Goal: Complete application form: Complete application form

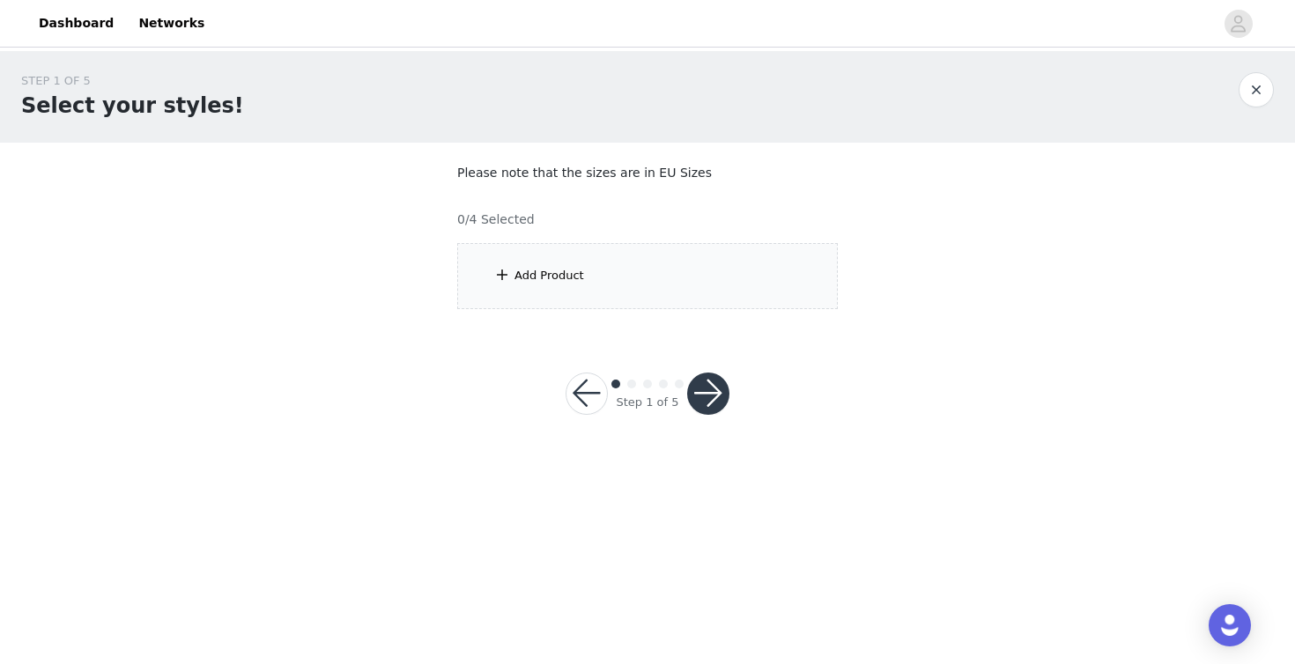
click at [751, 283] on div "Add Product" at bounding box center [647, 276] width 380 height 66
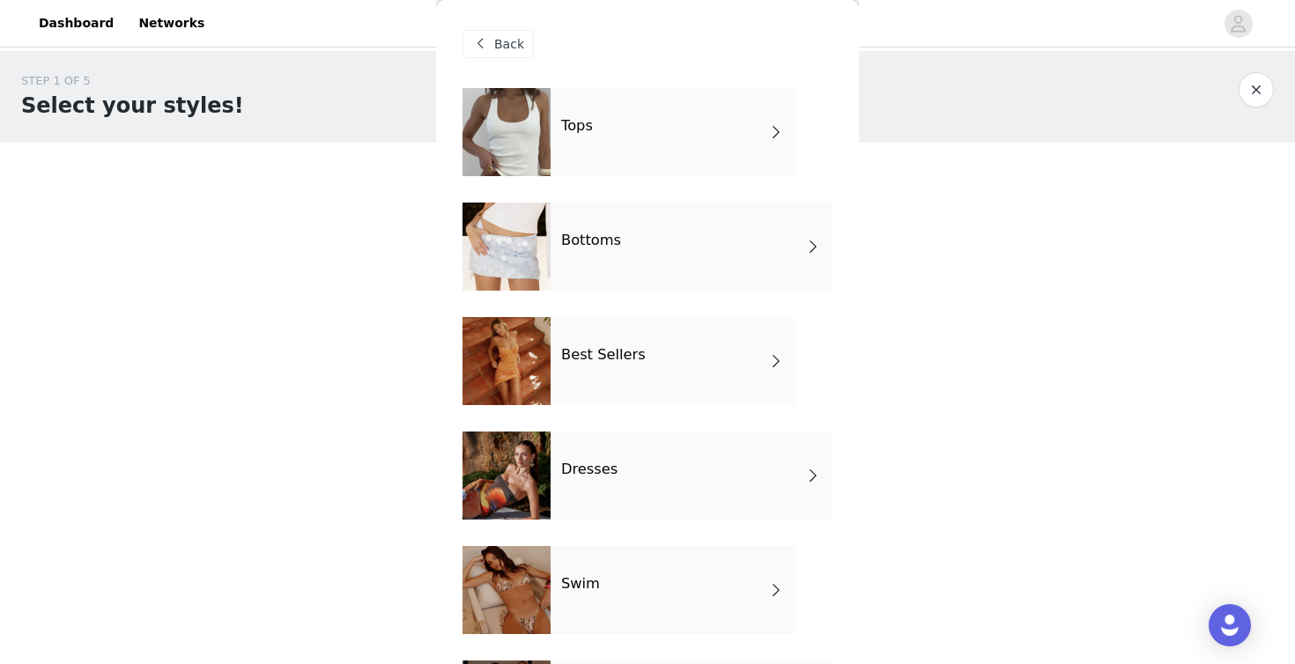
click at [705, 125] on div "Tops" at bounding box center [672, 132] width 245 height 88
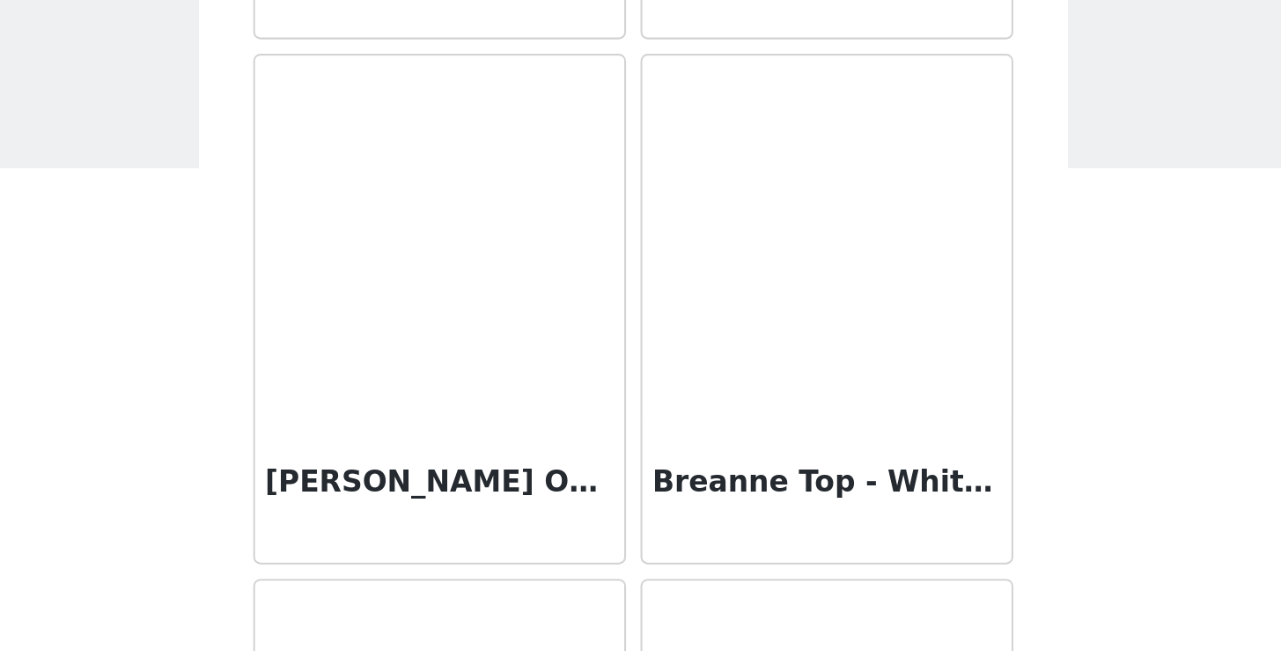
scroll to position [2044, 0]
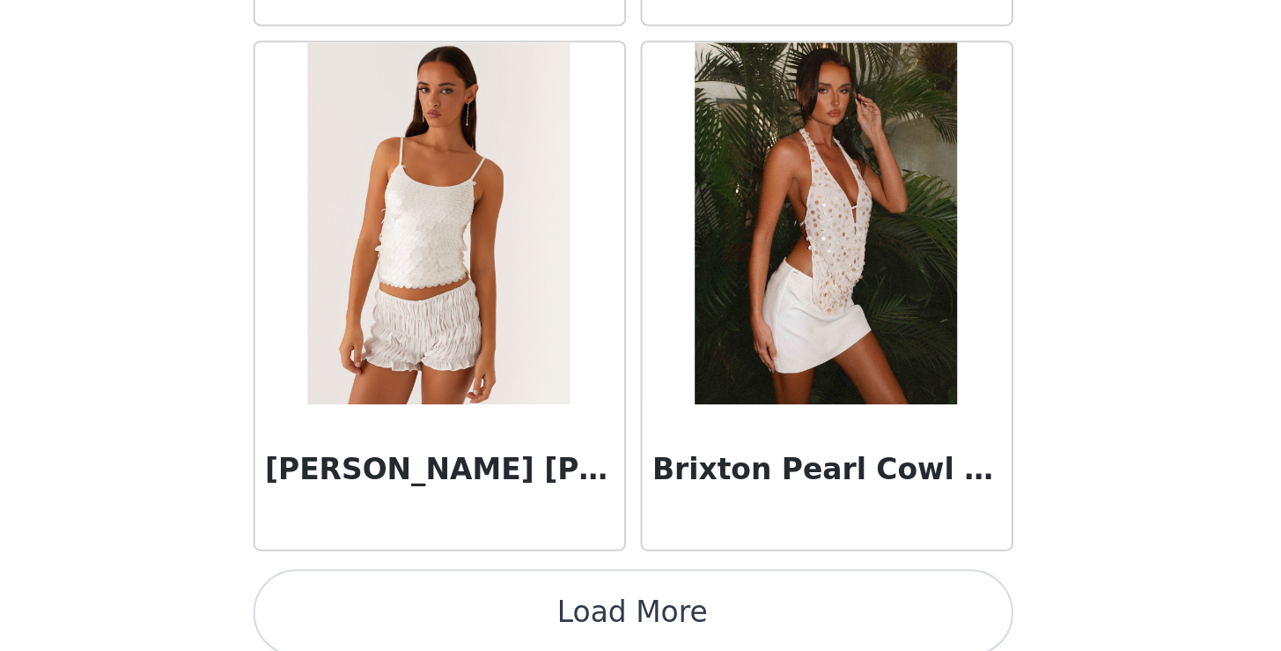
click at [456, 600] on button "Load More" at bounding box center [641, 621] width 370 height 42
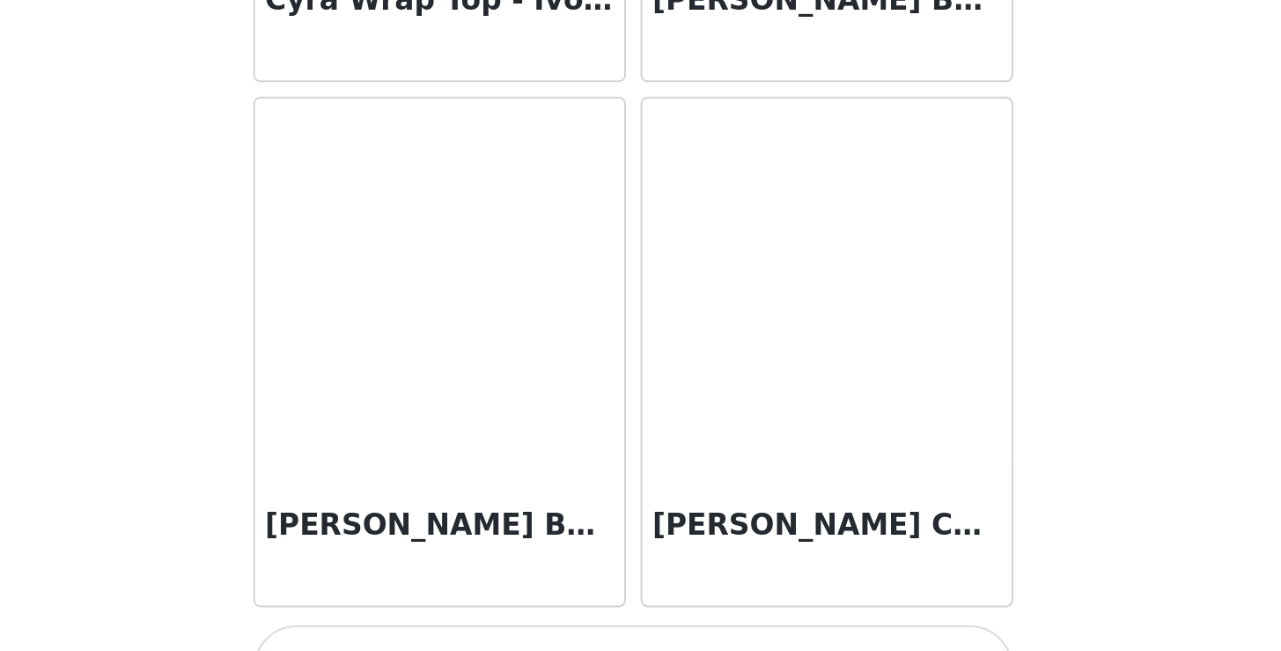
scroll to position [4285, 0]
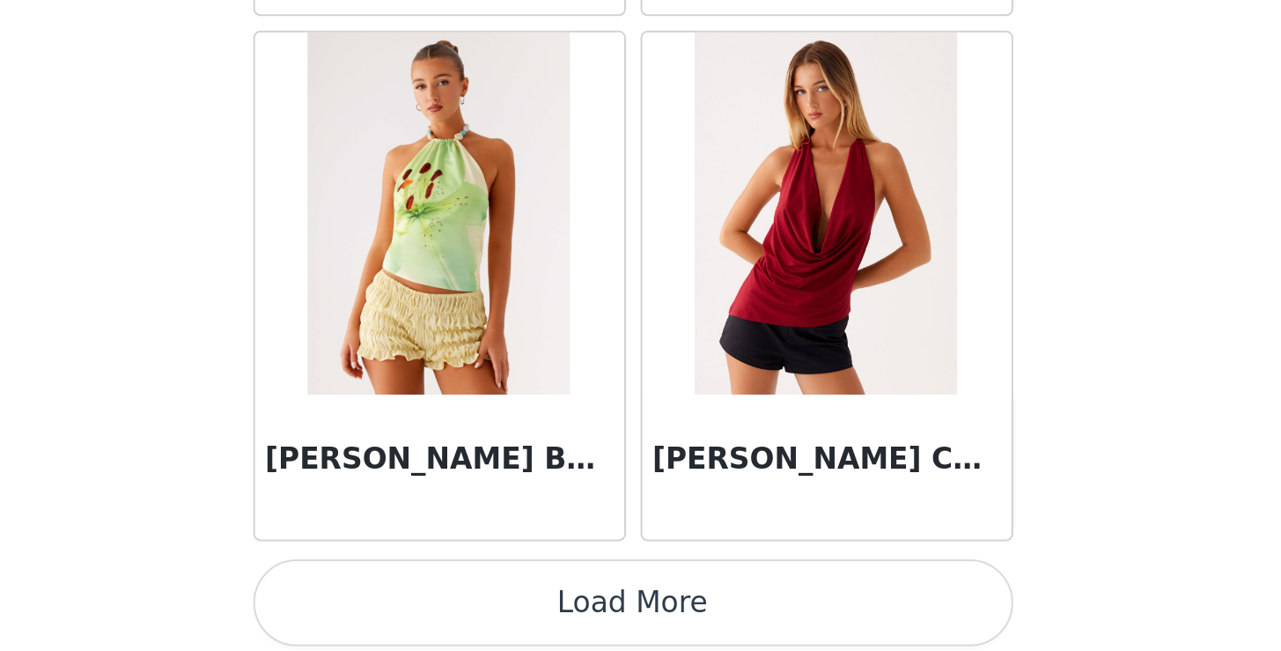
click at [456, 600] on button "Load More" at bounding box center [641, 621] width 370 height 42
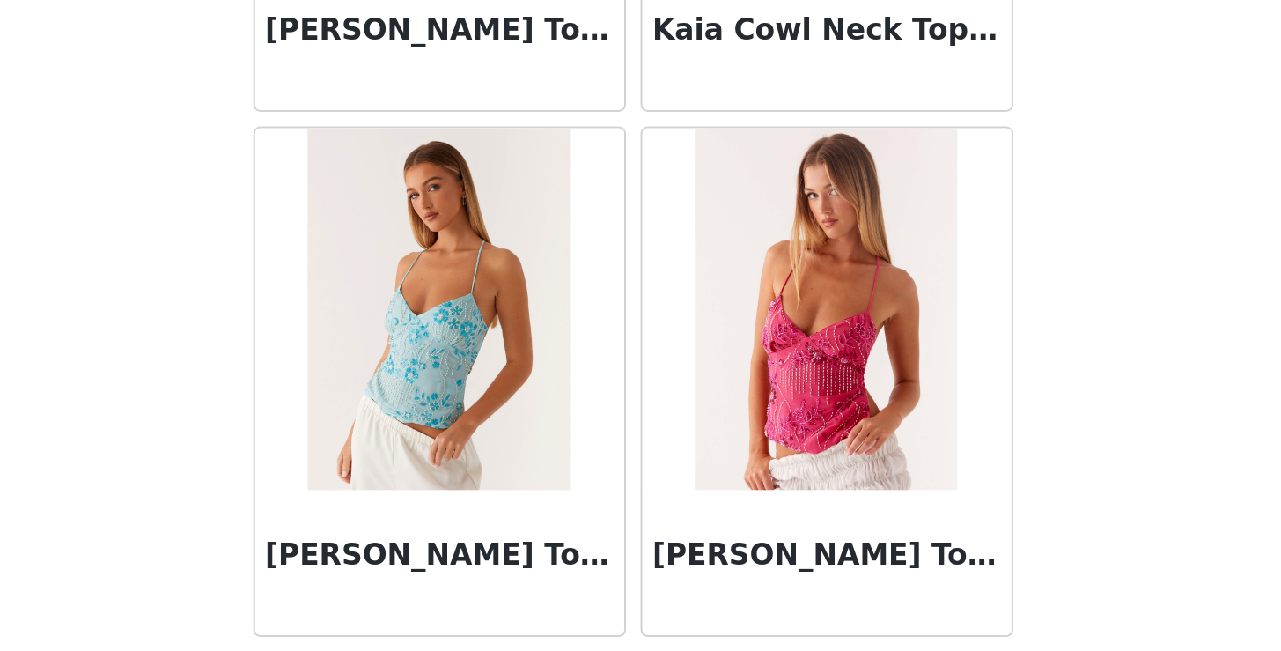
scroll to position [7152, 0]
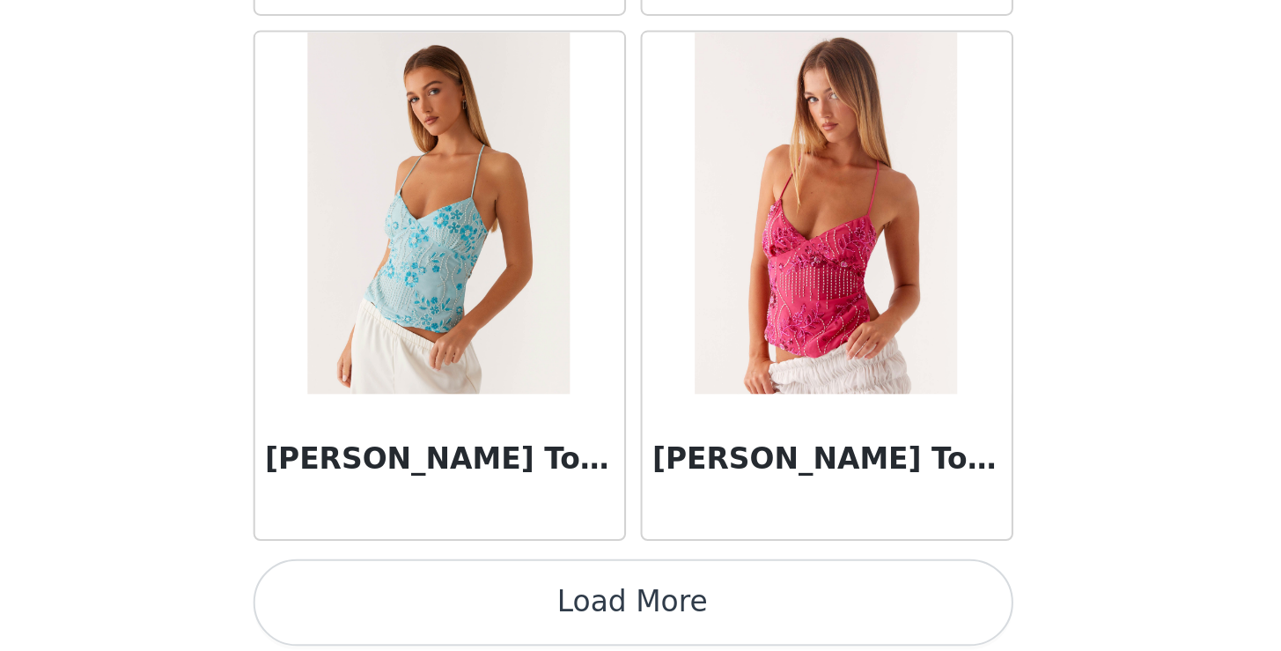
click at [456, 600] on button "Load More" at bounding box center [641, 621] width 370 height 42
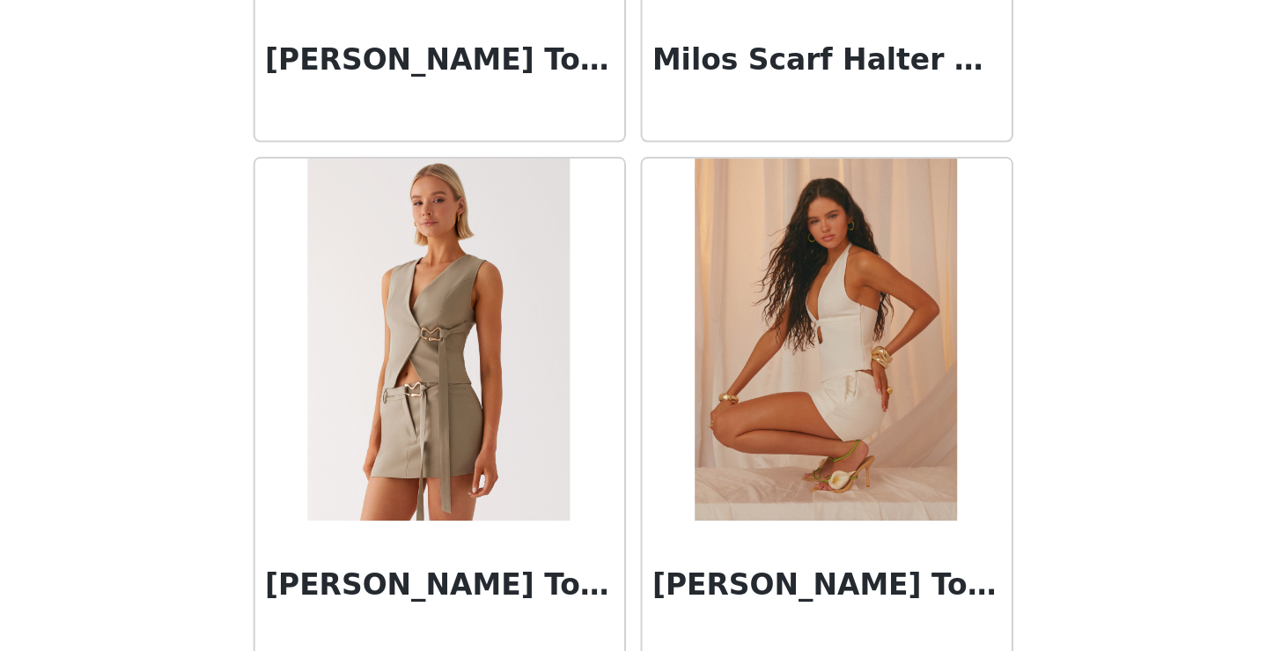
scroll to position [9185, 0]
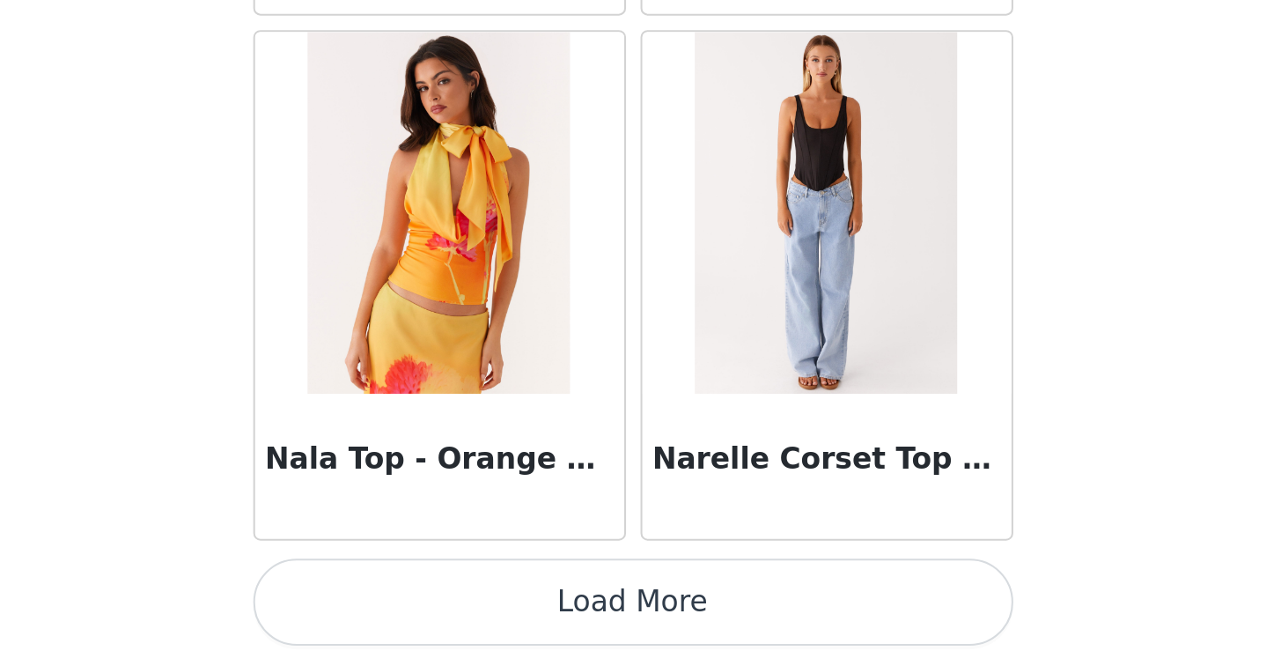
click at [456, 600] on button "Load More" at bounding box center [641, 621] width 370 height 42
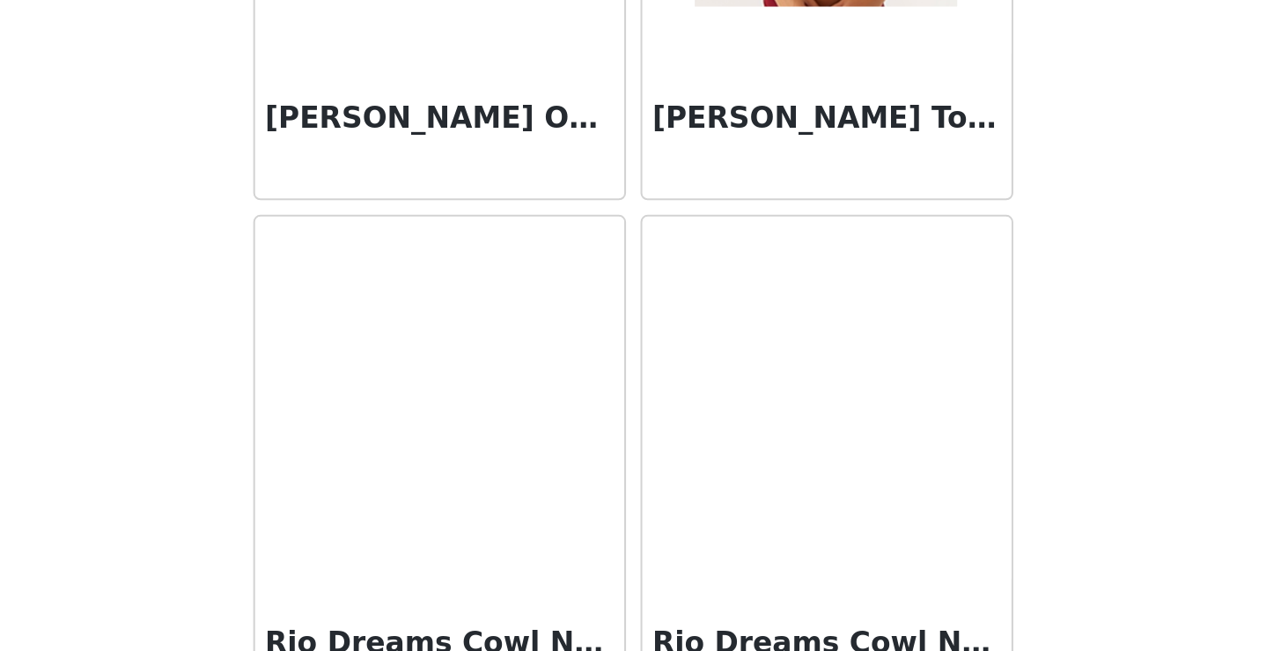
scroll to position [12259, 0]
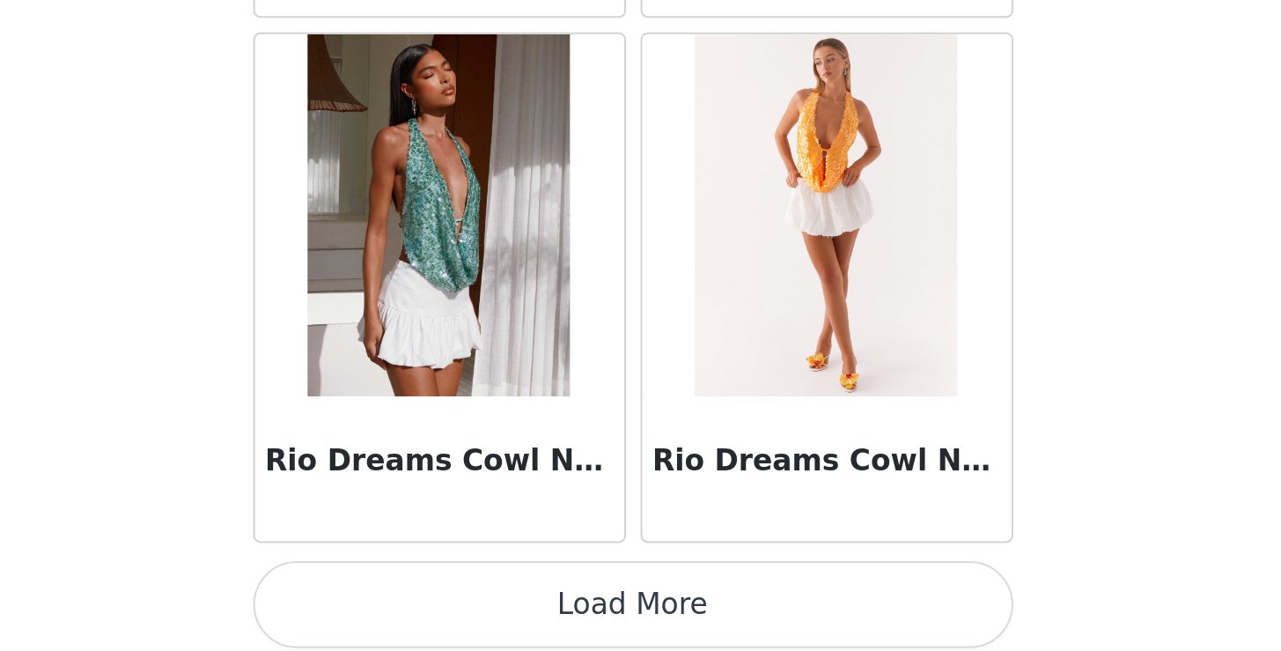
click at [456, 601] on button "Load More" at bounding box center [641, 622] width 370 height 42
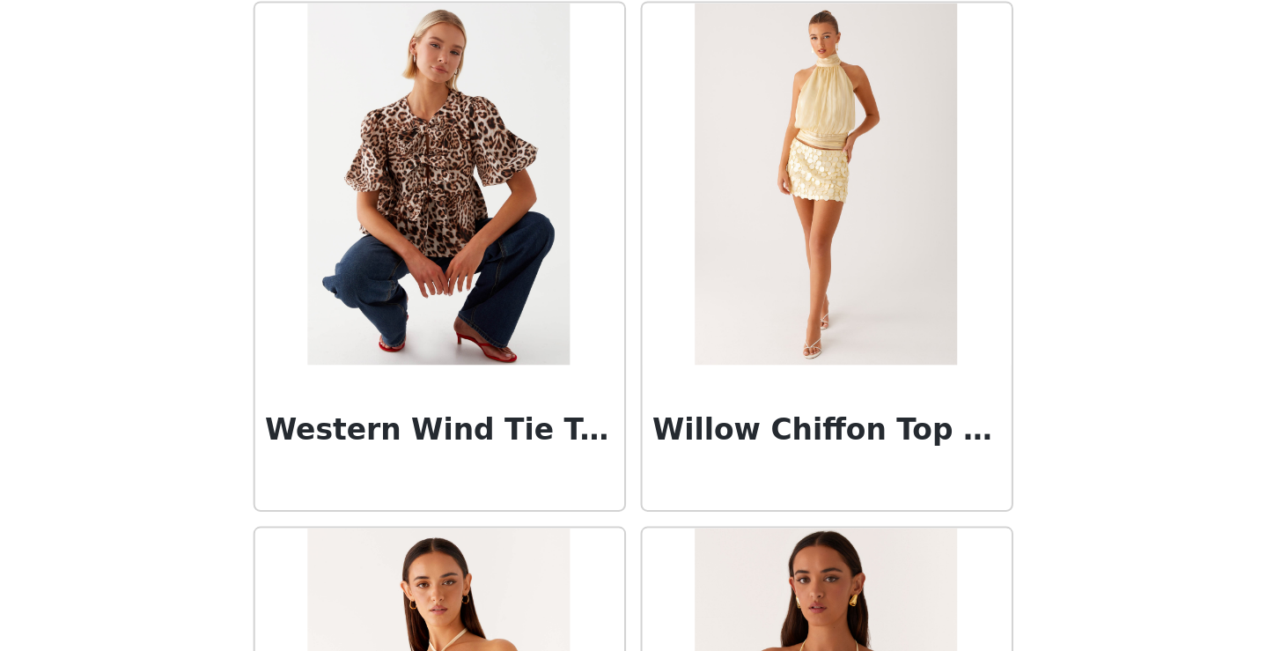
scroll to position [14580, 0]
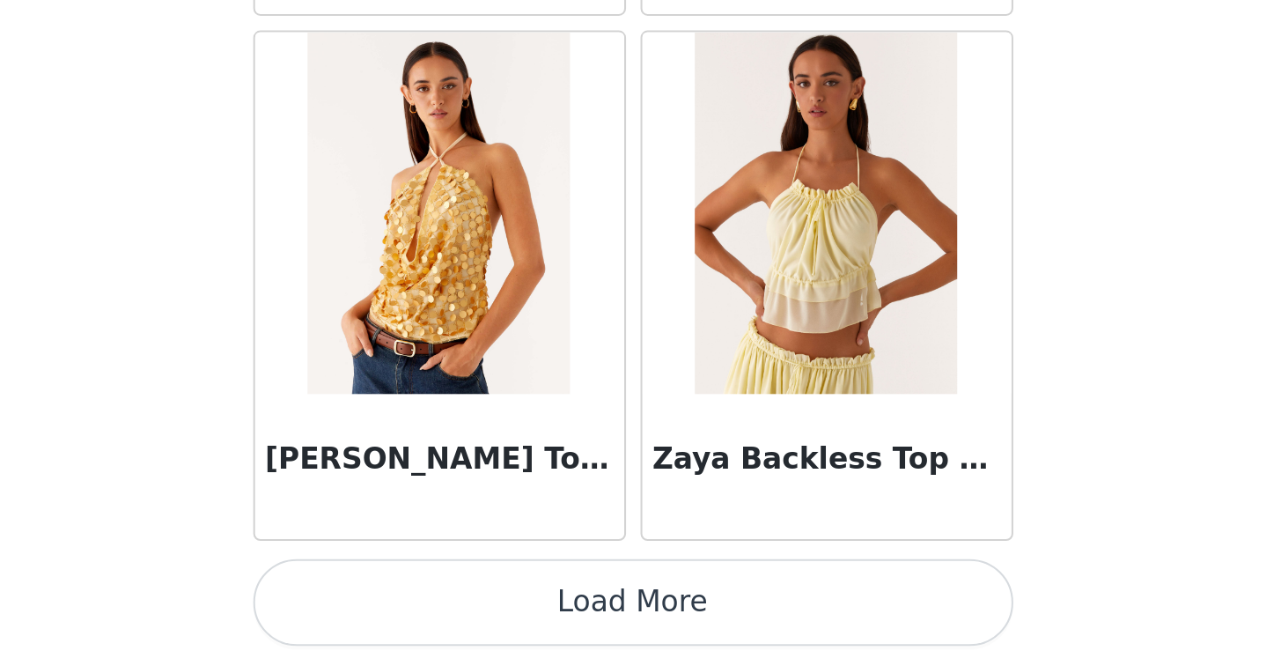
click at [456, 600] on button "Load More" at bounding box center [641, 621] width 370 height 42
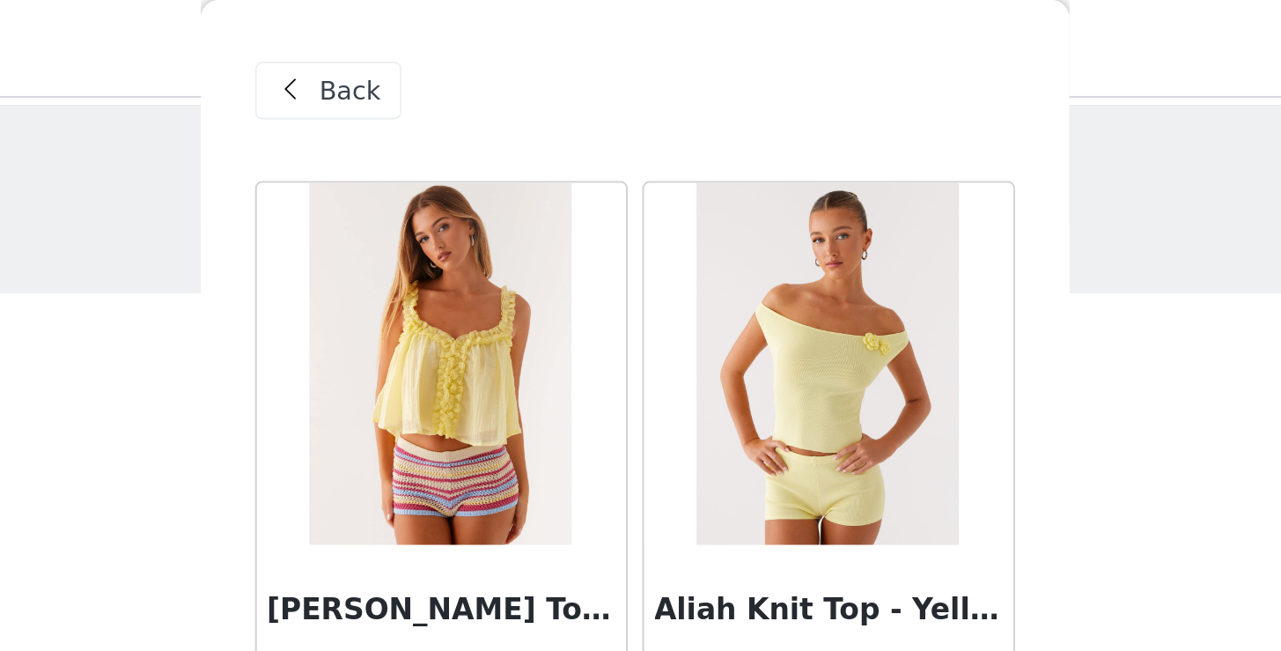
scroll to position [0, 0]
click at [463, 45] on span at bounding box center [473, 43] width 21 height 21
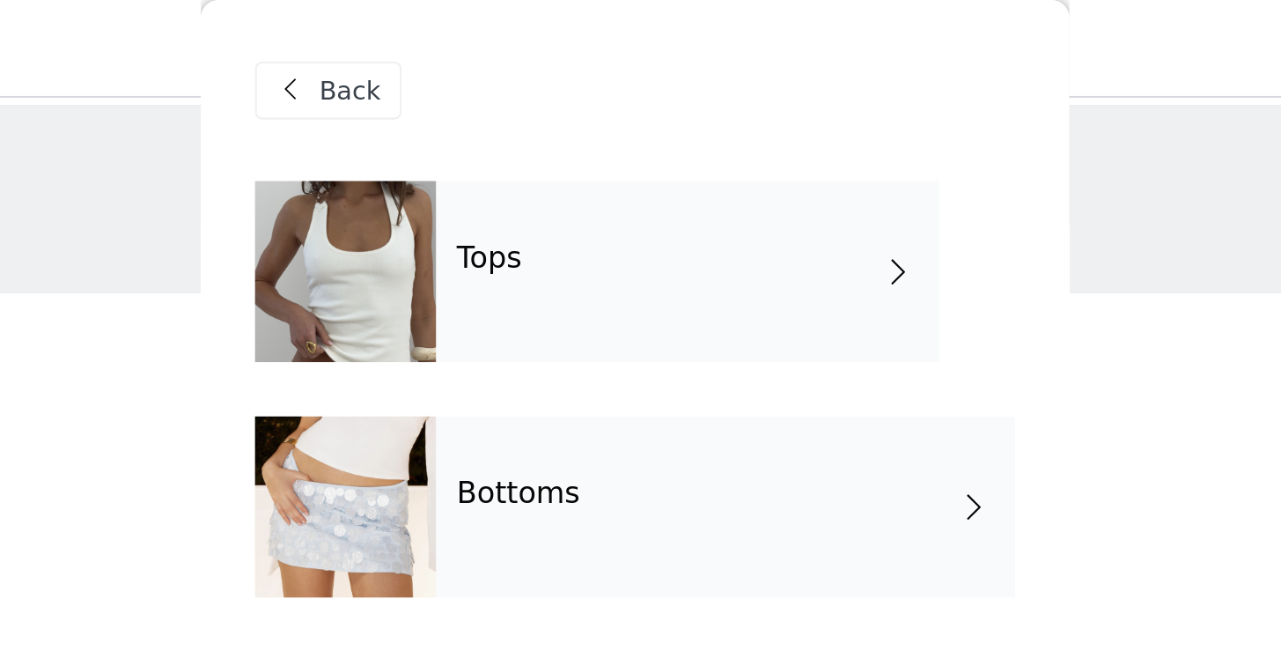
click at [544, 240] on div "Bottoms" at bounding box center [685, 247] width 282 height 88
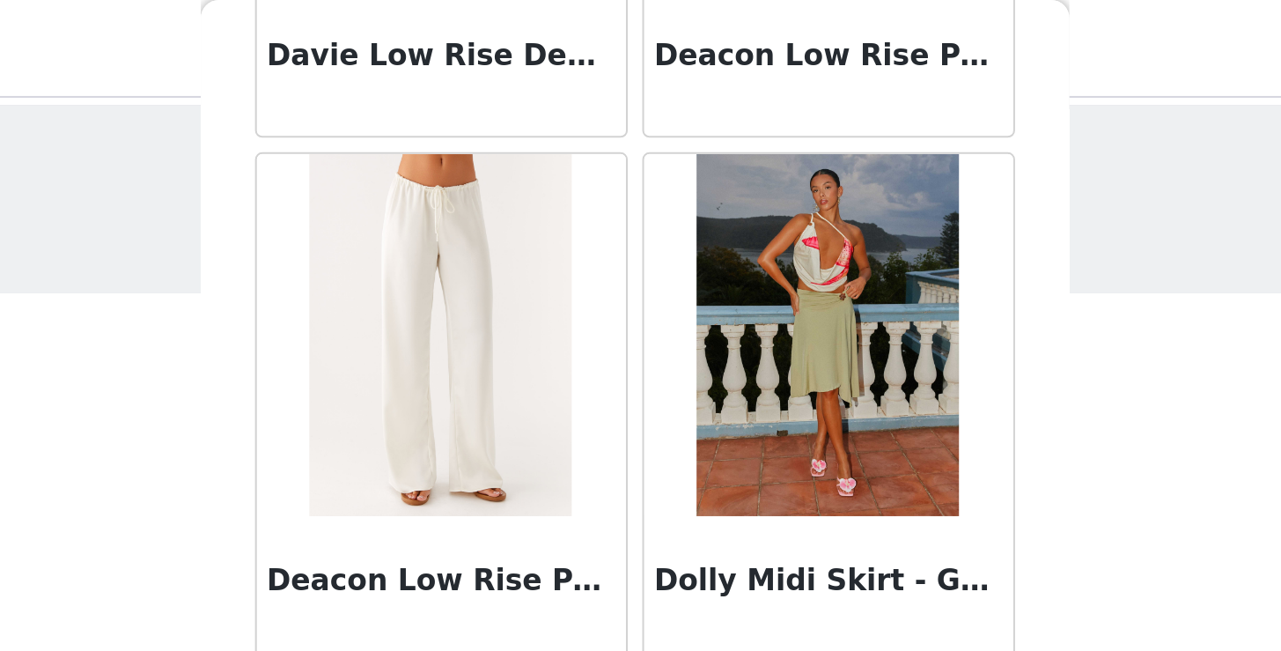
scroll to position [1096, 0]
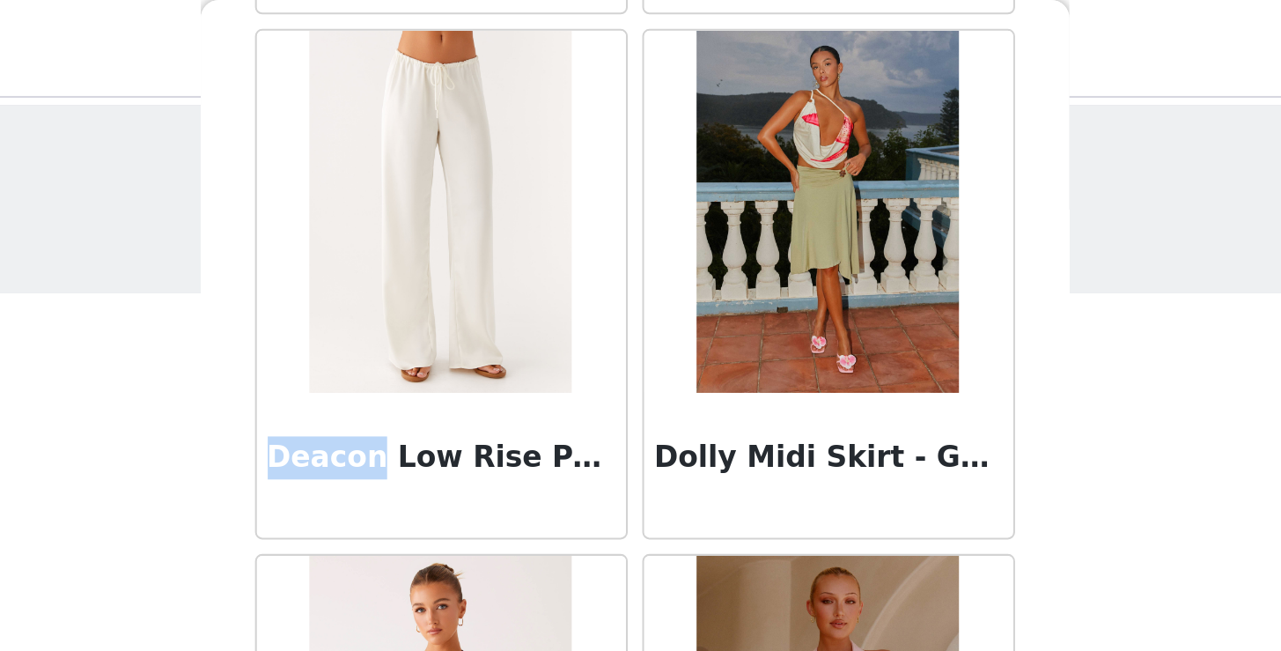
drag, startPoint x: 132, startPoint y: 220, endPoint x: 178, endPoint y: 220, distance: 45.8
click at [462, 220] on h3 "Deacon Low Rise Pants - Butter" at bounding box center [546, 222] width 169 height 21
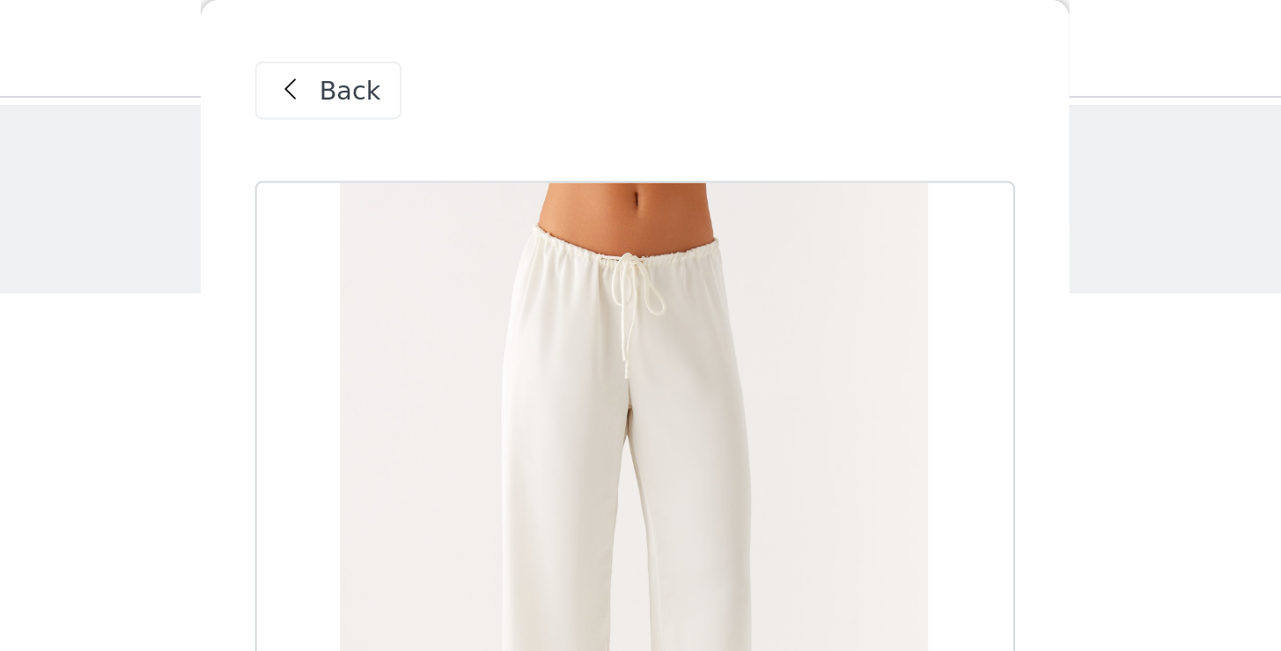
scroll to position [0, 0]
click at [456, 54] on div "Back" at bounding box center [491, 44] width 71 height 28
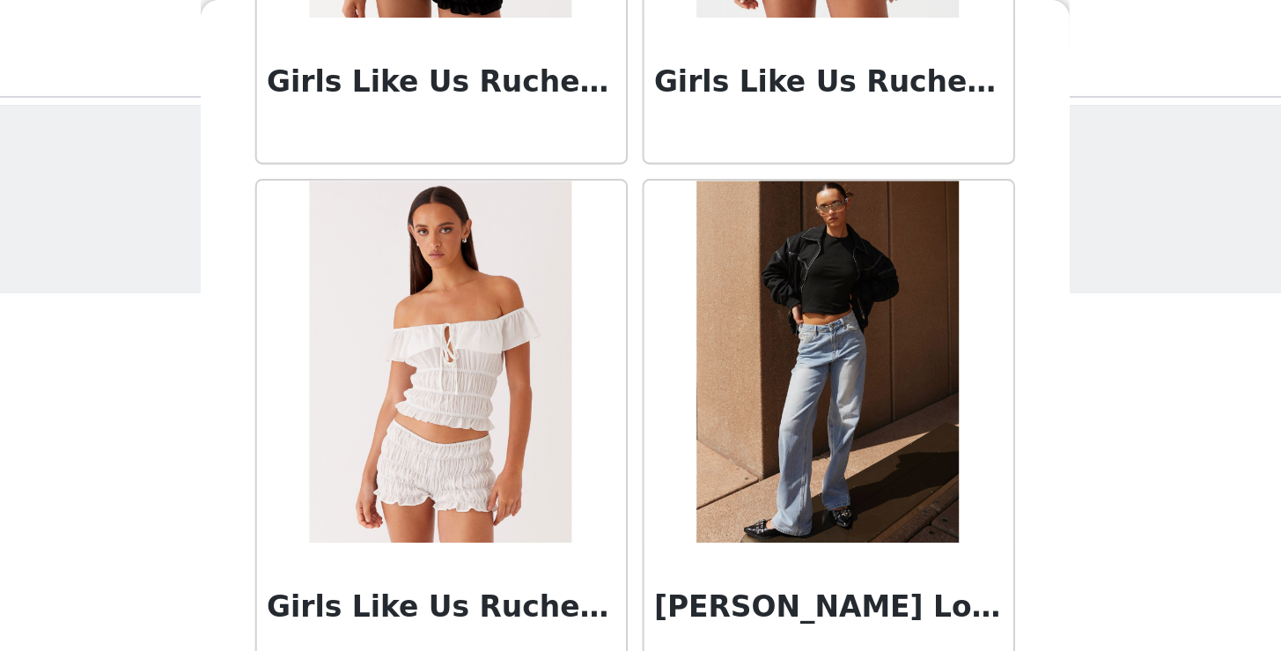
scroll to position [2044, 0]
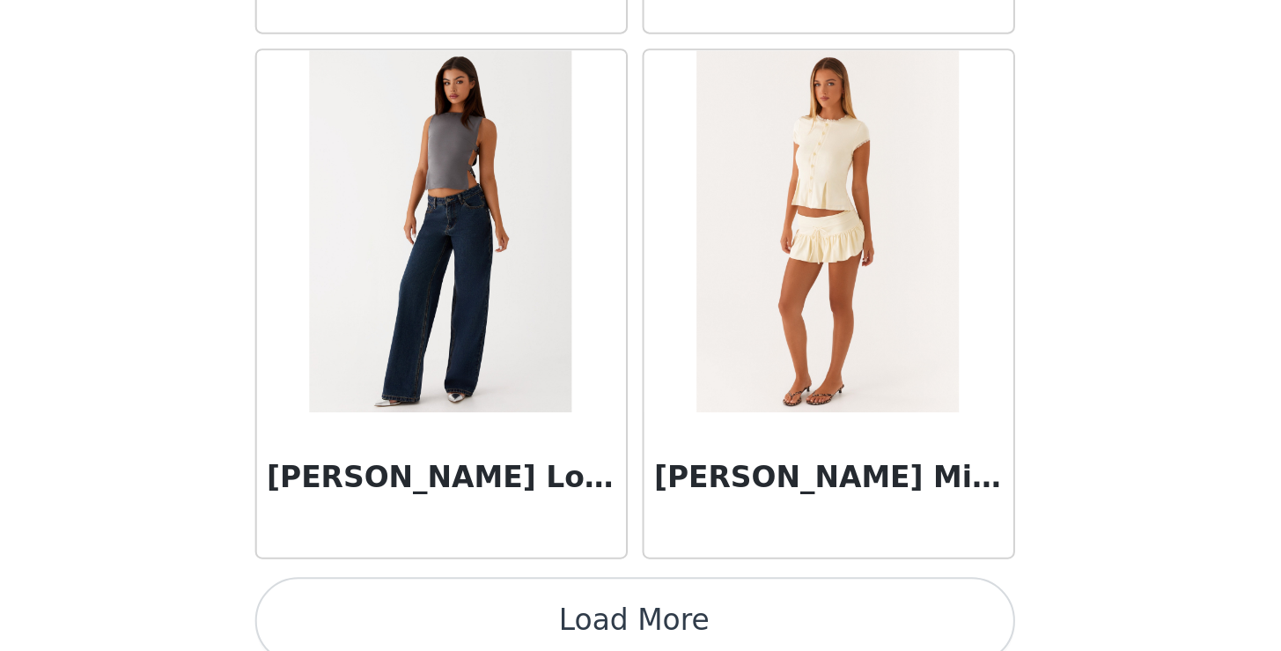
click at [456, 600] on button "Load More" at bounding box center [641, 621] width 370 height 42
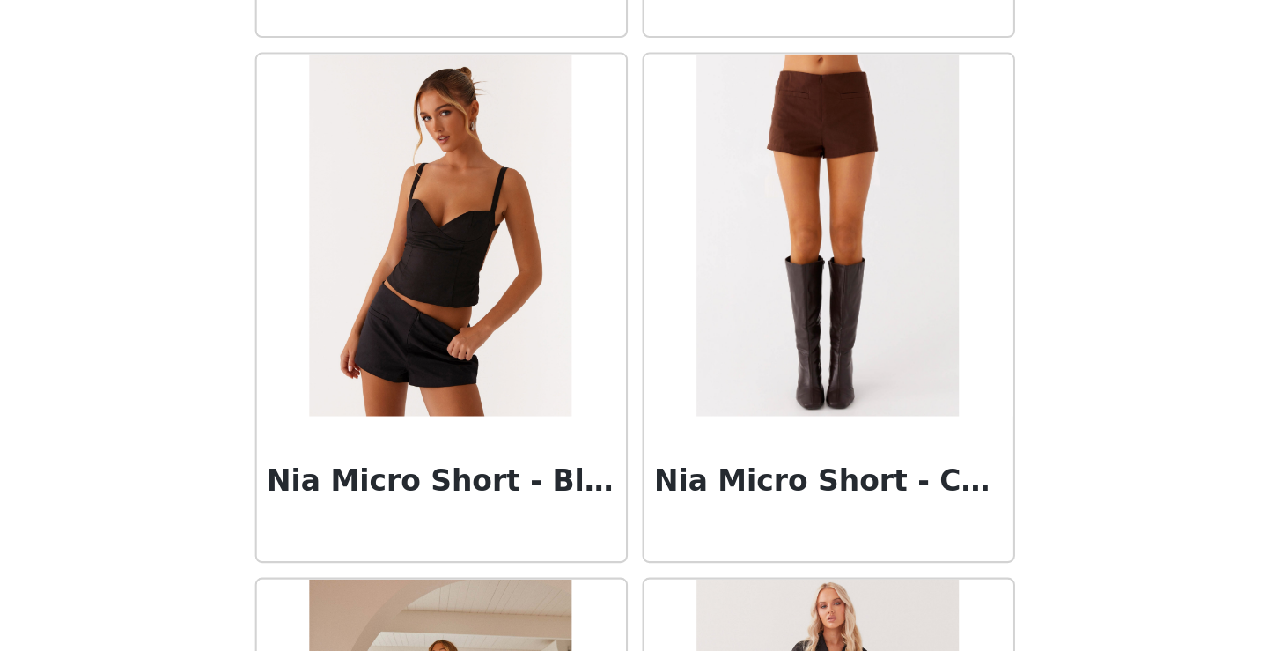
scroll to position [3852, 0]
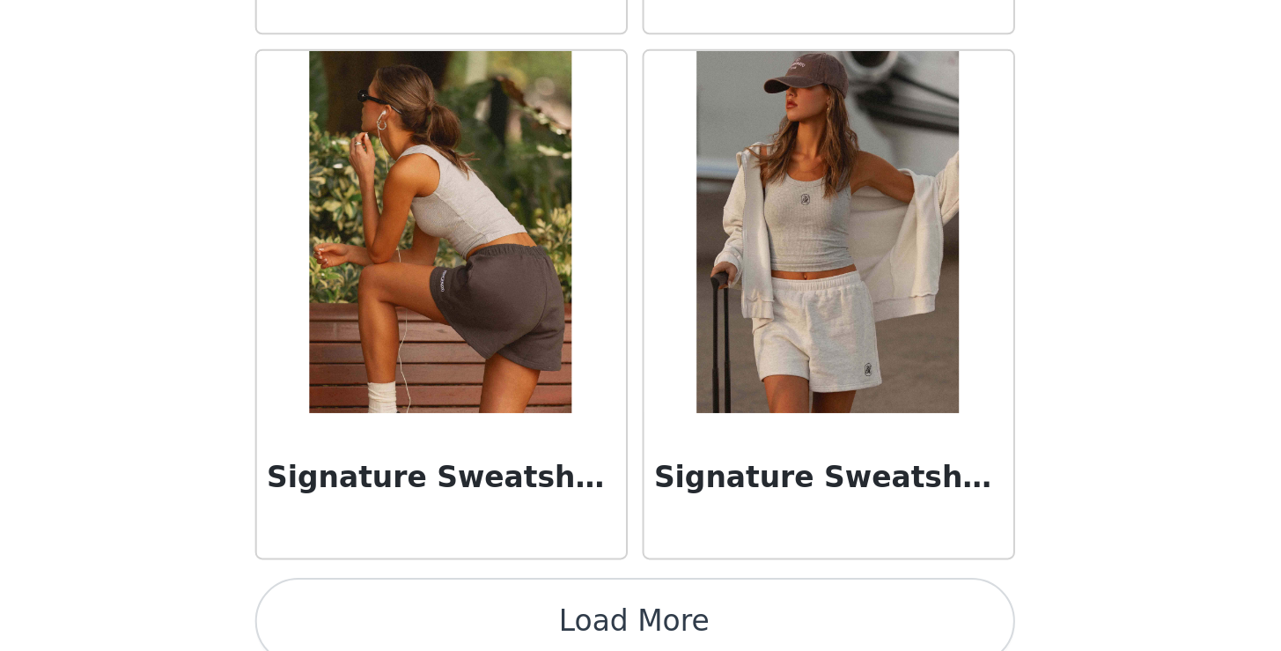
click at [456, 600] on button "Load More" at bounding box center [641, 621] width 370 height 42
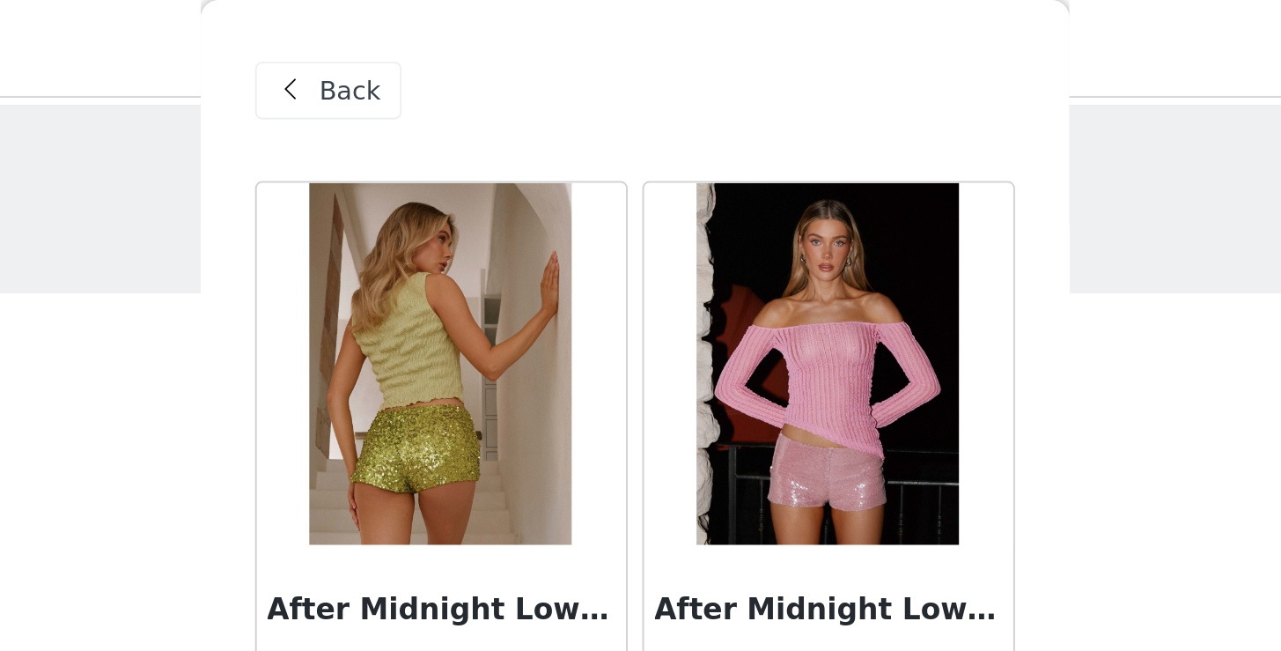
scroll to position [0, 0]
click at [488, 48] on span "Back" at bounding box center [503, 44] width 30 height 18
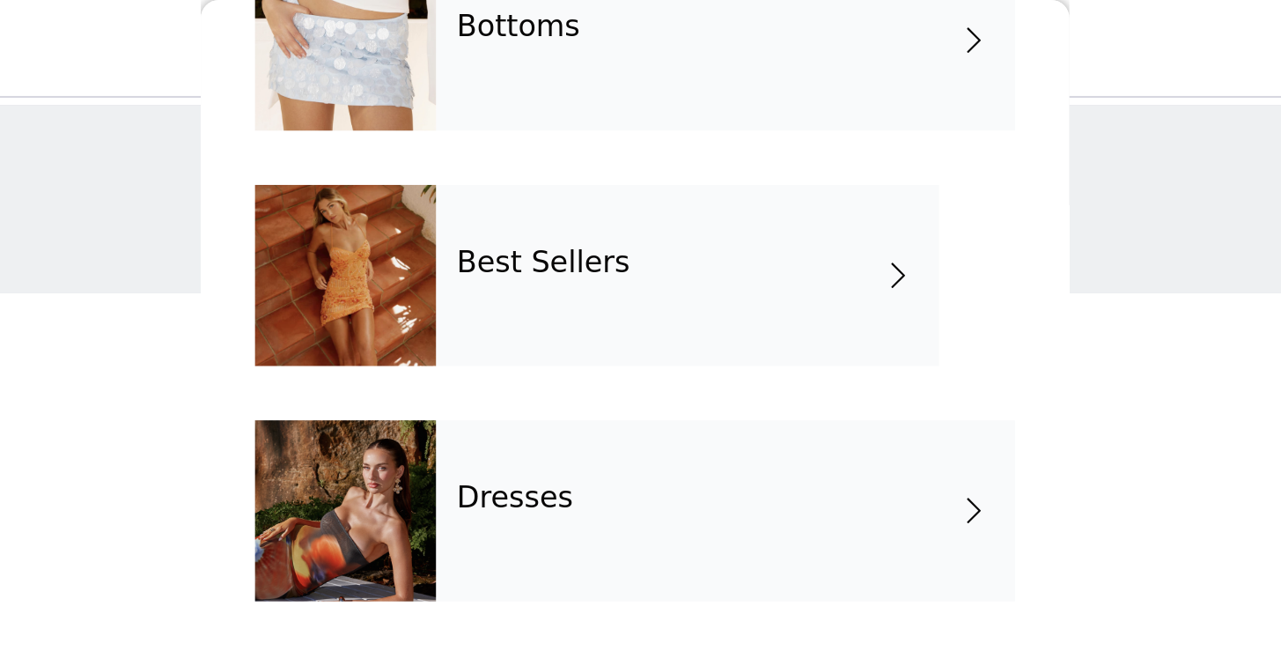
scroll to position [238, 0]
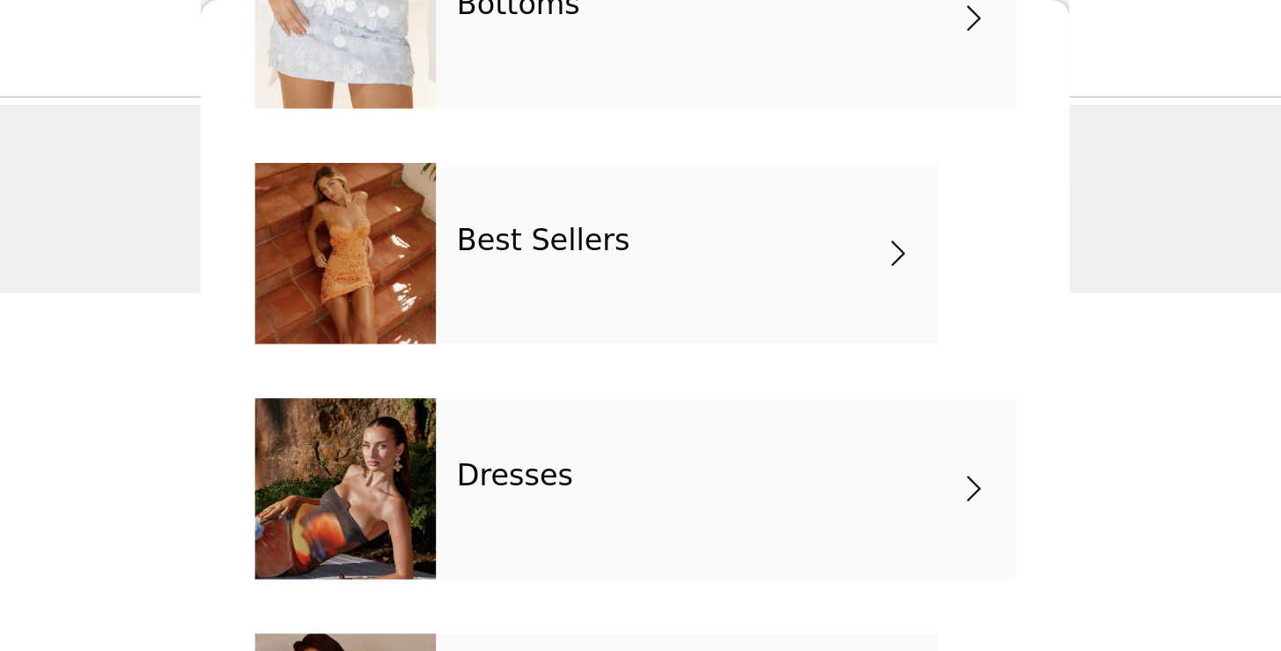
click at [544, 126] on div "Best Sellers" at bounding box center [666, 123] width 245 height 88
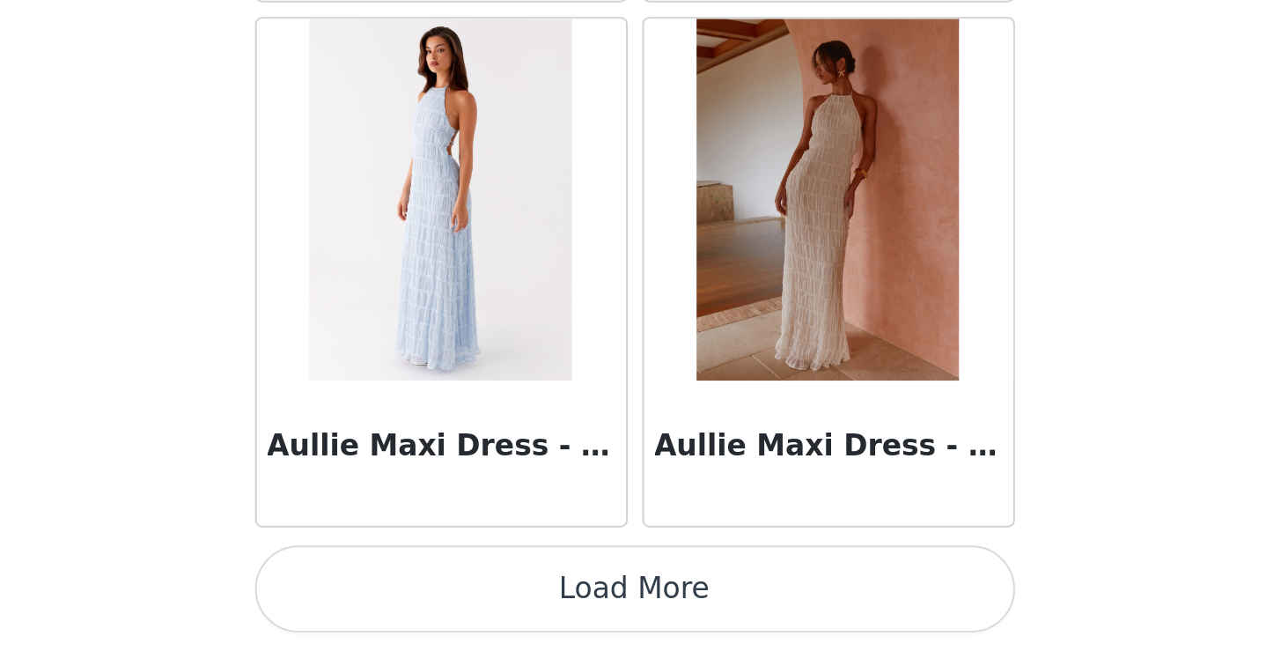
scroll to position [0, 0]
click at [456, 600] on button "Load More" at bounding box center [641, 621] width 370 height 42
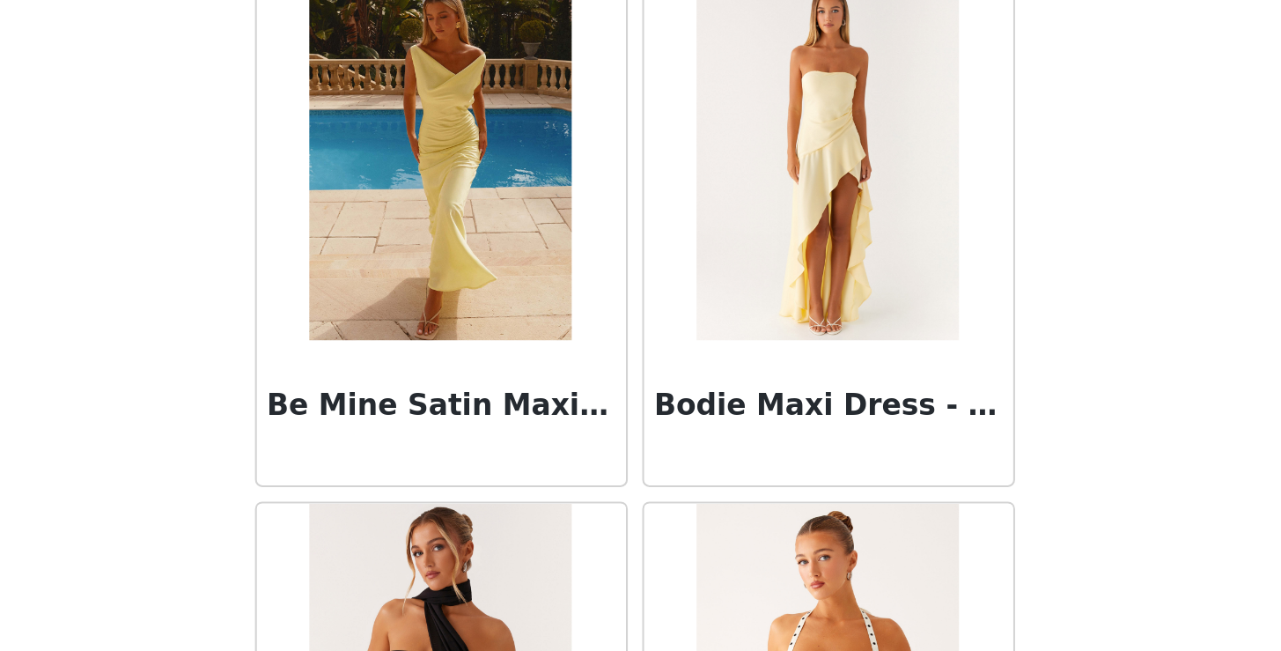
scroll to position [2831, 0]
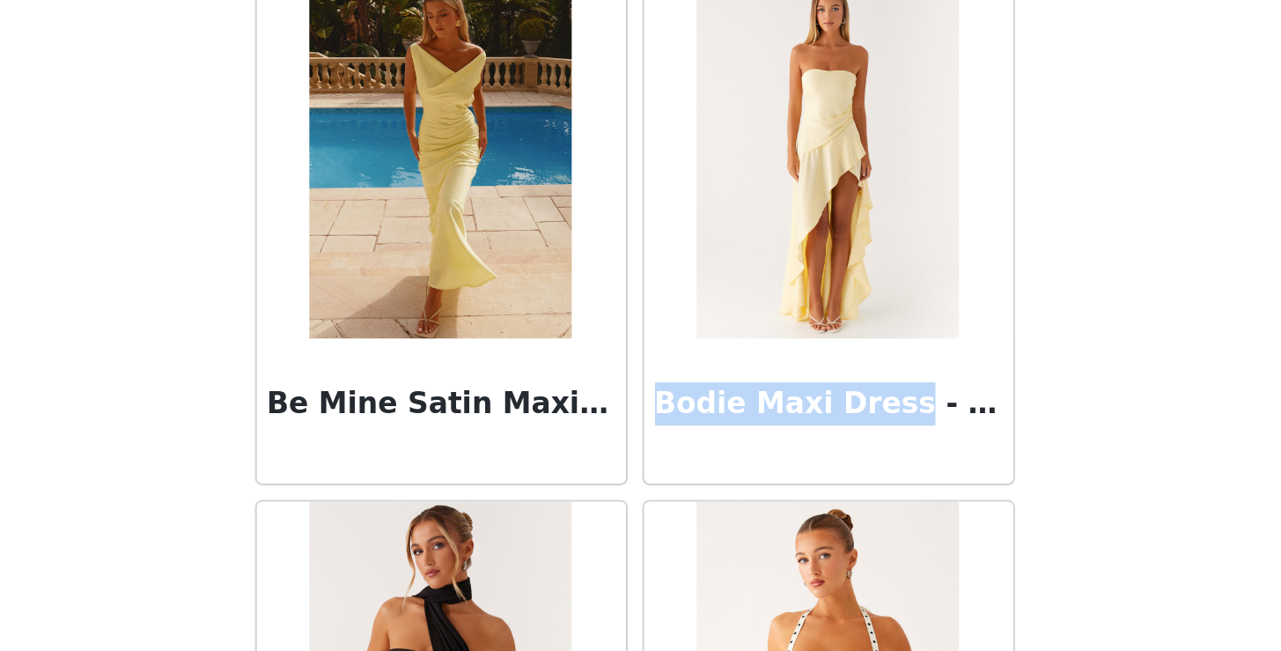
drag, startPoint x: 314, startPoint y: 197, endPoint x: 424, endPoint y: 200, distance: 110.1
click at [651, 520] on h3 "Bodie Maxi Dress - Pastel Yellow" at bounding box center [735, 530] width 169 height 21
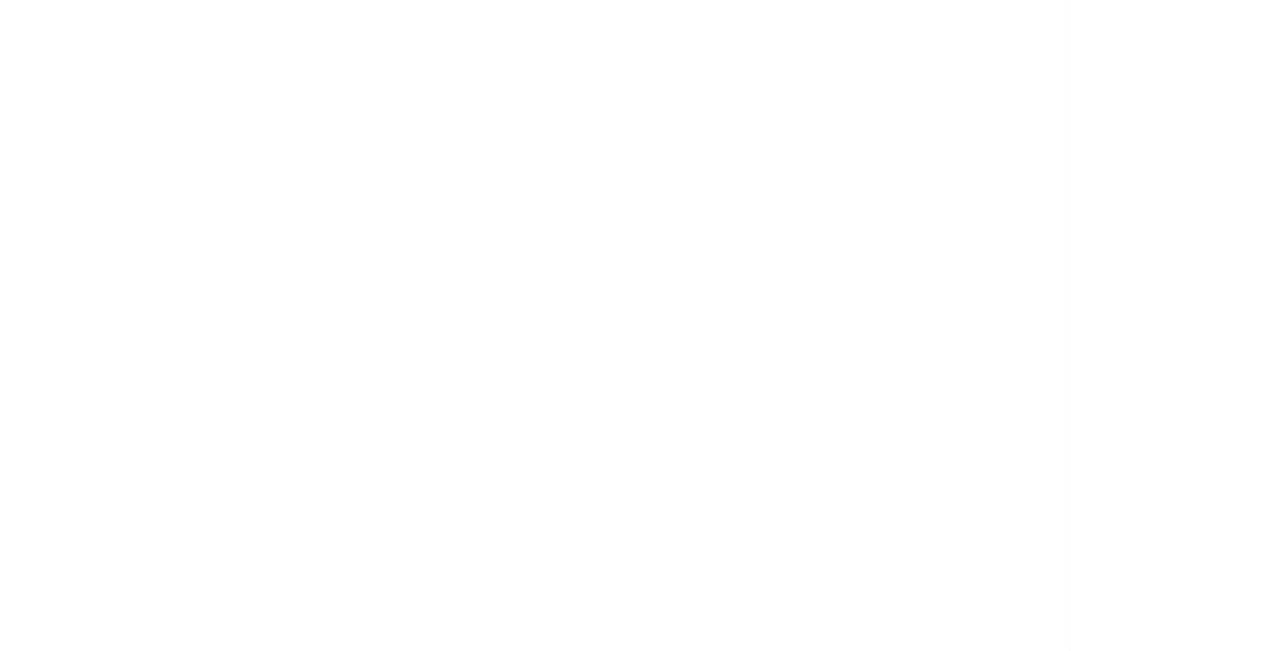
copy h3 "Bodie Maxi Dress"
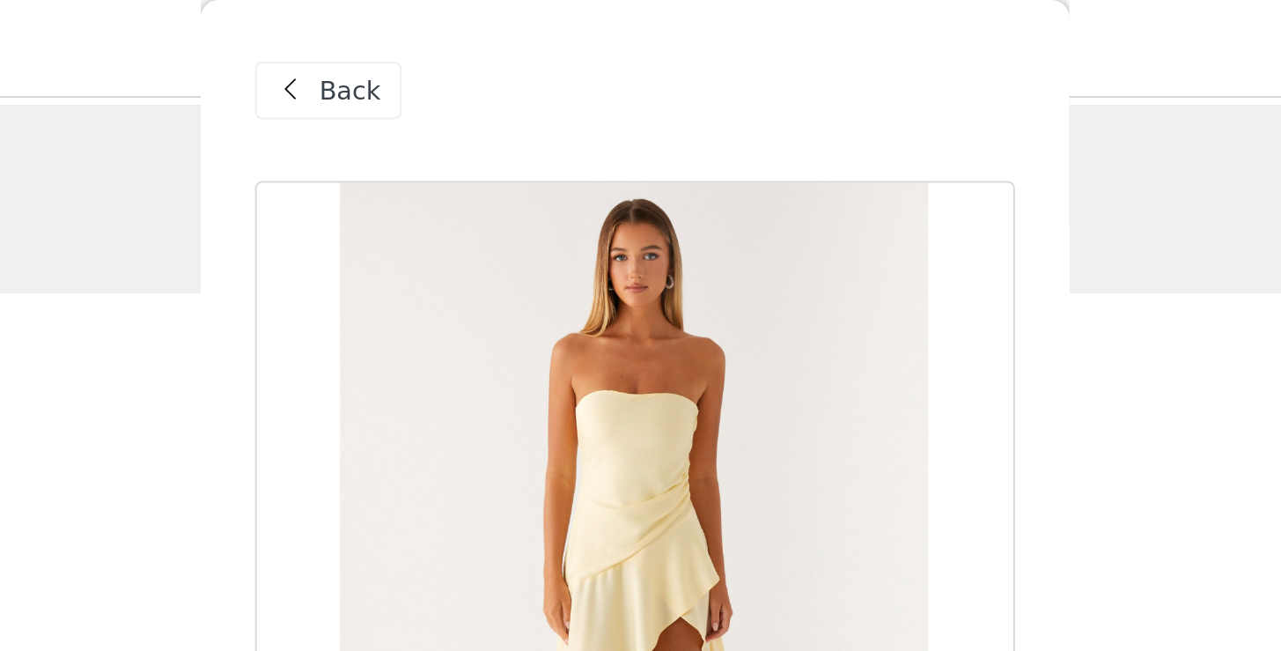
scroll to position [-2, 0]
click at [488, 39] on span "Back" at bounding box center [503, 44] width 30 height 18
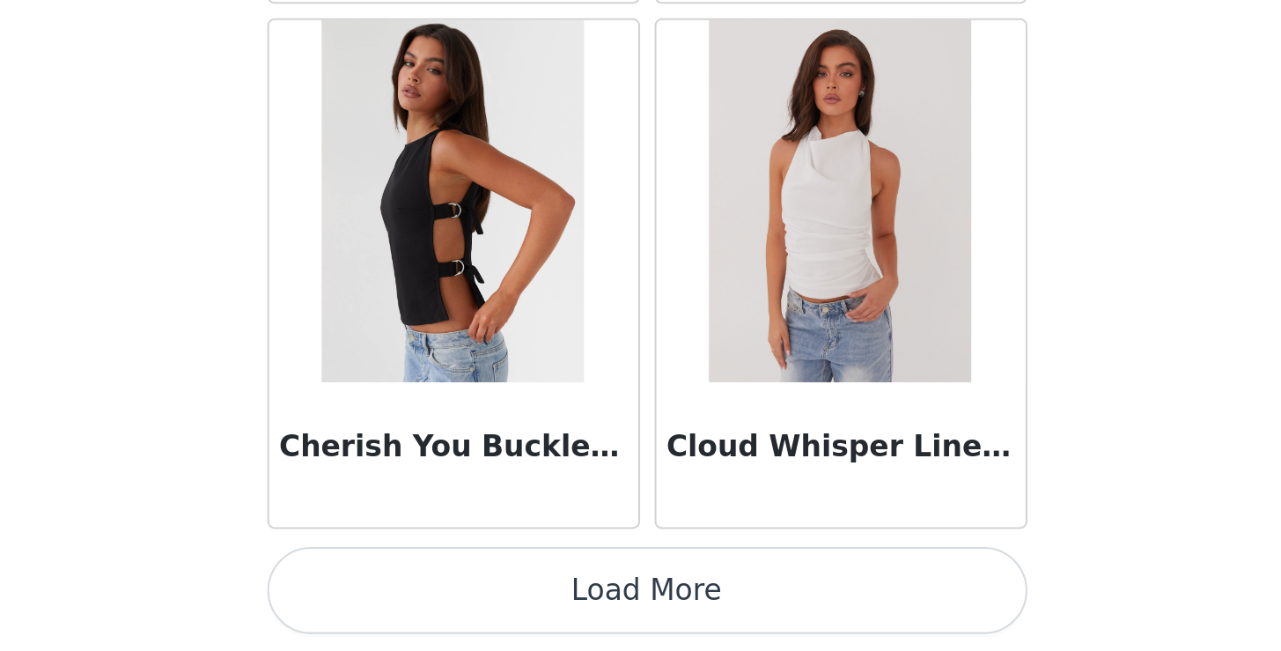
scroll to position [0, 0]
click at [456, 600] on button "Load More" at bounding box center [641, 621] width 370 height 42
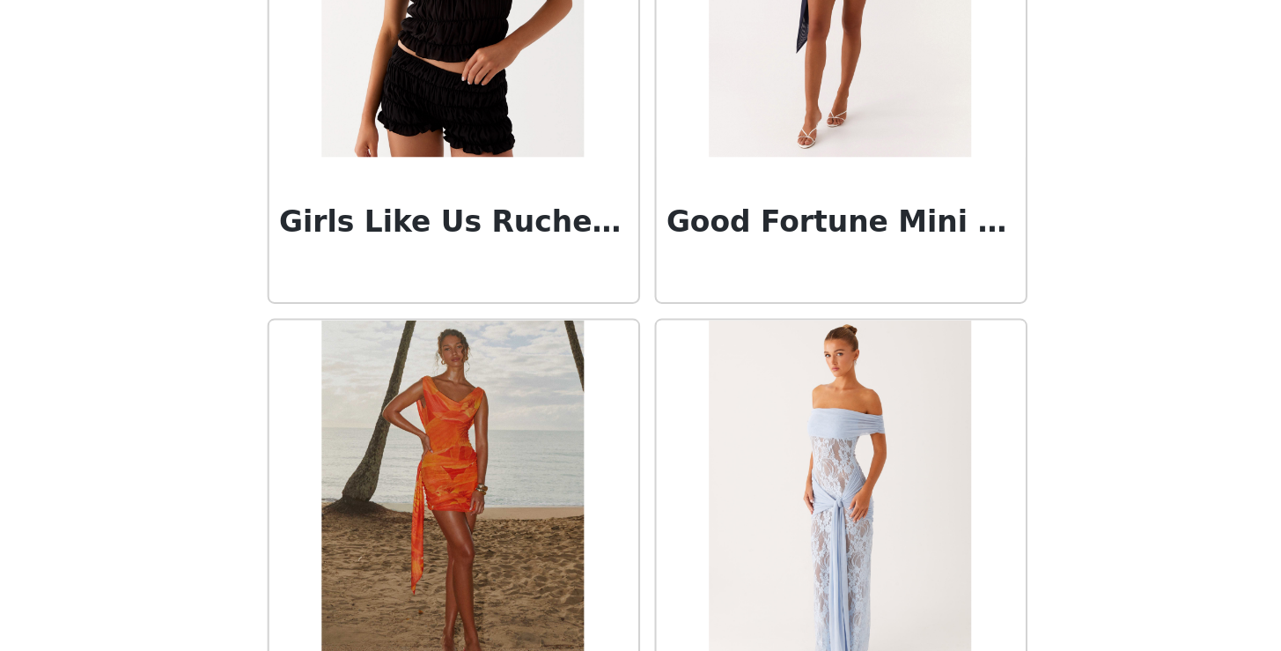
scroll to position [7127, 0]
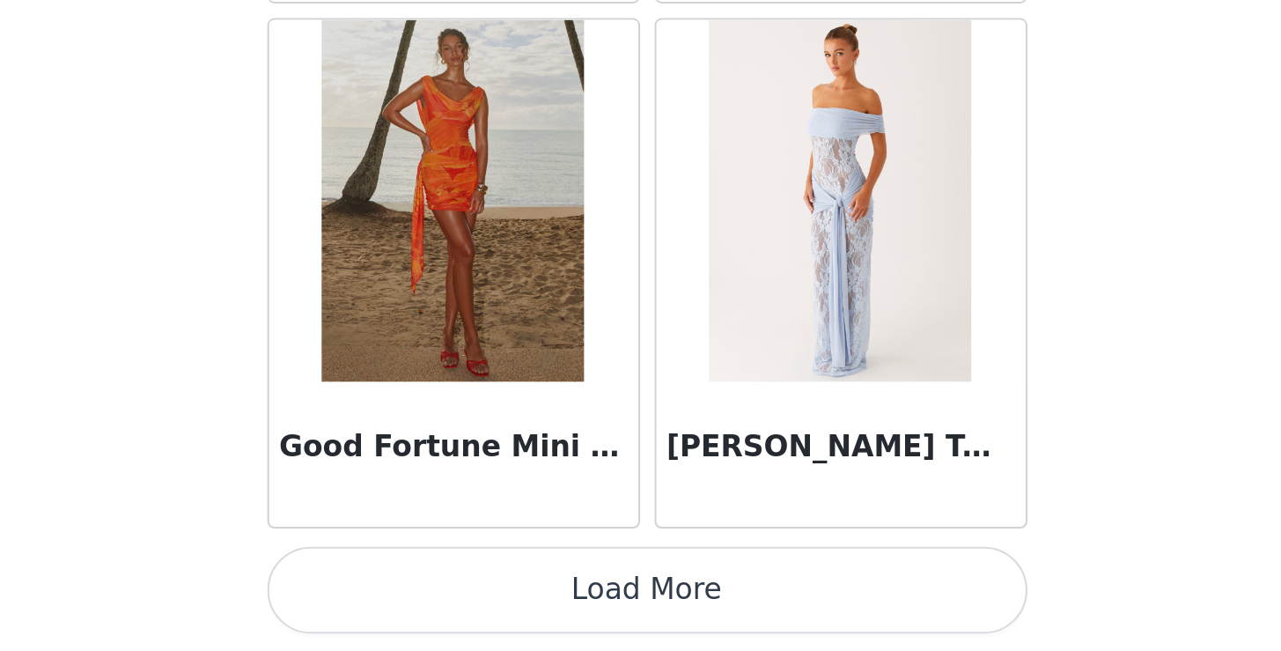
click at [456, 600] on button "Load More" at bounding box center [641, 621] width 370 height 42
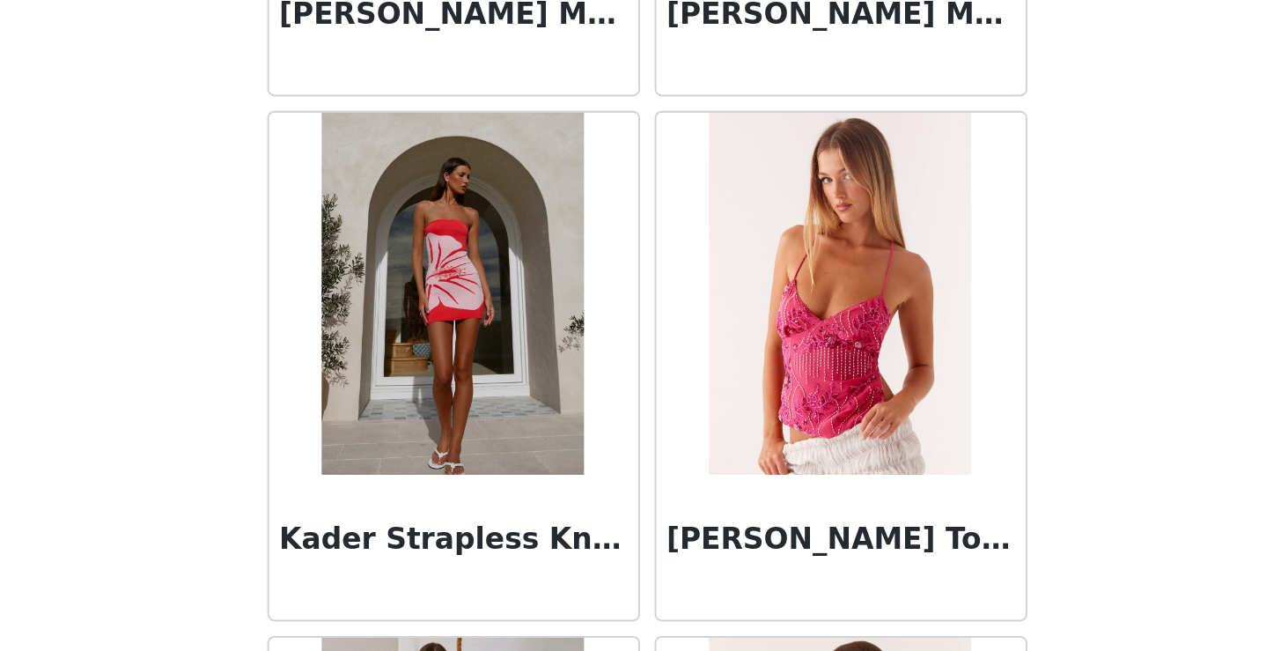
scroll to position [8700, 0]
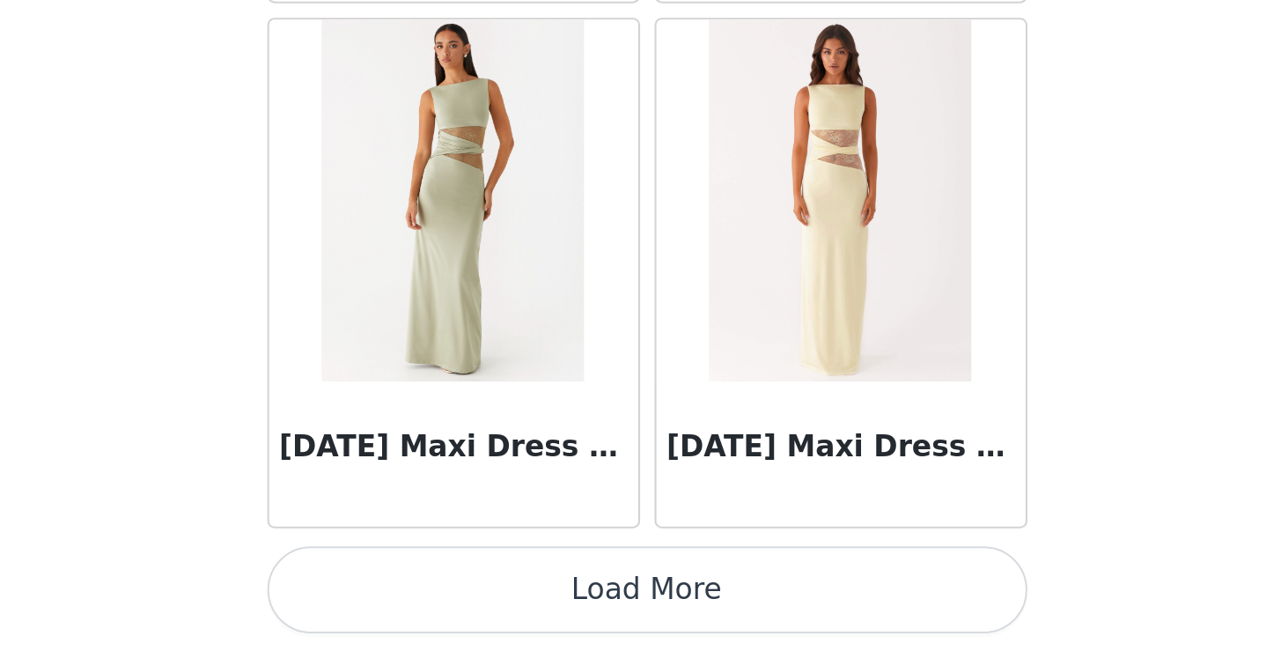
click at [456, 600] on button "Load More" at bounding box center [641, 621] width 370 height 42
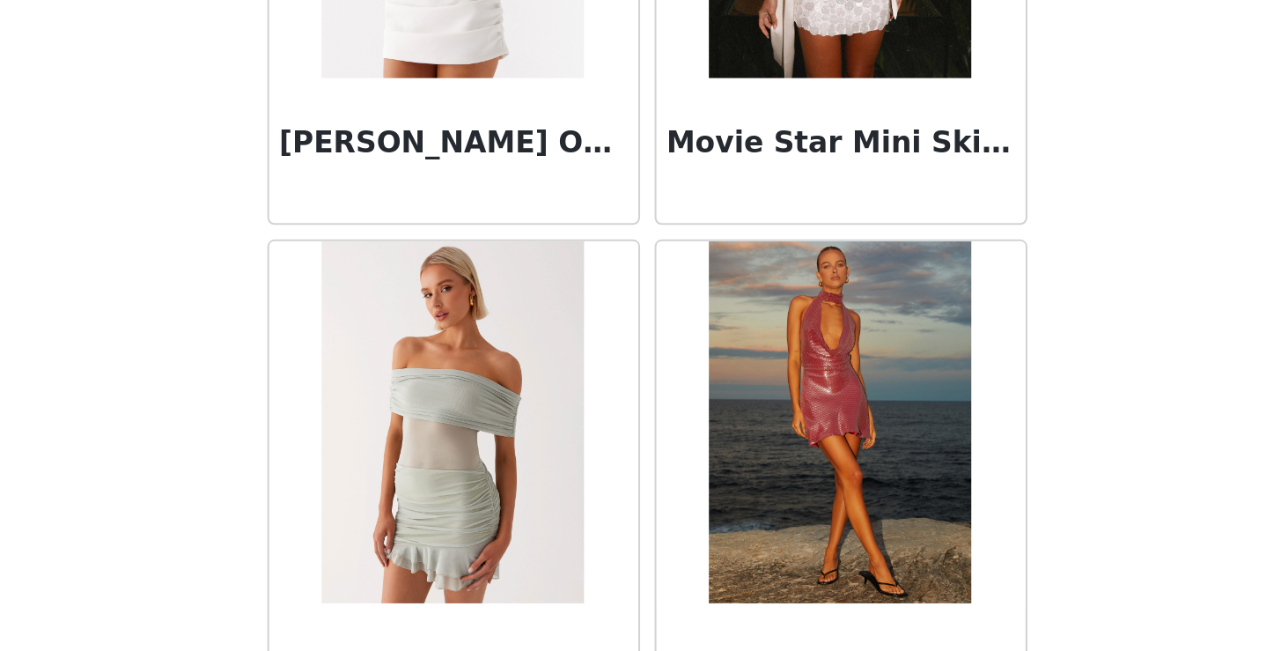
scroll to position [12034, 0]
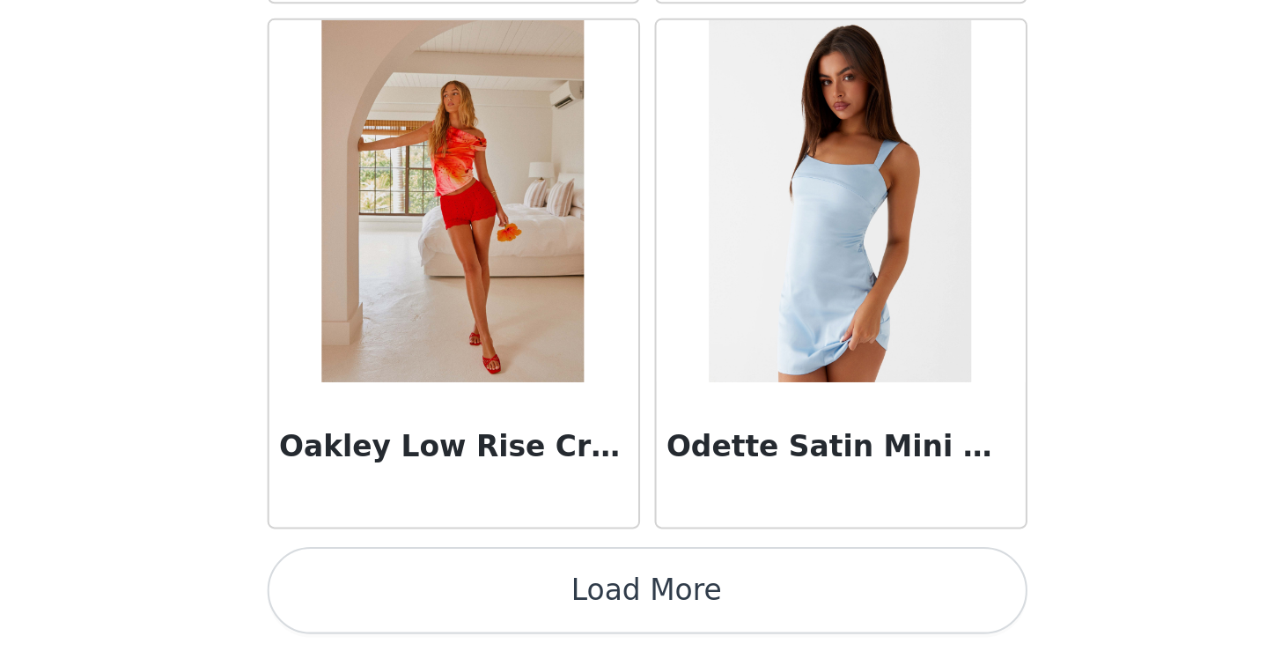
click at [456, 600] on button "Load More" at bounding box center [641, 621] width 370 height 42
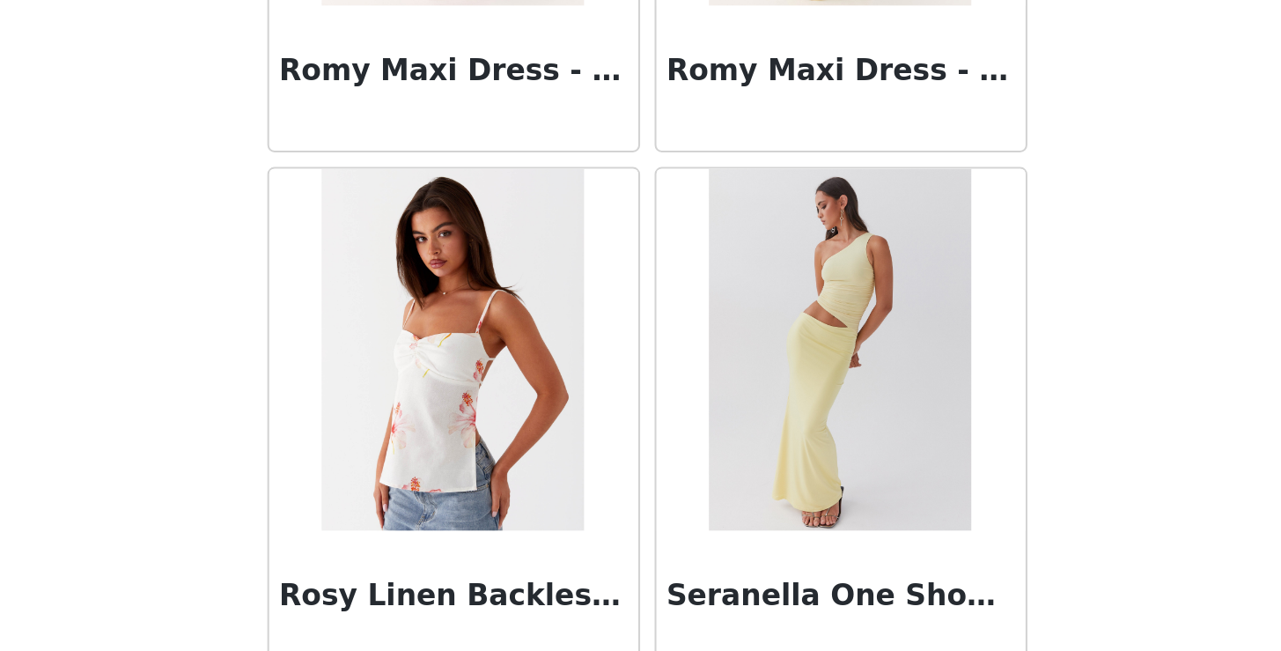
scroll to position [14809, 0]
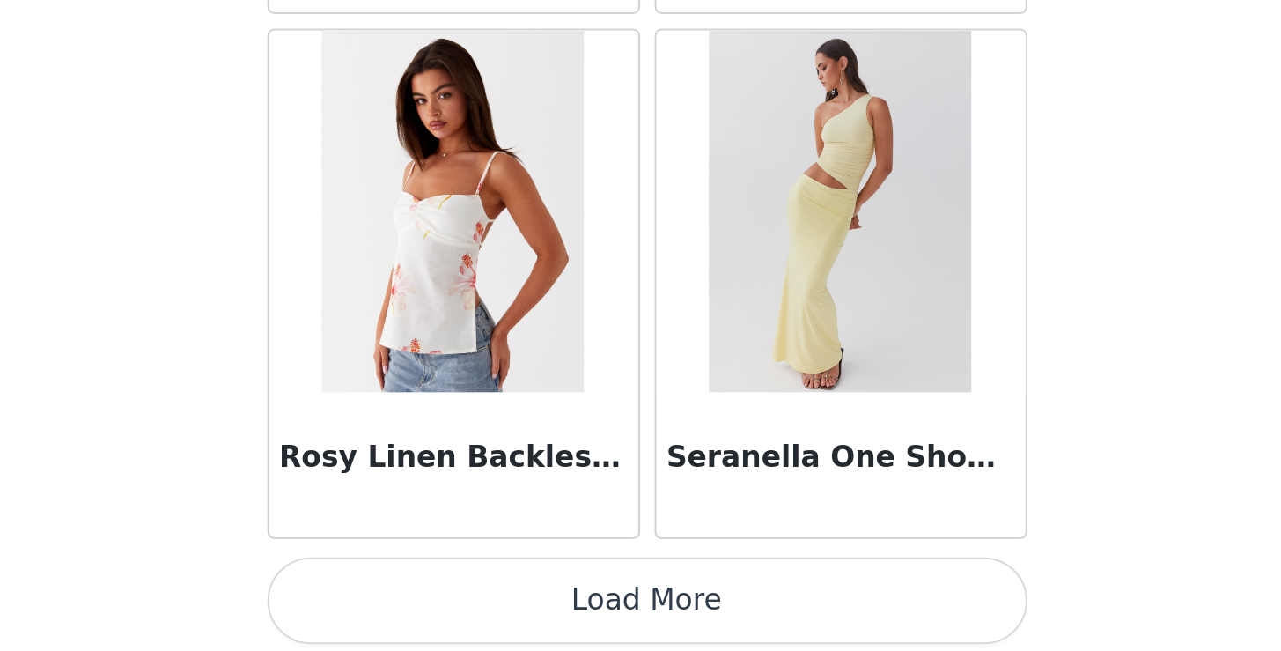
click at [456, 605] on button "Load More" at bounding box center [641, 626] width 370 height 42
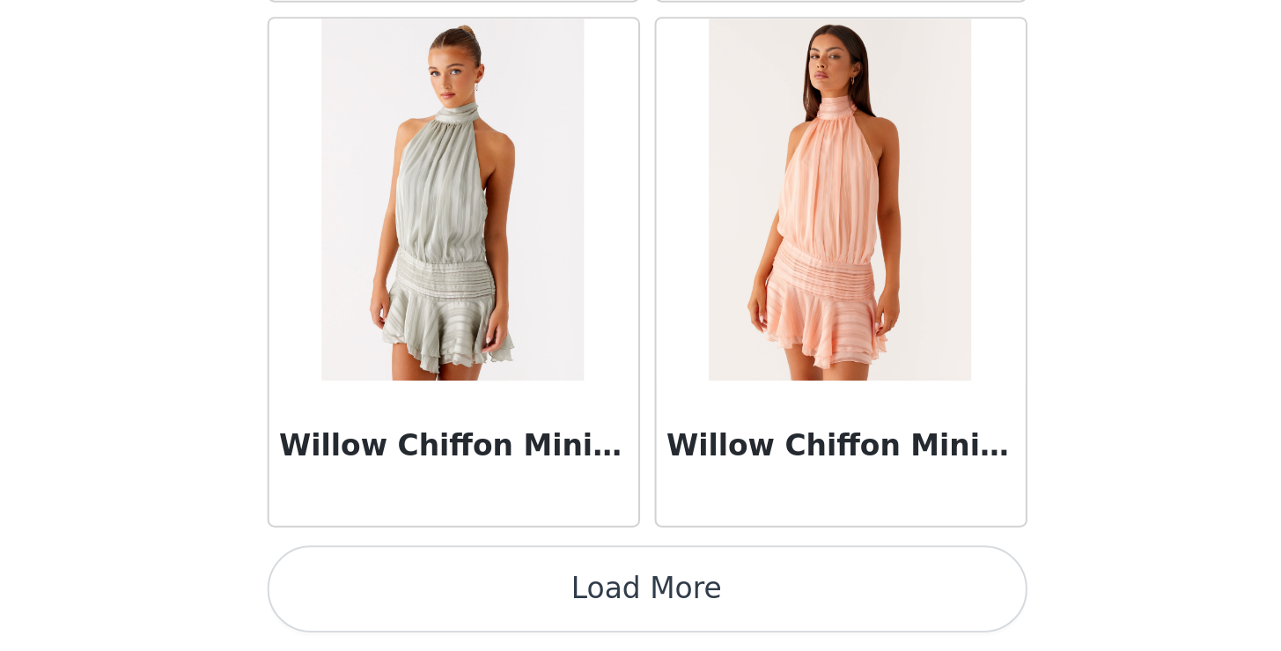
scroll to position [0, 0]
click at [456, 600] on button "Load More" at bounding box center [641, 621] width 370 height 42
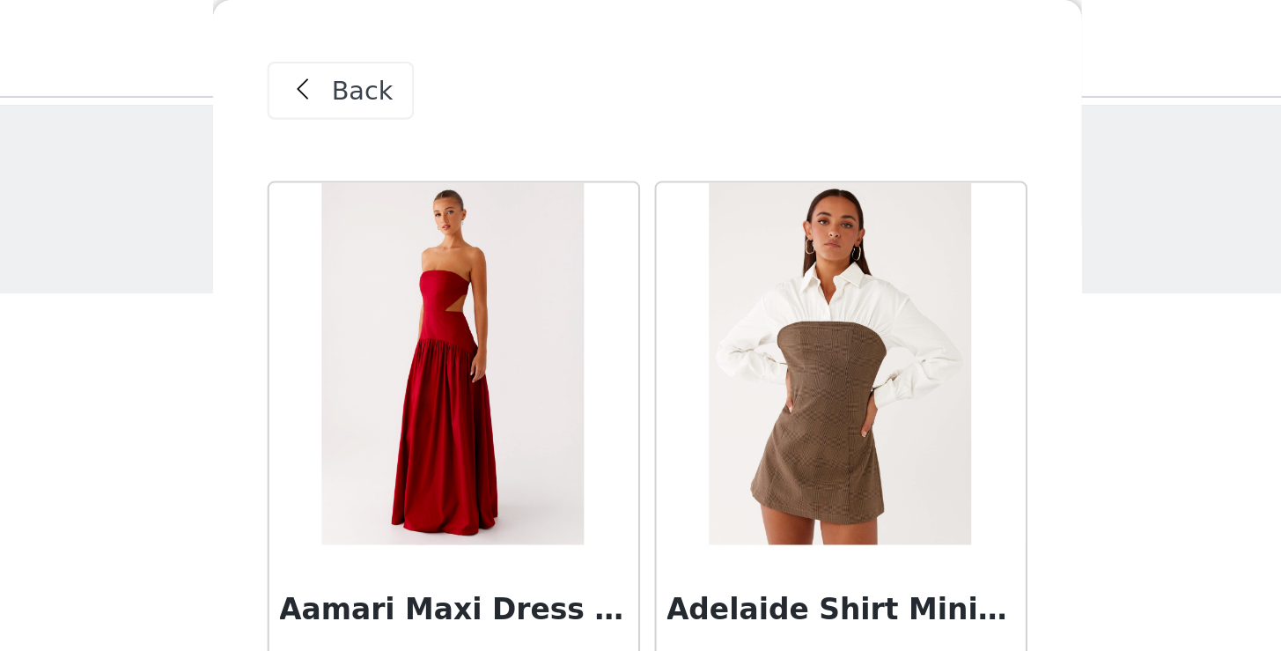
click at [488, 51] on span "Back" at bounding box center [503, 44] width 30 height 18
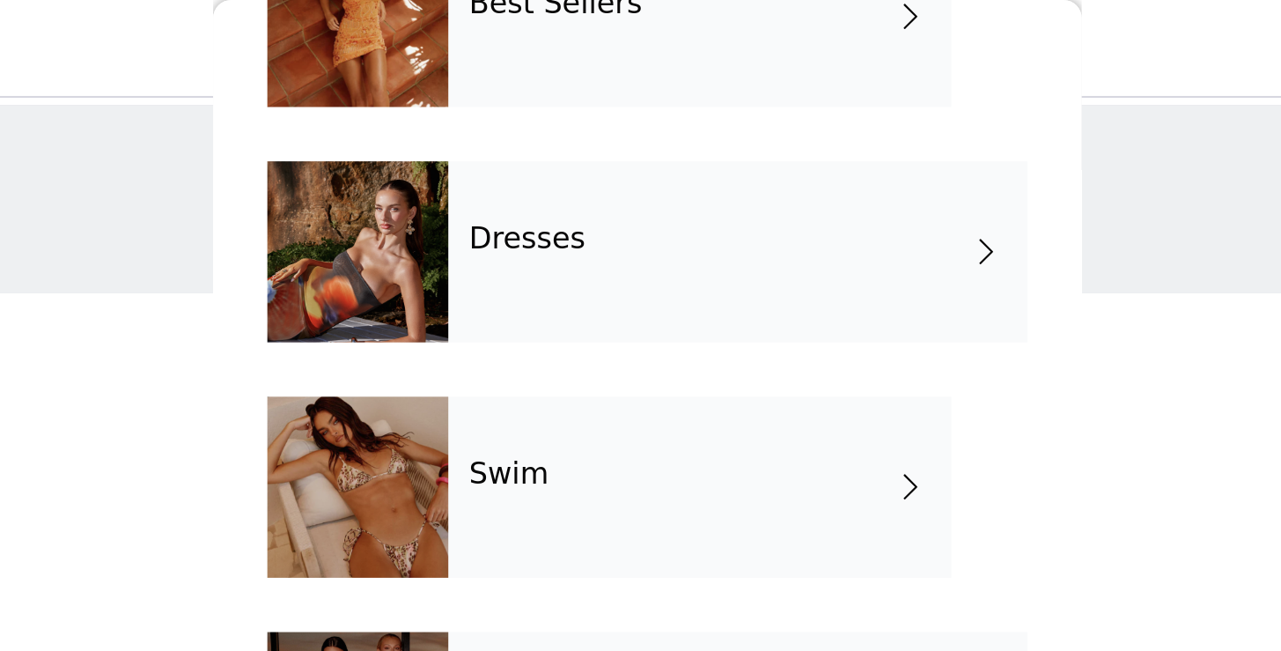
scroll to position [353, 0]
click at [544, 134] on div "Dresses" at bounding box center [685, 122] width 282 height 88
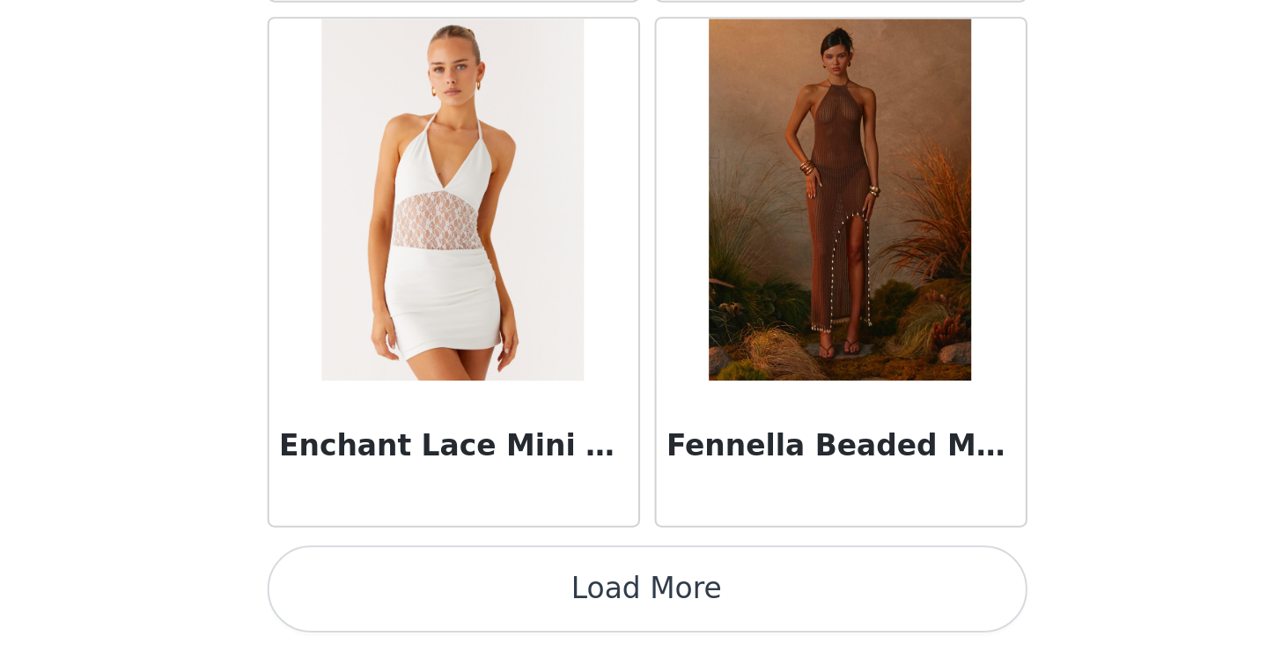
scroll to position [0, 0]
click at [456, 600] on button "Load More" at bounding box center [641, 621] width 370 height 42
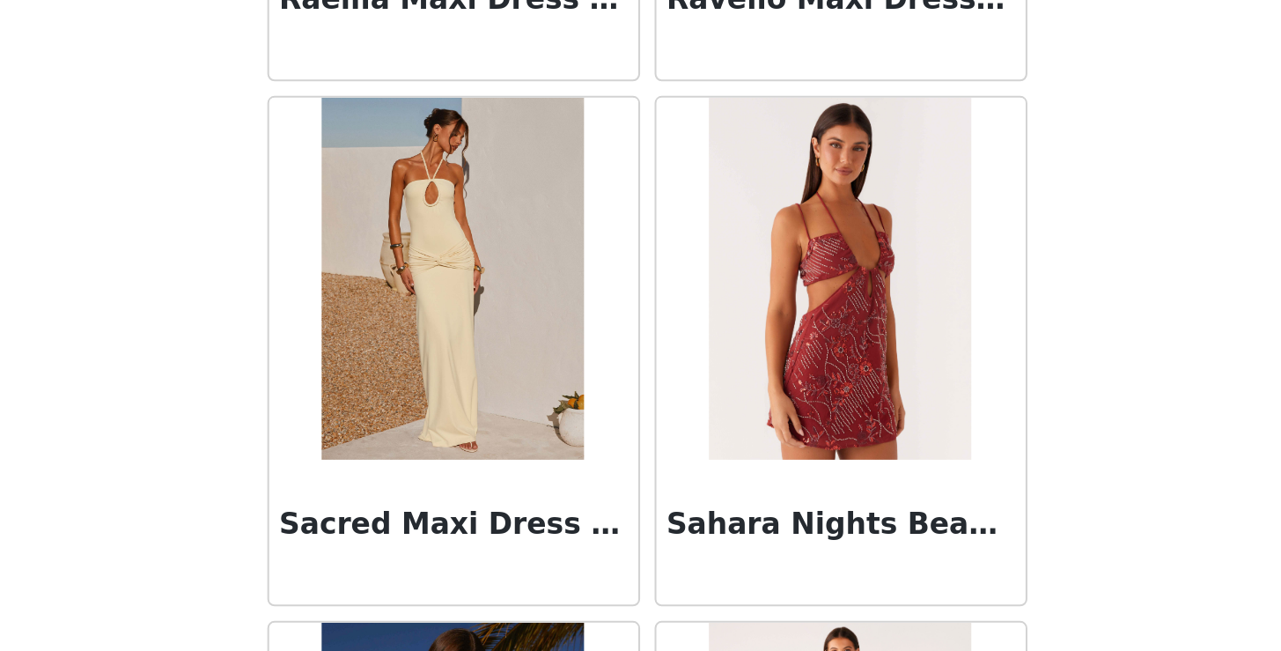
scroll to position [4537, 0]
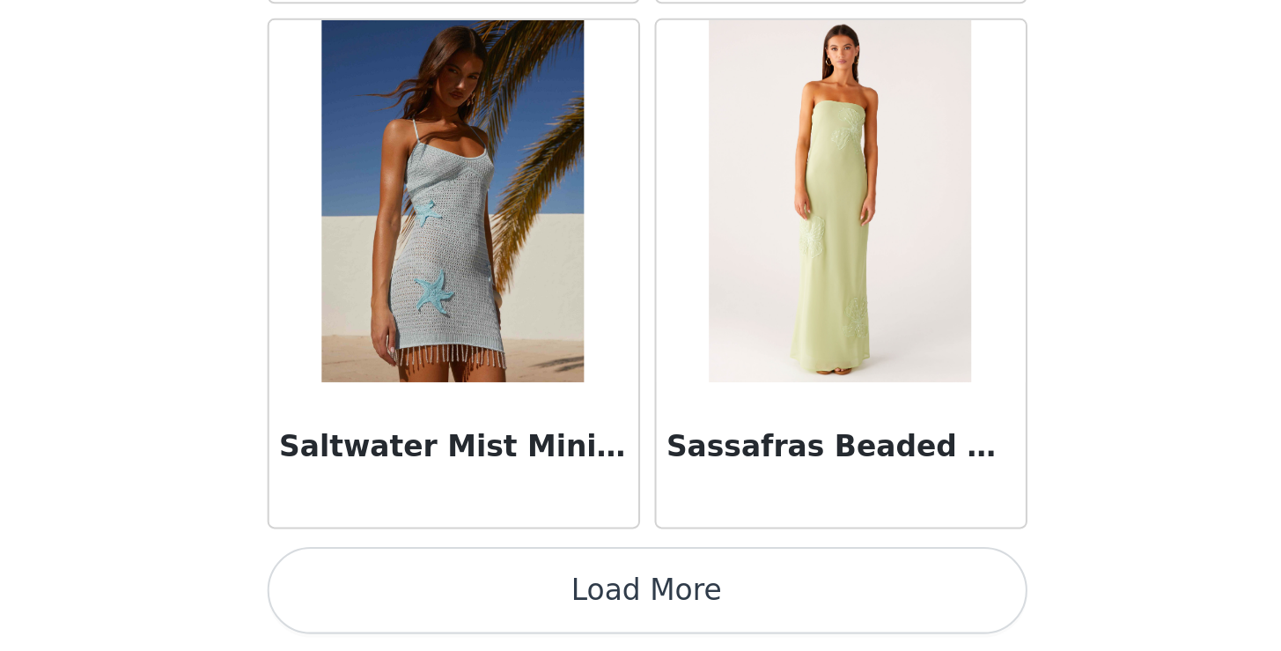
click at [456, 600] on button "Load More" at bounding box center [641, 621] width 370 height 42
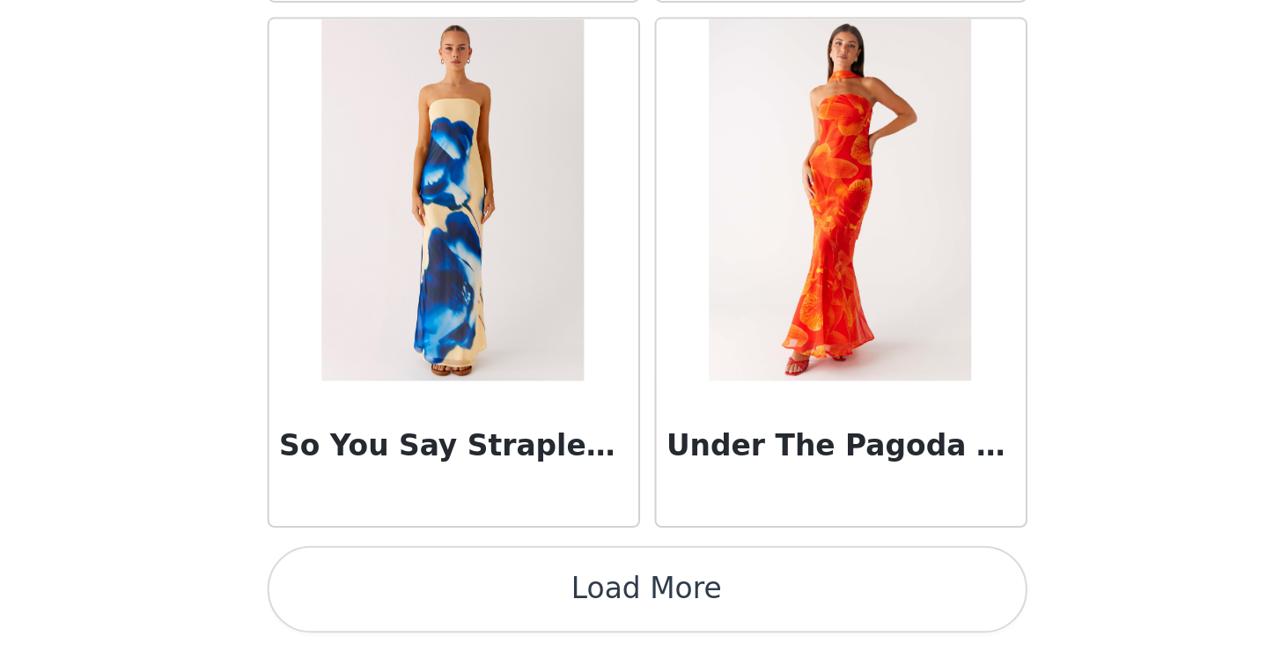
scroll to position [0, 0]
click at [456, 600] on button "Load More" at bounding box center [641, 621] width 370 height 42
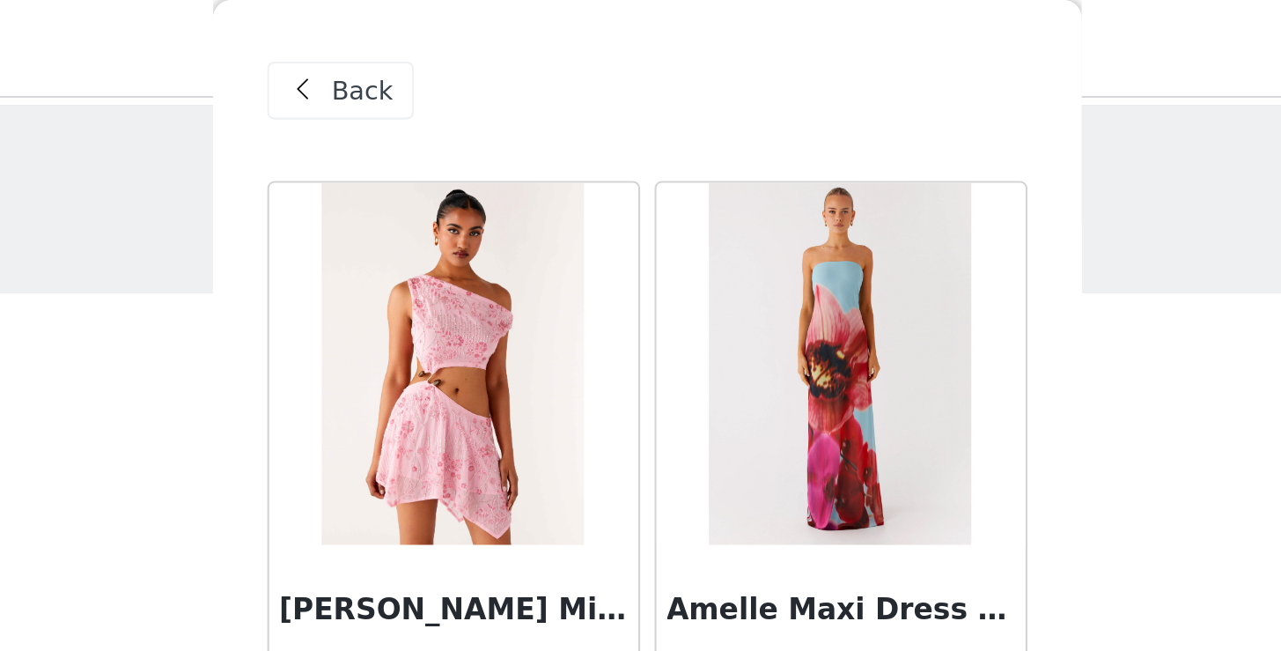
click at [456, 33] on div "Back" at bounding box center [491, 44] width 71 height 28
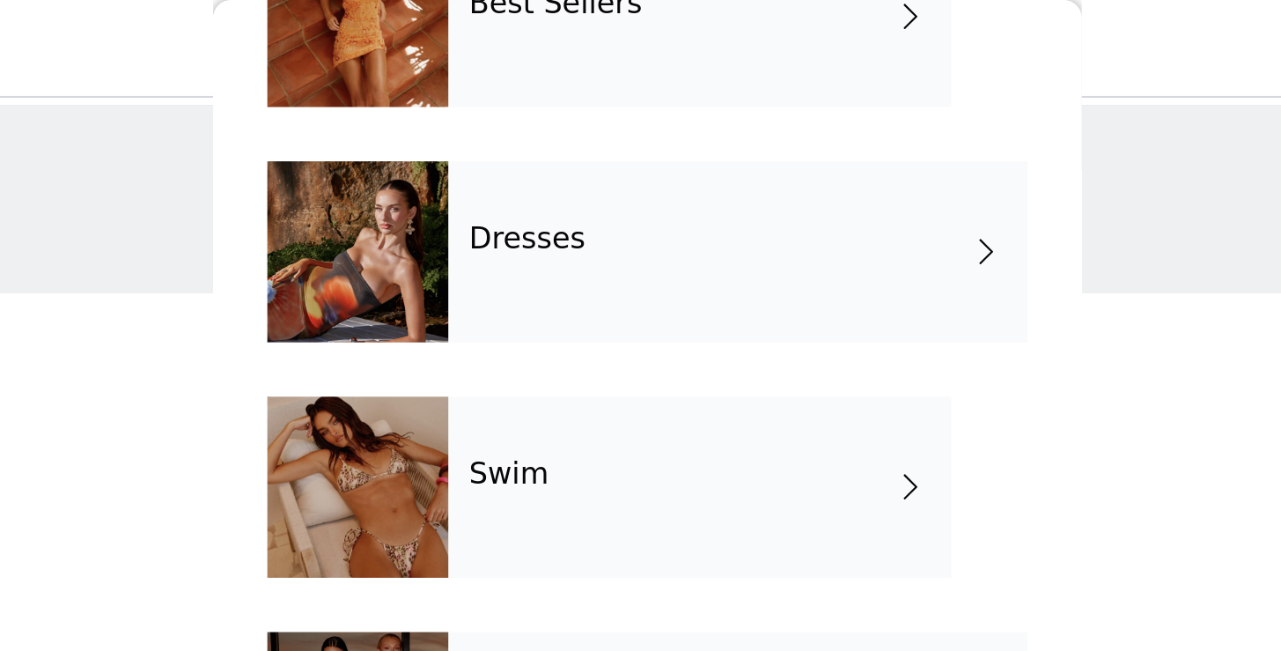
scroll to position [353, 0]
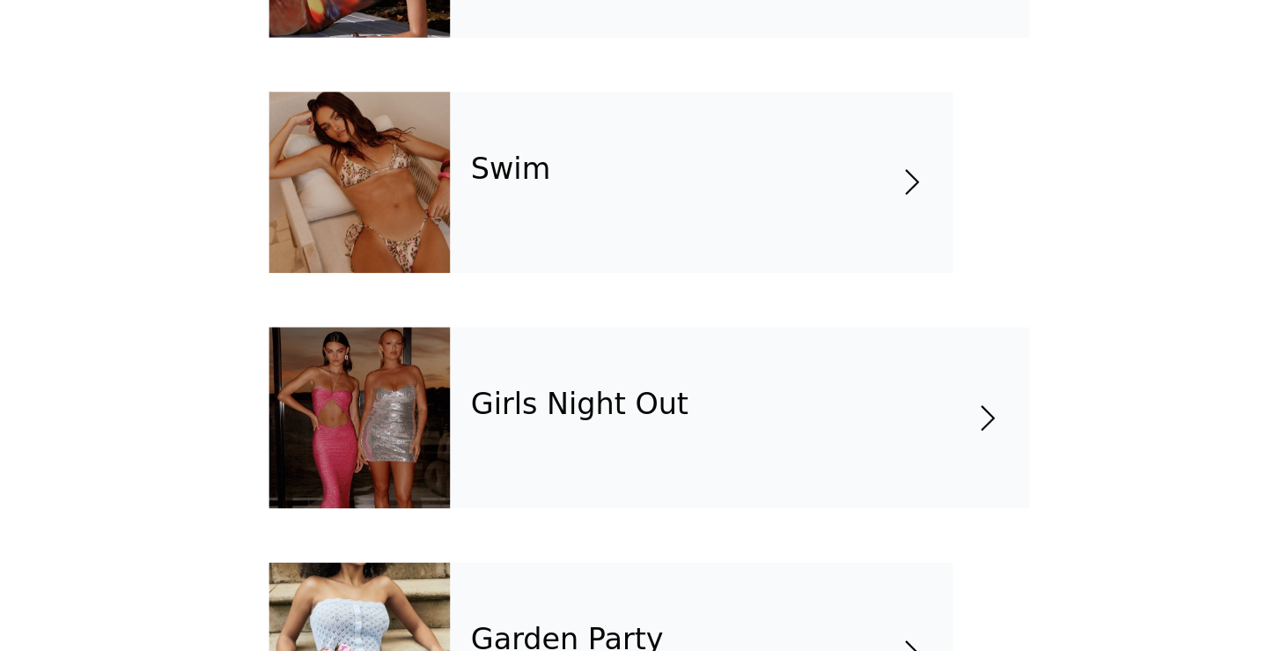
click at [544, 193] on div "Swim" at bounding box center [666, 237] width 245 height 88
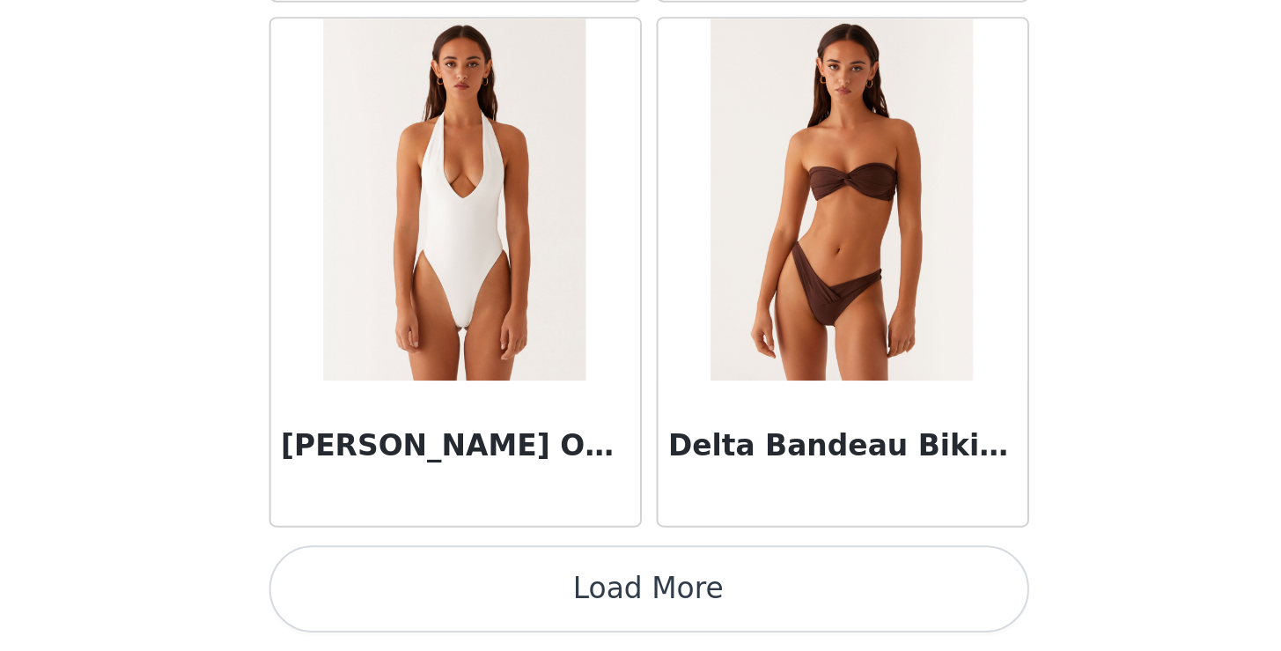
scroll to position [0, 0]
click at [456, 600] on button "Load More" at bounding box center [641, 621] width 370 height 42
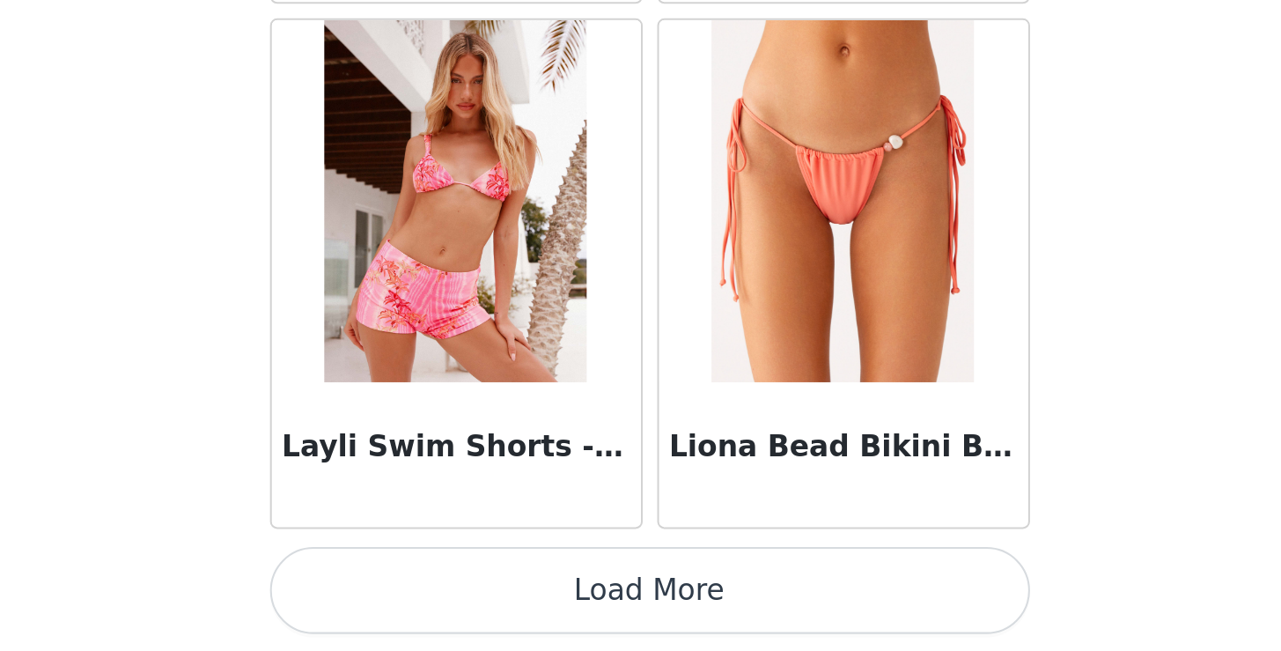
click at [456, 600] on button "Load More" at bounding box center [641, 621] width 370 height 42
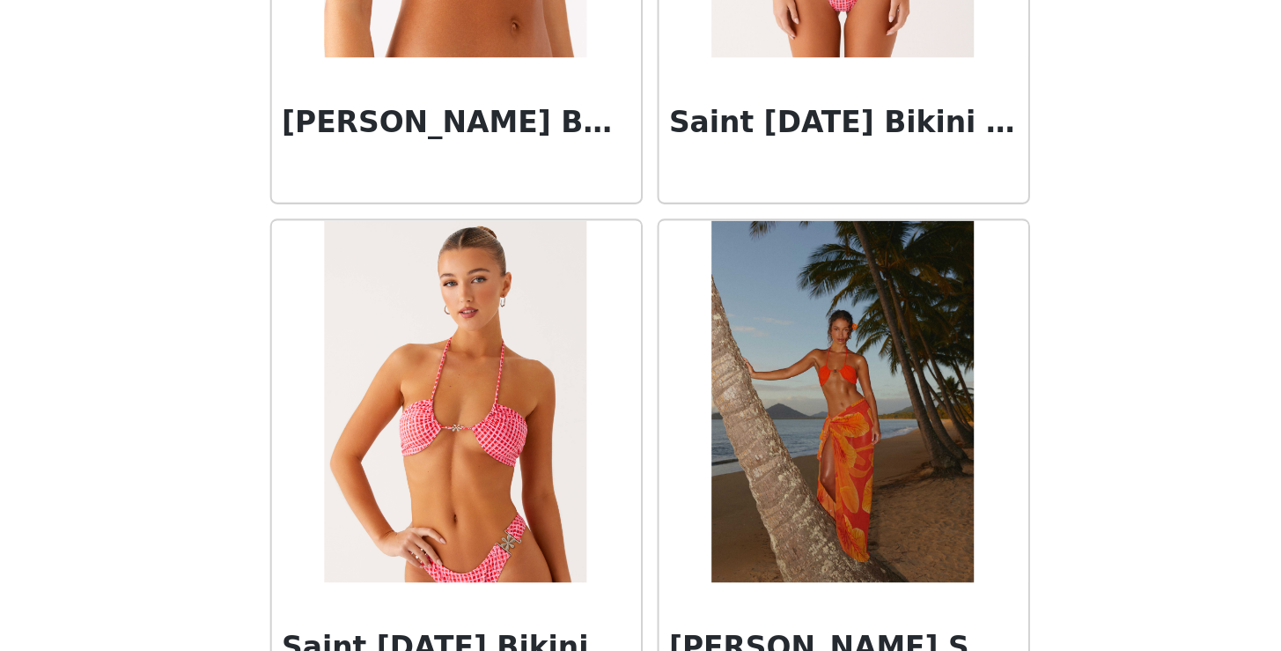
scroll to position [6664, 0]
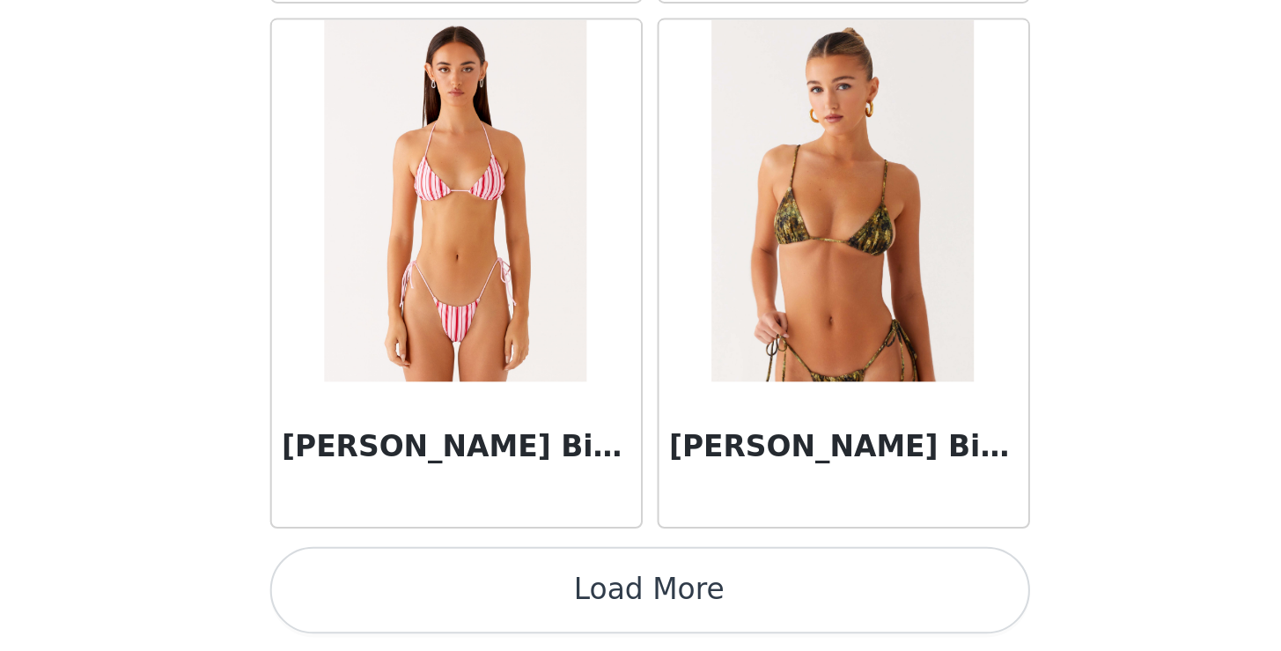
click at [456, 600] on button "Load More" at bounding box center [641, 621] width 370 height 42
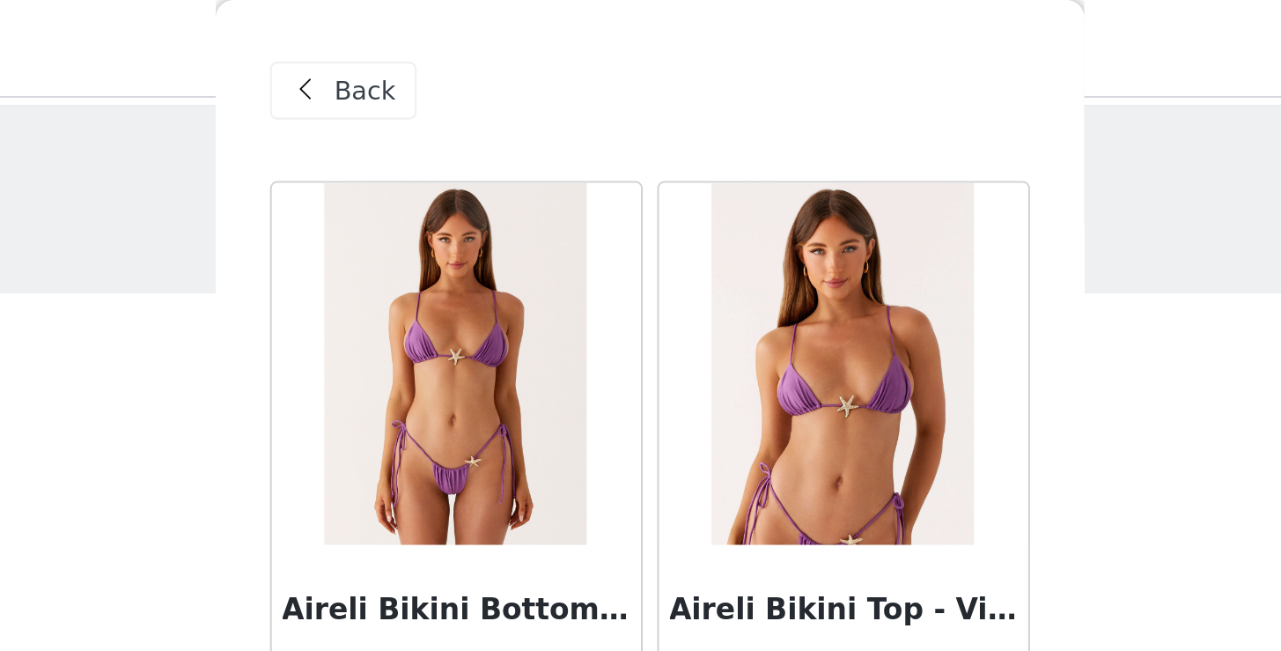
scroll to position [0, 0]
click at [488, 43] on span "Back" at bounding box center [503, 44] width 30 height 18
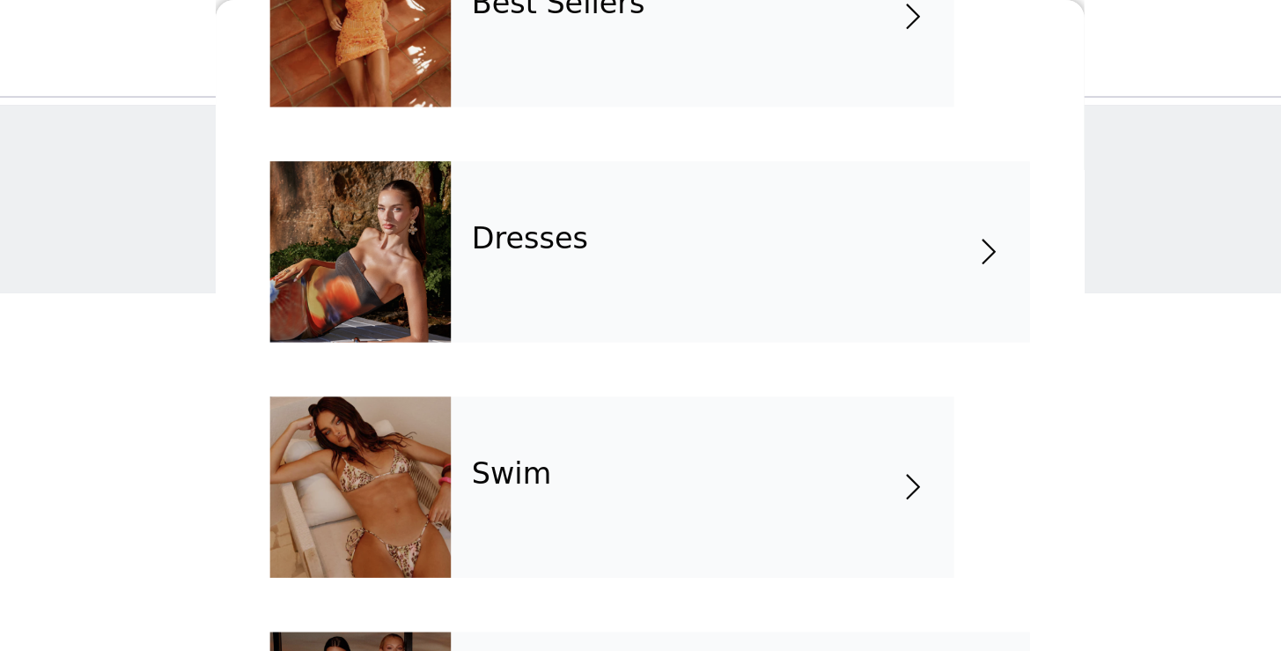
scroll to position [353, 0]
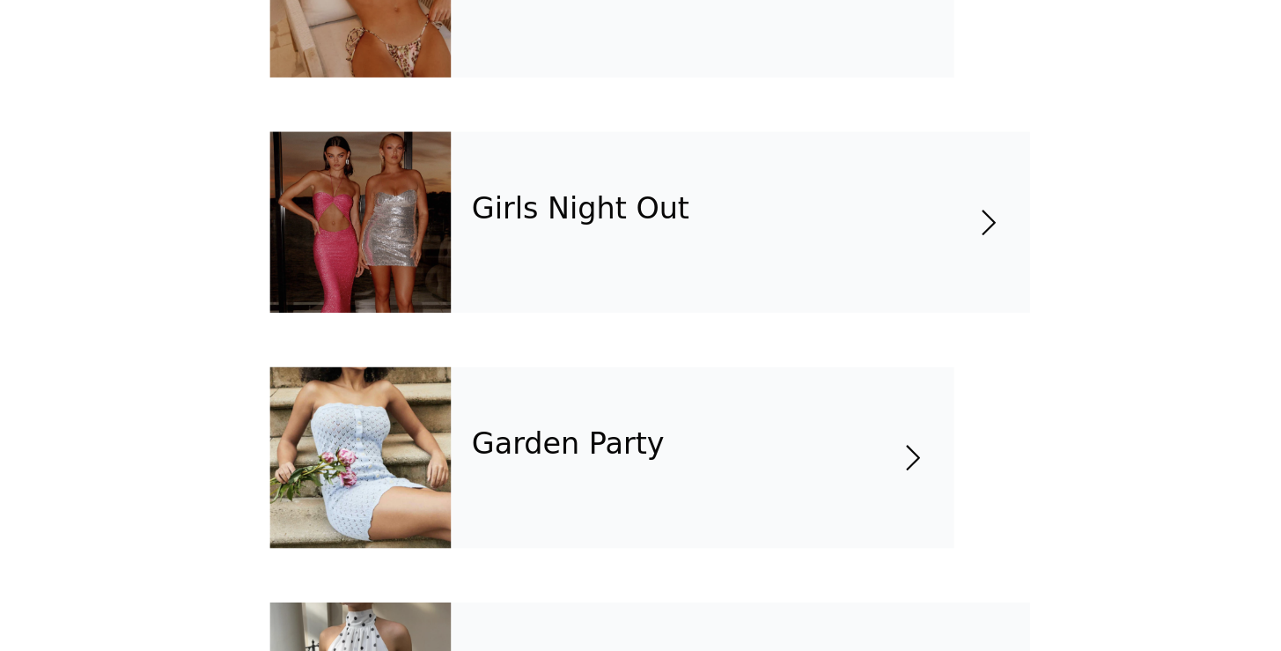
click at [544, 307] on div "Girls Night Out" at bounding box center [685, 351] width 282 height 88
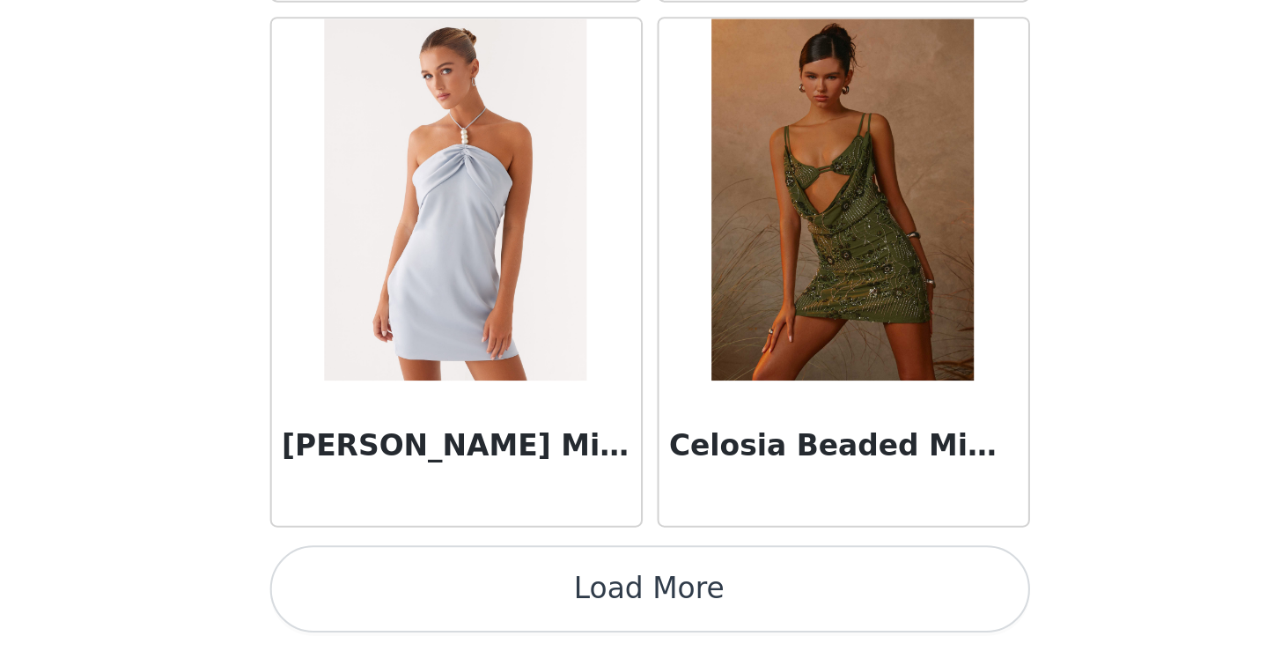
scroll to position [0, 0]
click at [456, 600] on button "Load More" at bounding box center [641, 621] width 370 height 42
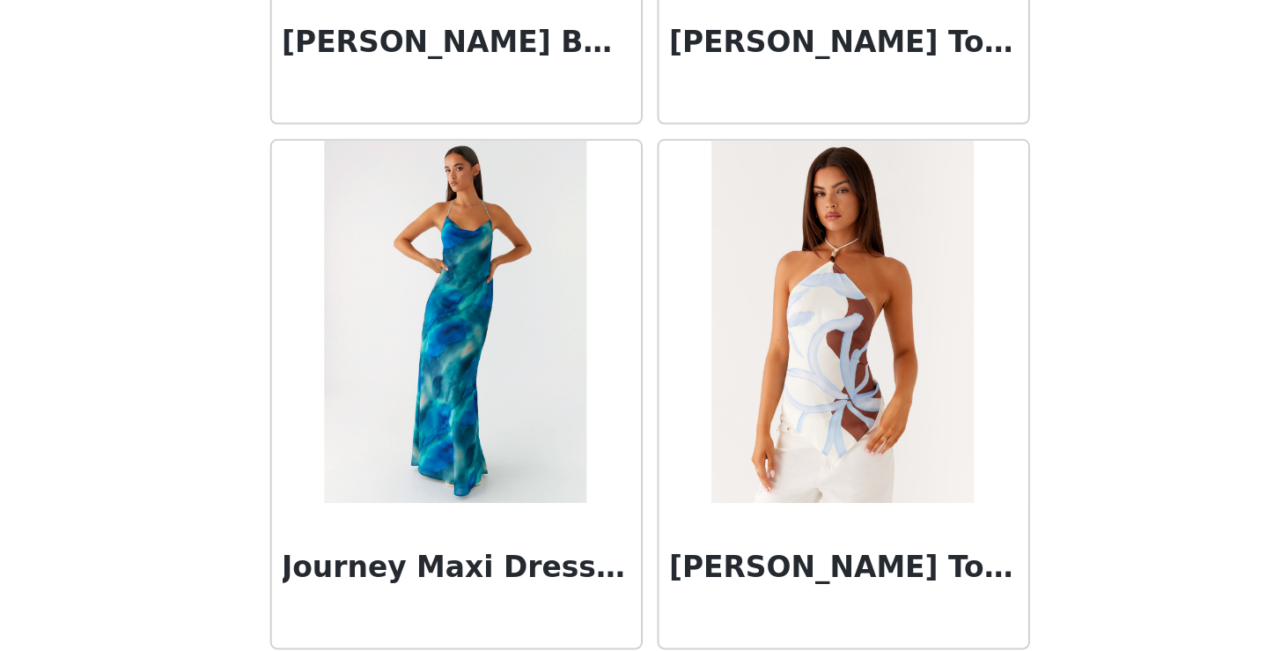
scroll to position [4583, 0]
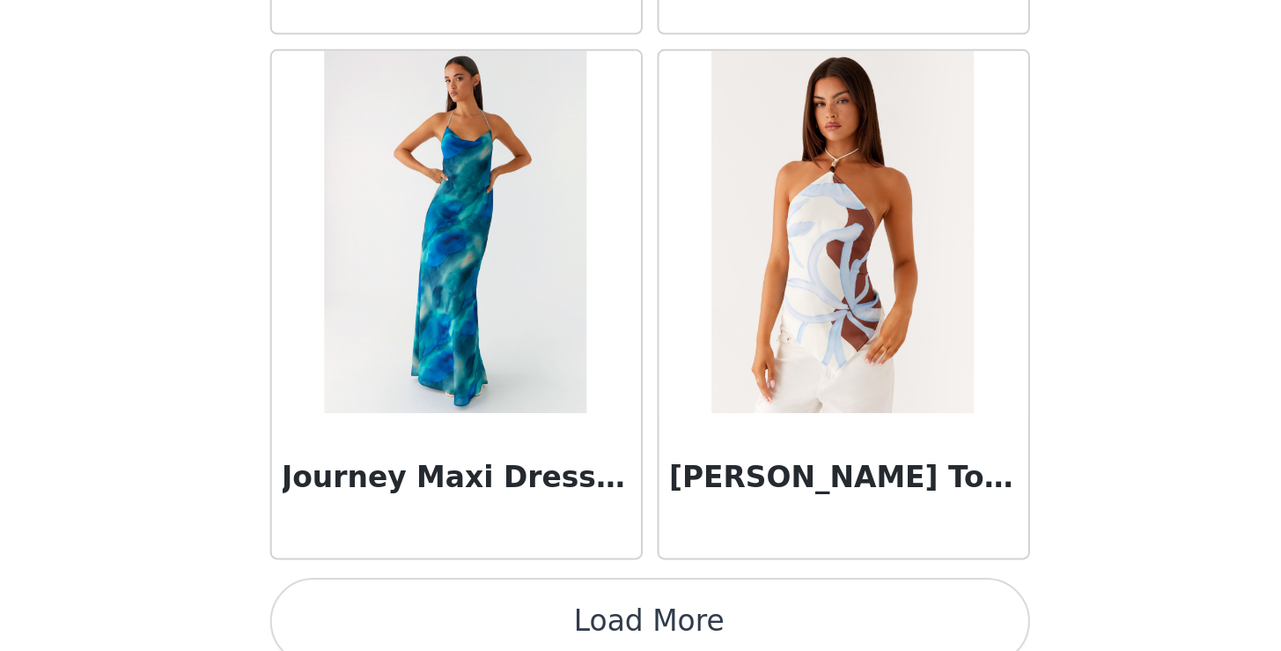
click at [456, 615] on button "Load More" at bounding box center [641, 636] width 370 height 42
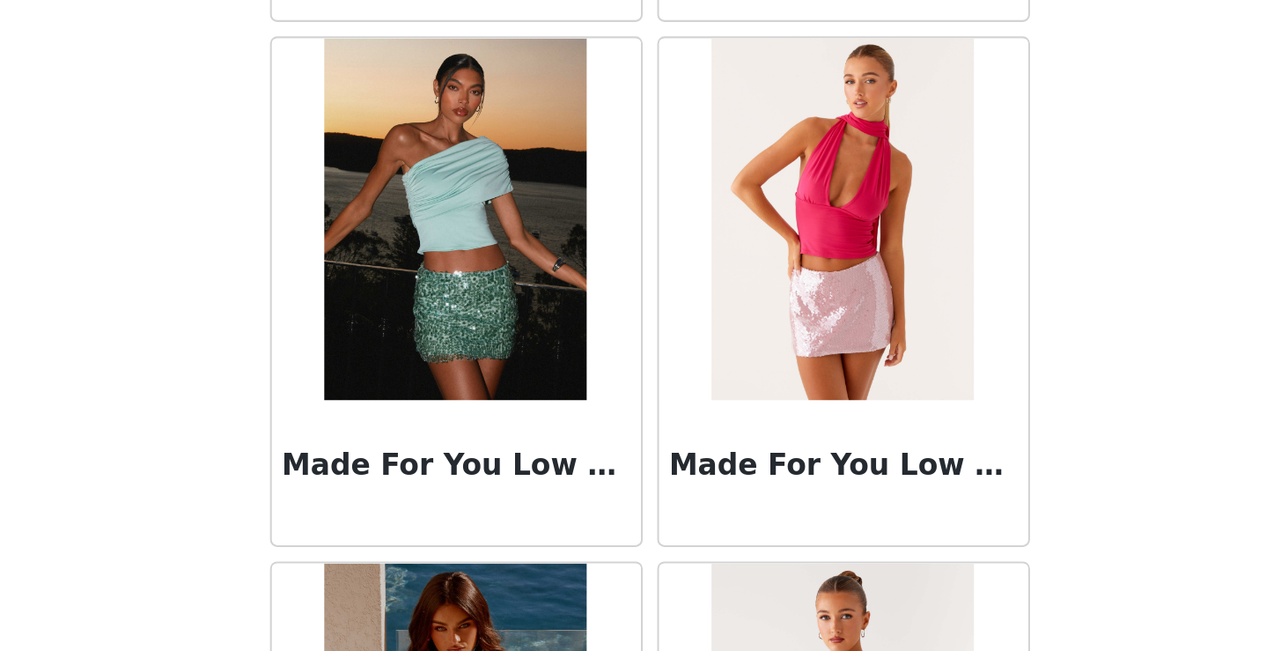
scroll to position [6933, 0]
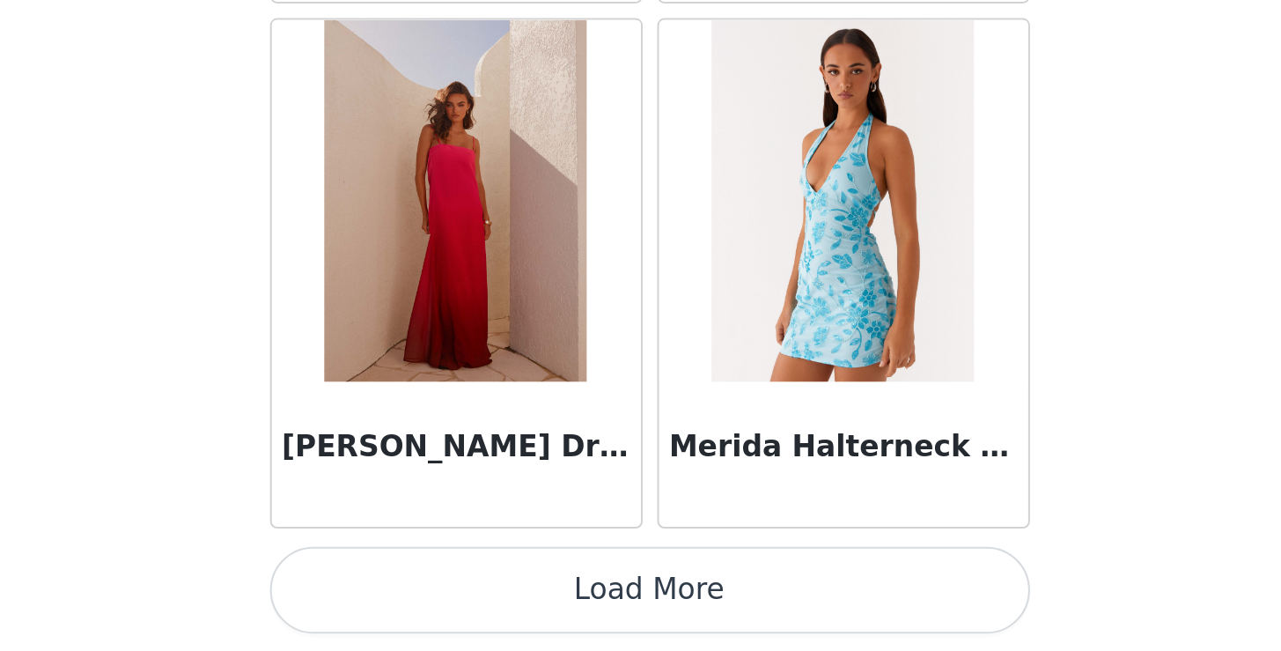
click at [456, 600] on button "Load More" at bounding box center [641, 621] width 370 height 42
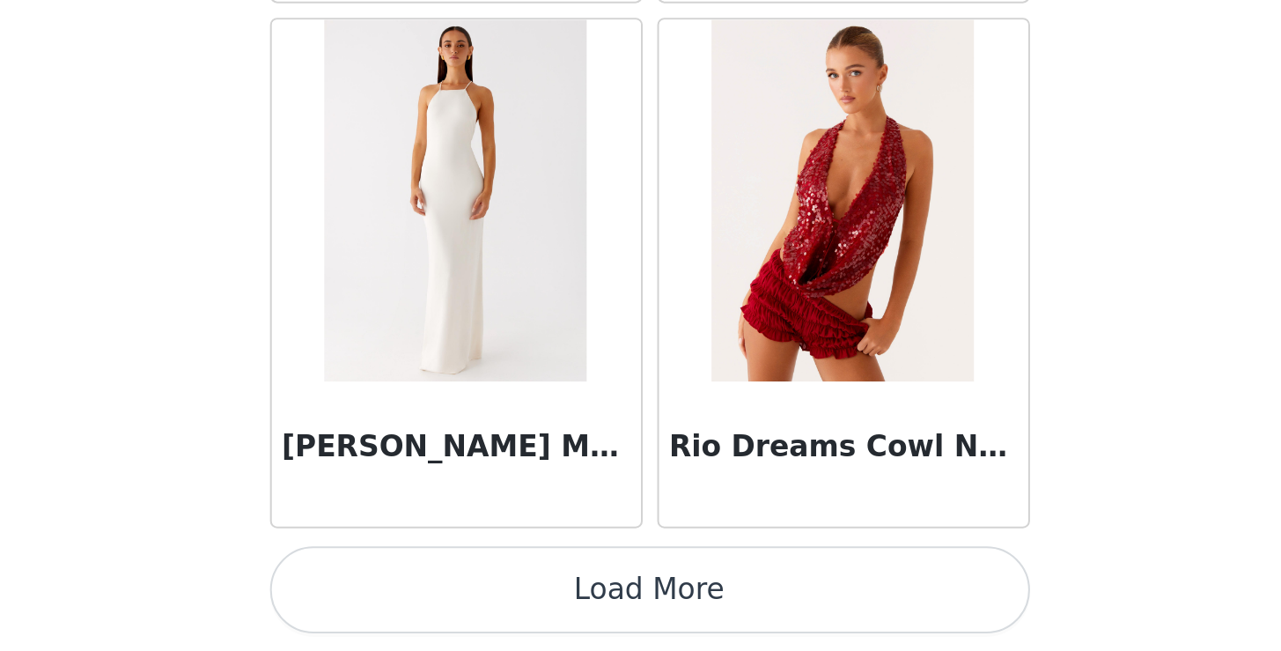
scroll to position [9706, 0]
click at [456, 600] on button "Load More" at bounding box center [641, 621] width 370 height 42
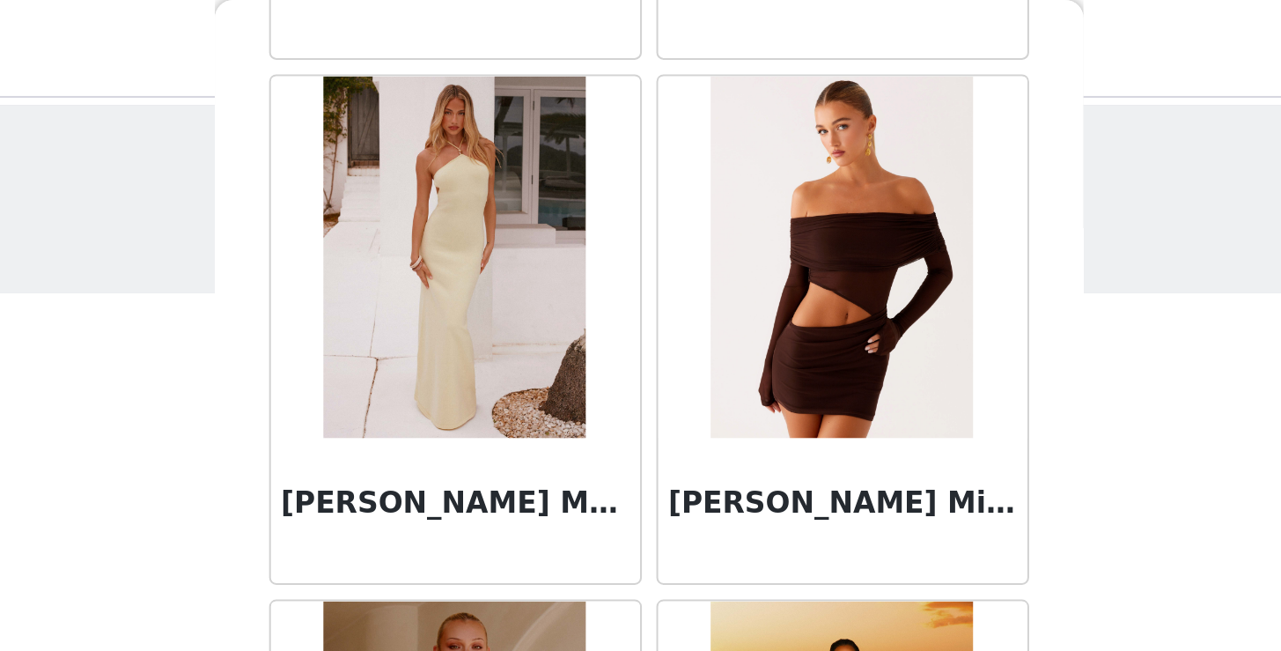
scroll to position [3387, 0]
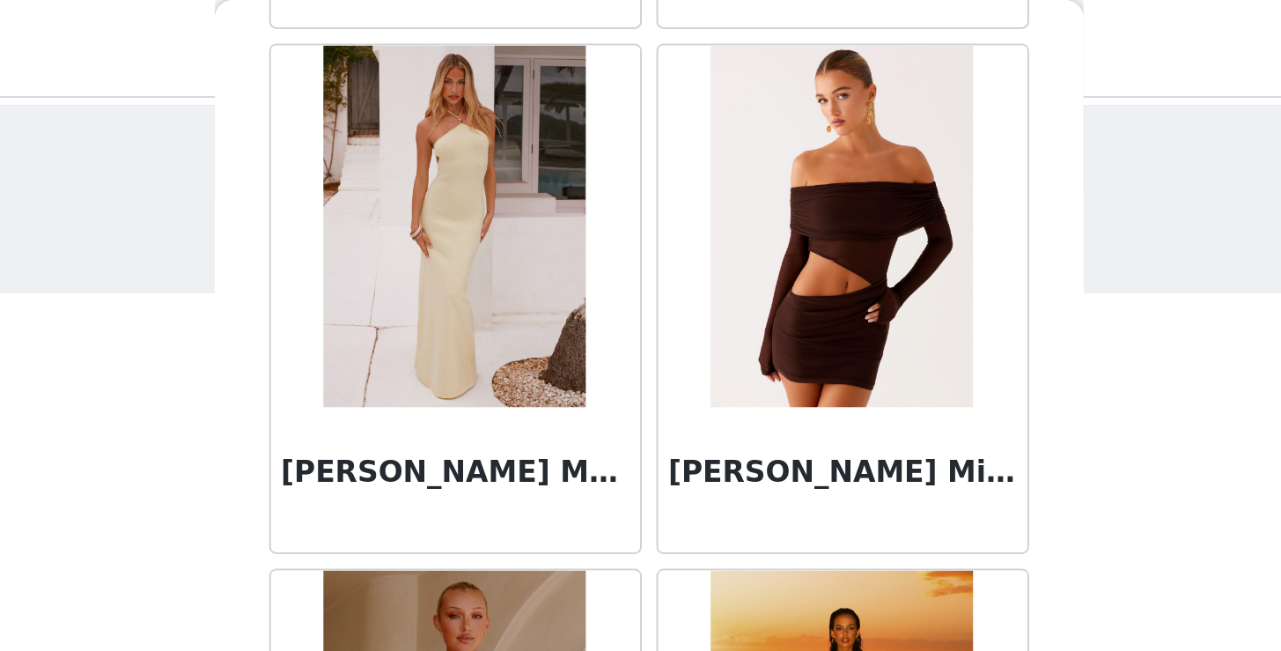
click at [671, 108] on img at bounding box center [735, 110] width 128 height 176
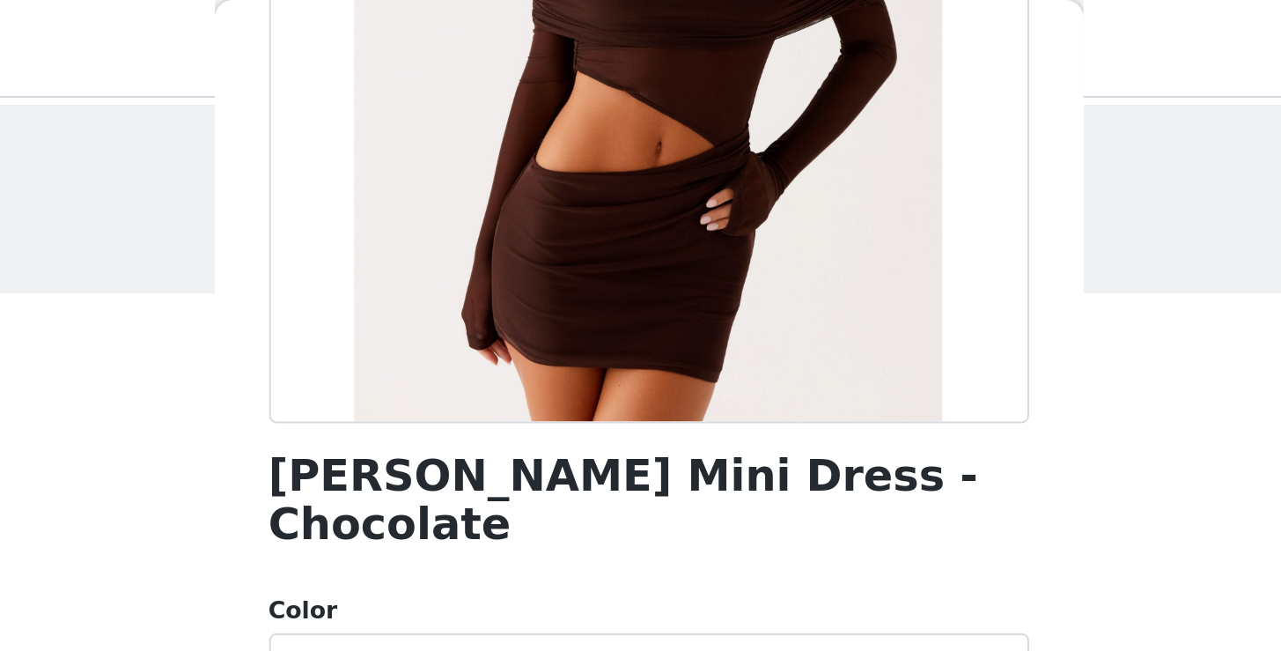
scroll to position [277, 0]
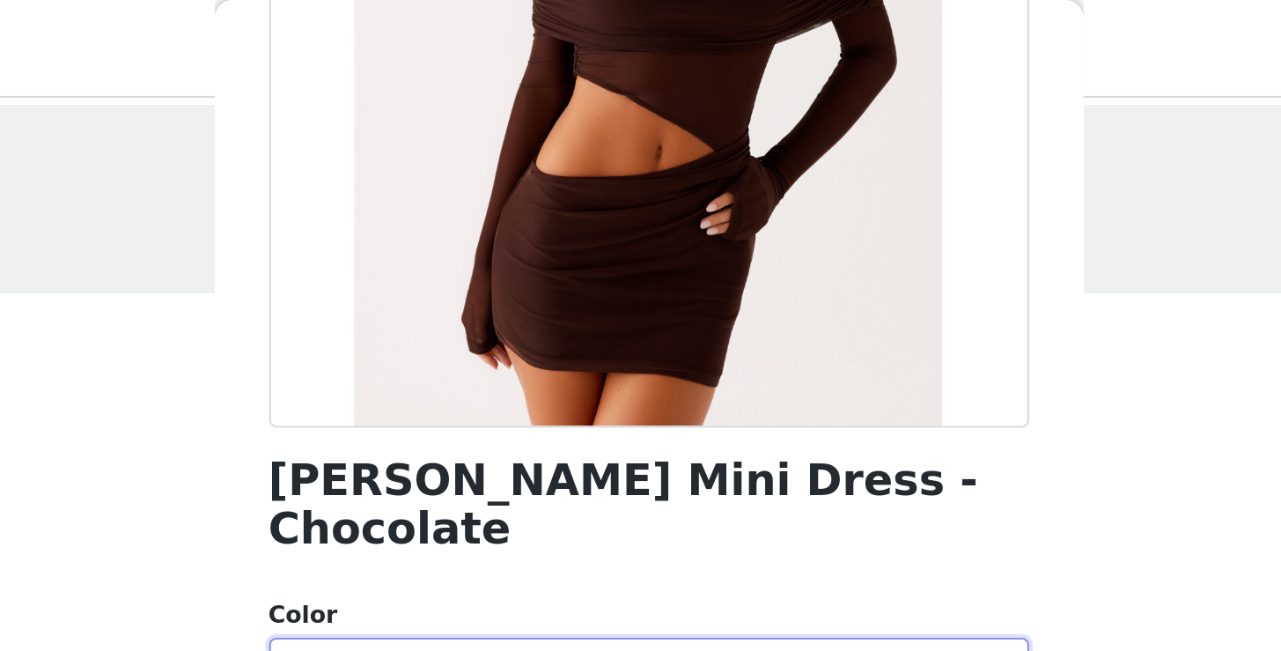
click at [467, 311] on div "Select color" at bounding box center [635, 327] width 337 height 33
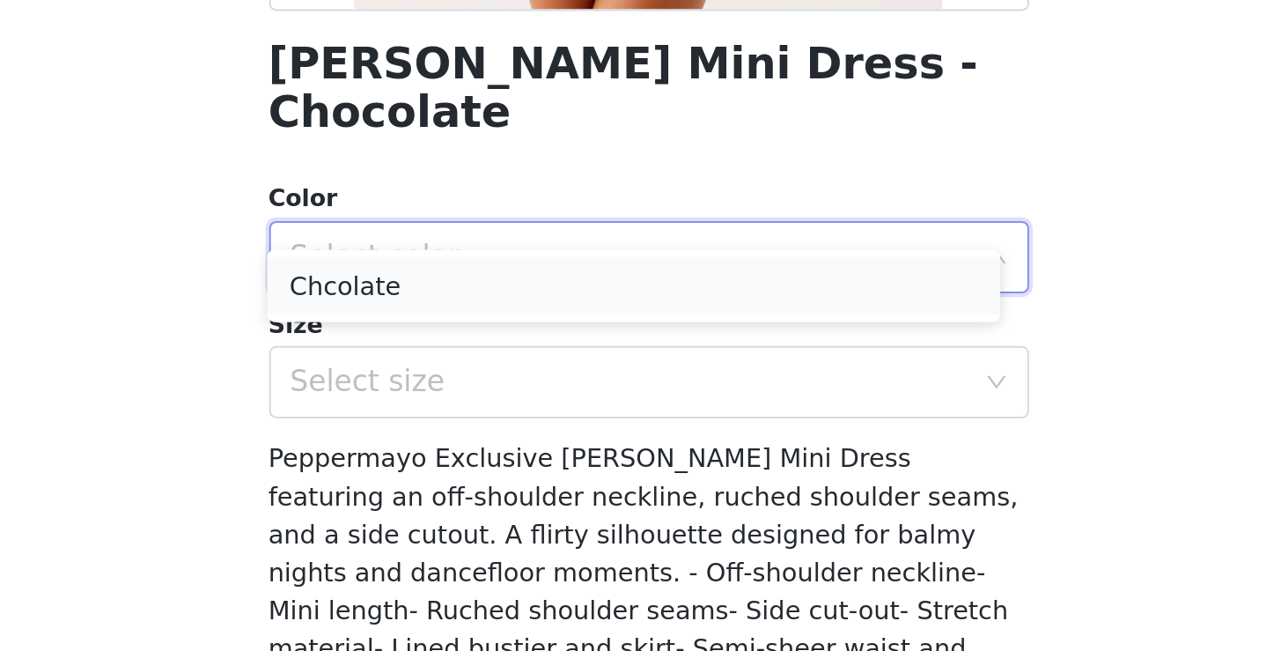
click at [455, 328] on li "Chcolate" at bounding box center [633, 342] width 357 height 28
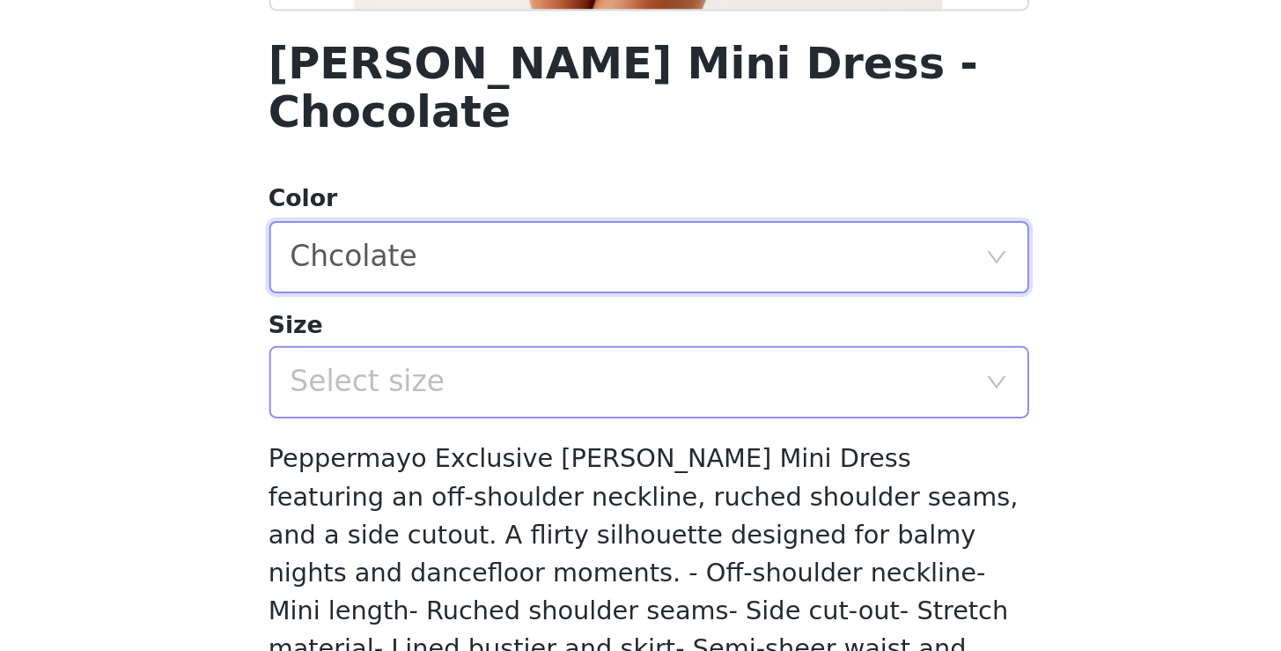
click at [467, 380] on div "Select size" at bounding box center [631, 389] width 329 height 18
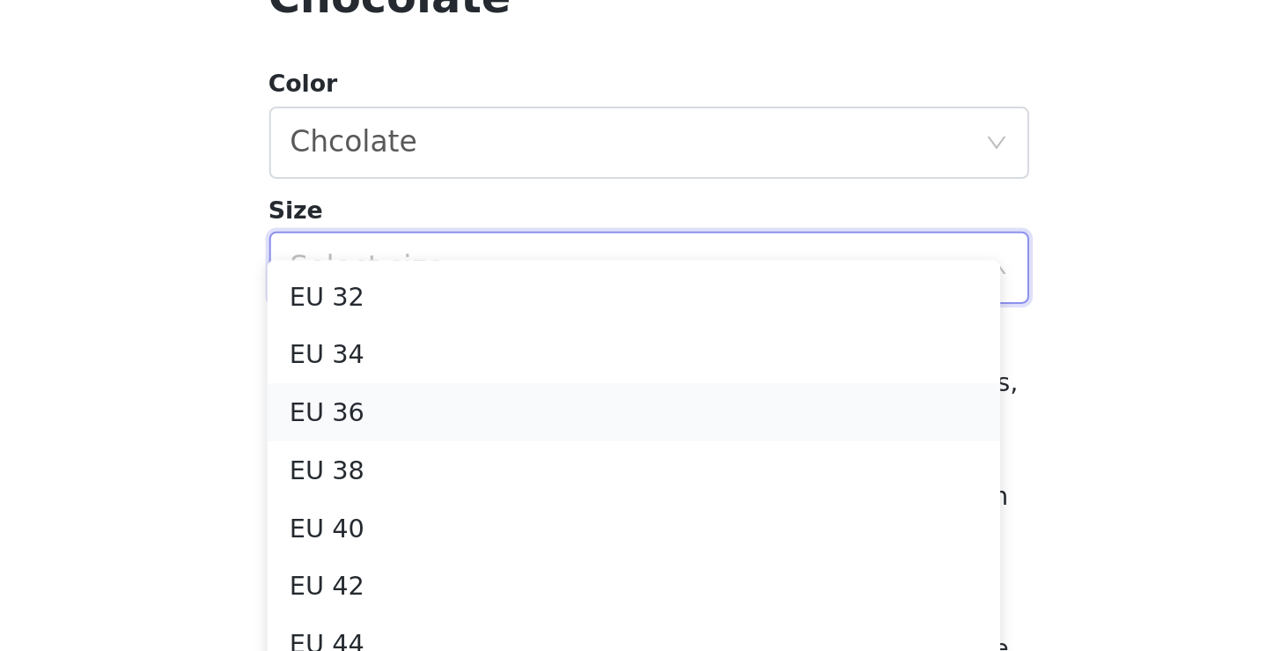
click at [455, 445] on li "EU 36" at bounding box center [633, 459] width 357 height 28
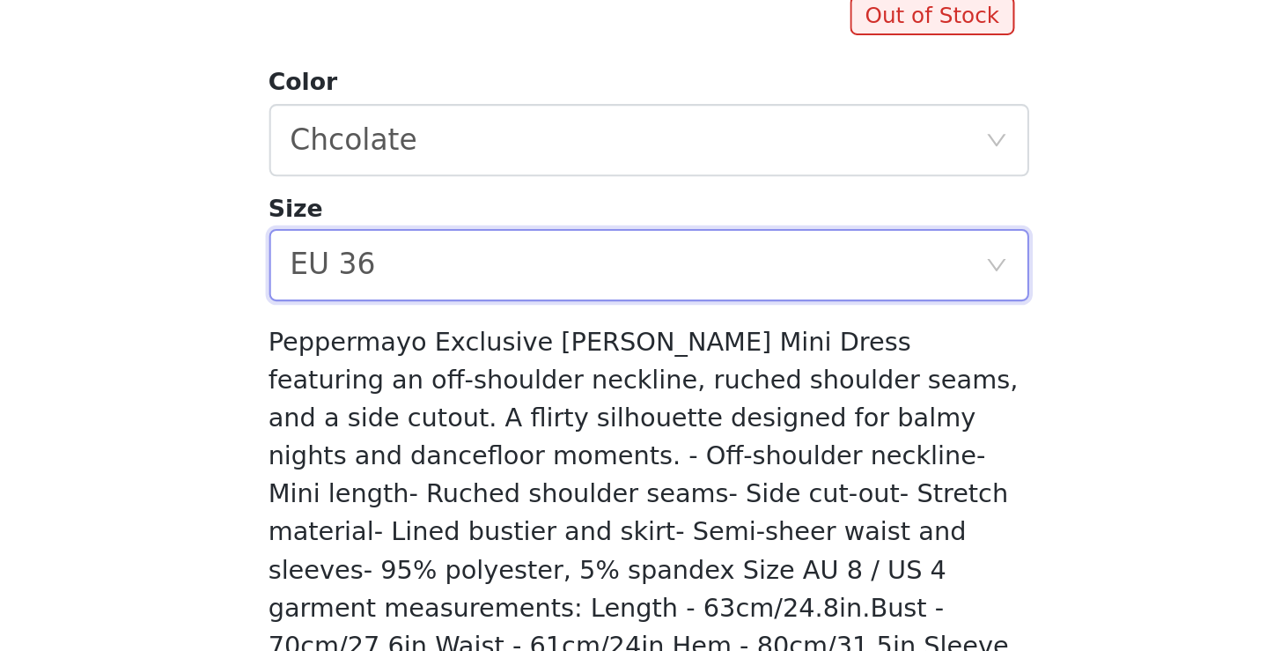
scroll to position [296, 0]
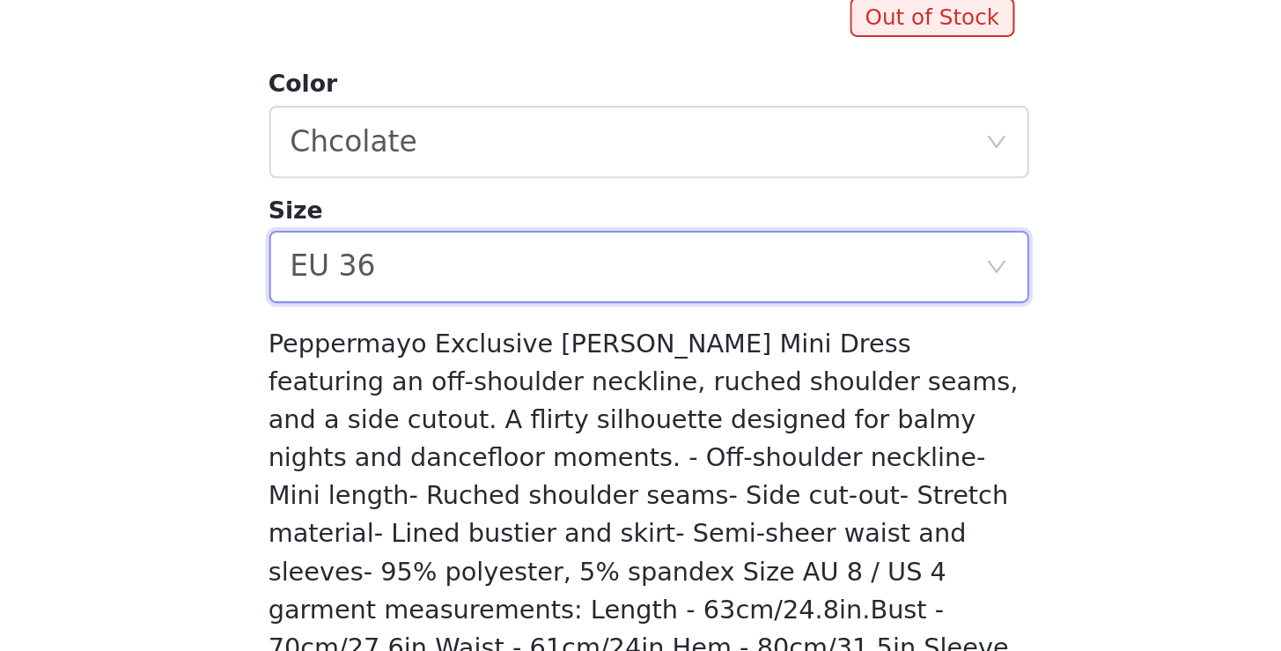
click at [456, 130] on div "[PERSON_NAME] Mini Dress - Chocolate Out of Stock Color Select color Chcolate S…" at bounding box center [641, 243] width 370 height 902
click at [467, 372] on div "Select size EU 36" at bounding box center [635, 388] width 337 height 33
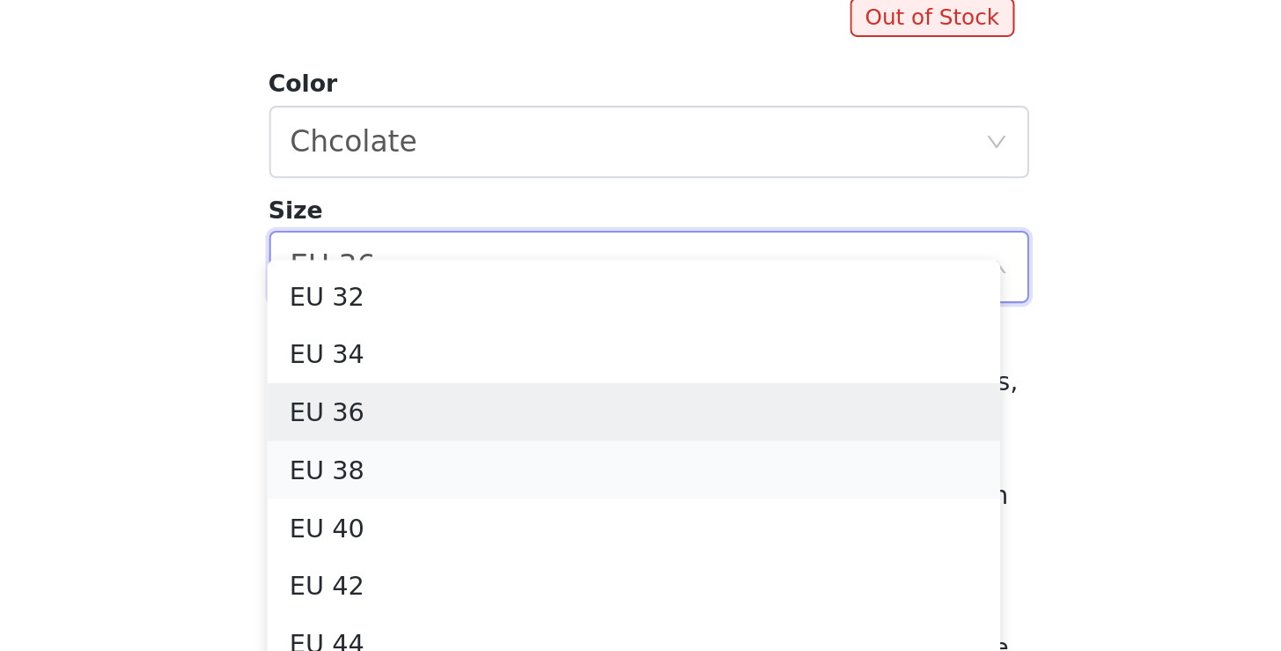
click at [455, 473] on li "EU 38" at bounding box center [633, 487] width 357 height 28
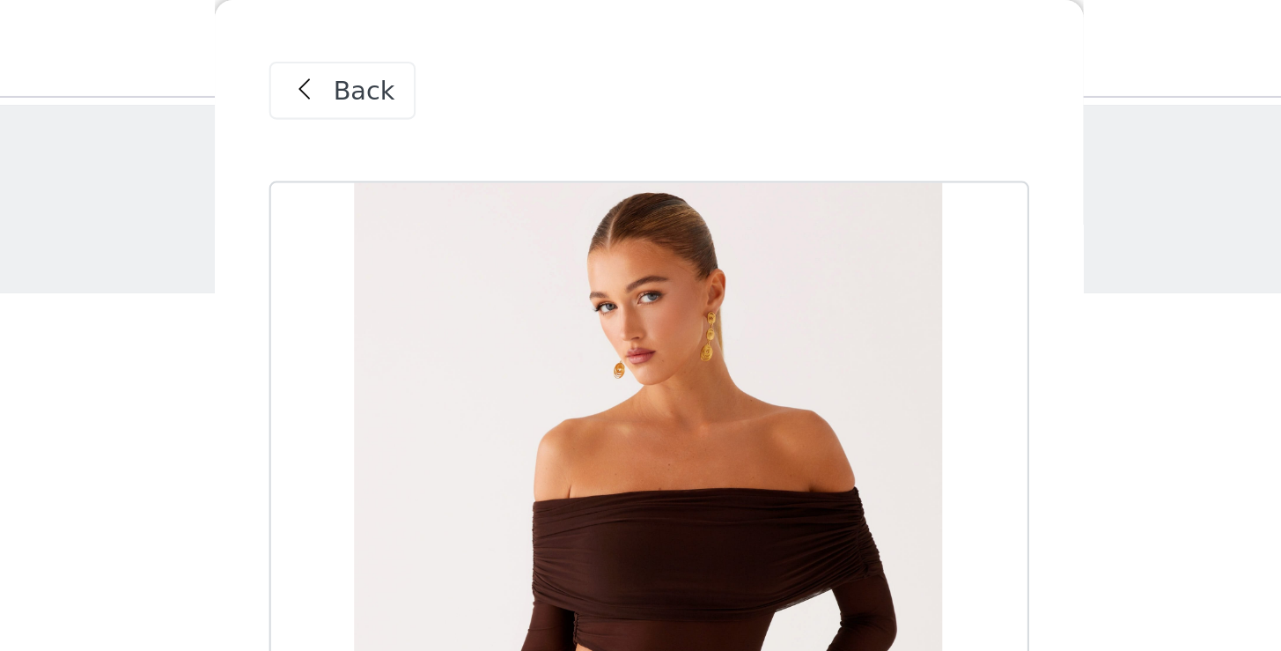
scroll to position [0, 0]
click at [488, 46] on span "Back" at bounding box center [503, 44] width 30 height 18
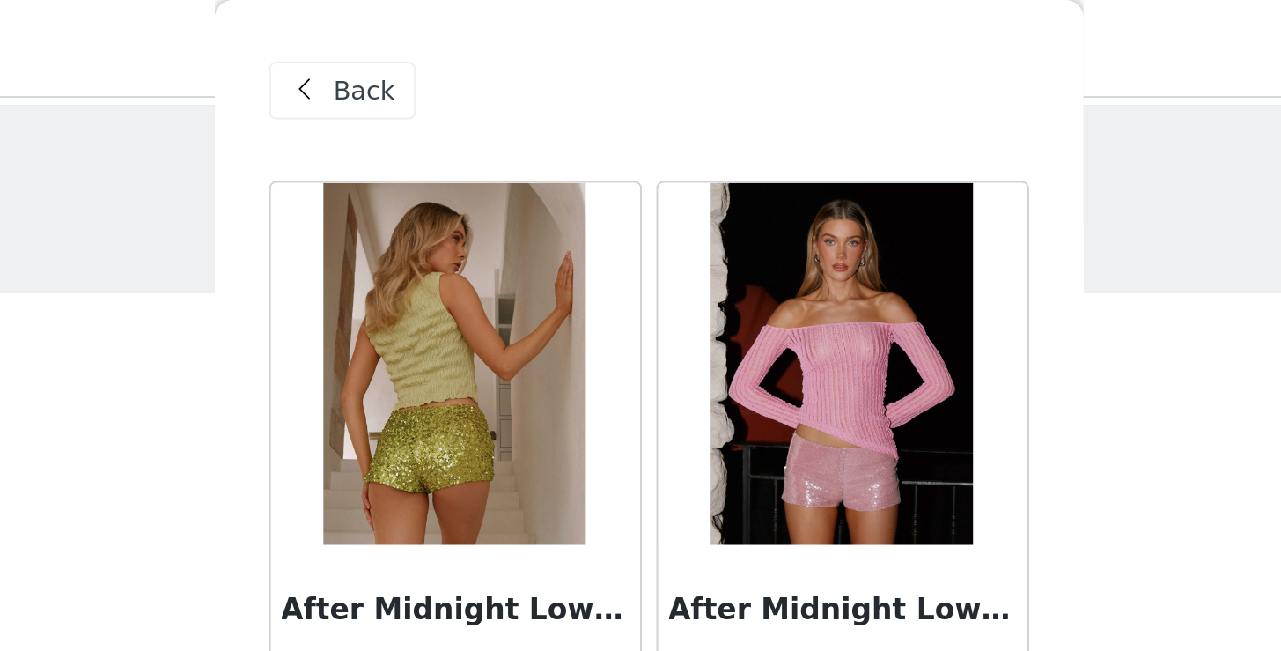
click at [488, 43] on span "Back" at bounding box center [503, 44] width 30 height 18
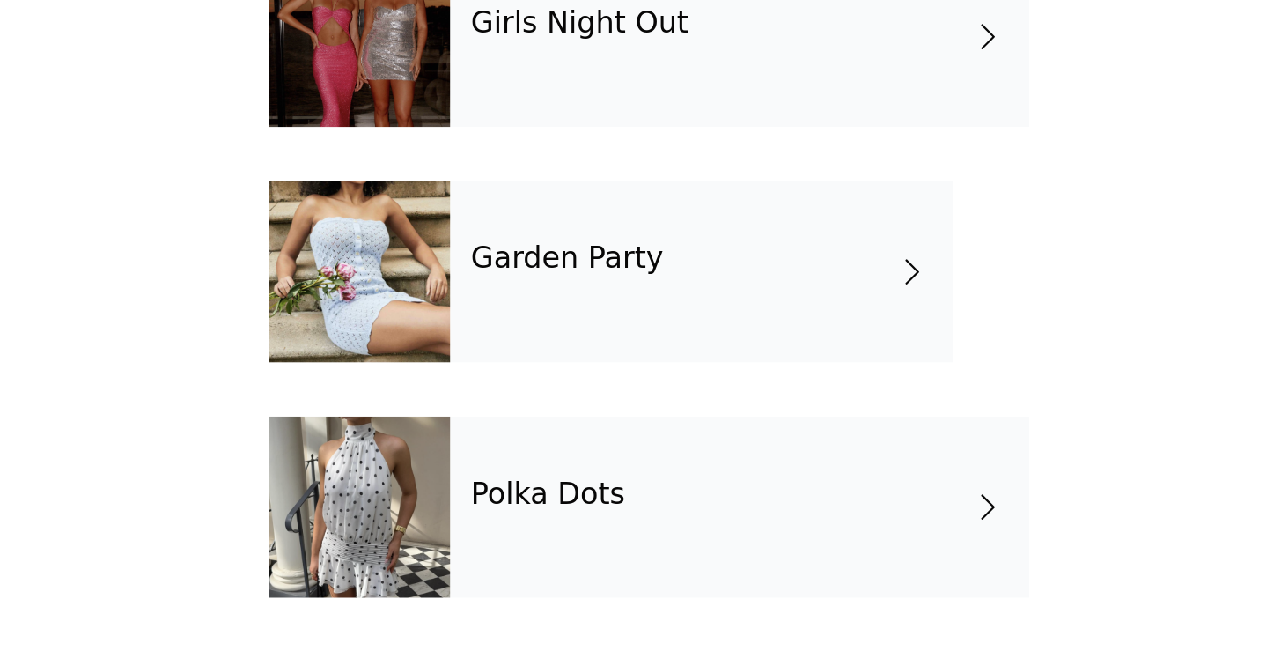
click at [544, 422] on div "Garden Party" at bounding box center [666, 466] width 245 height 88
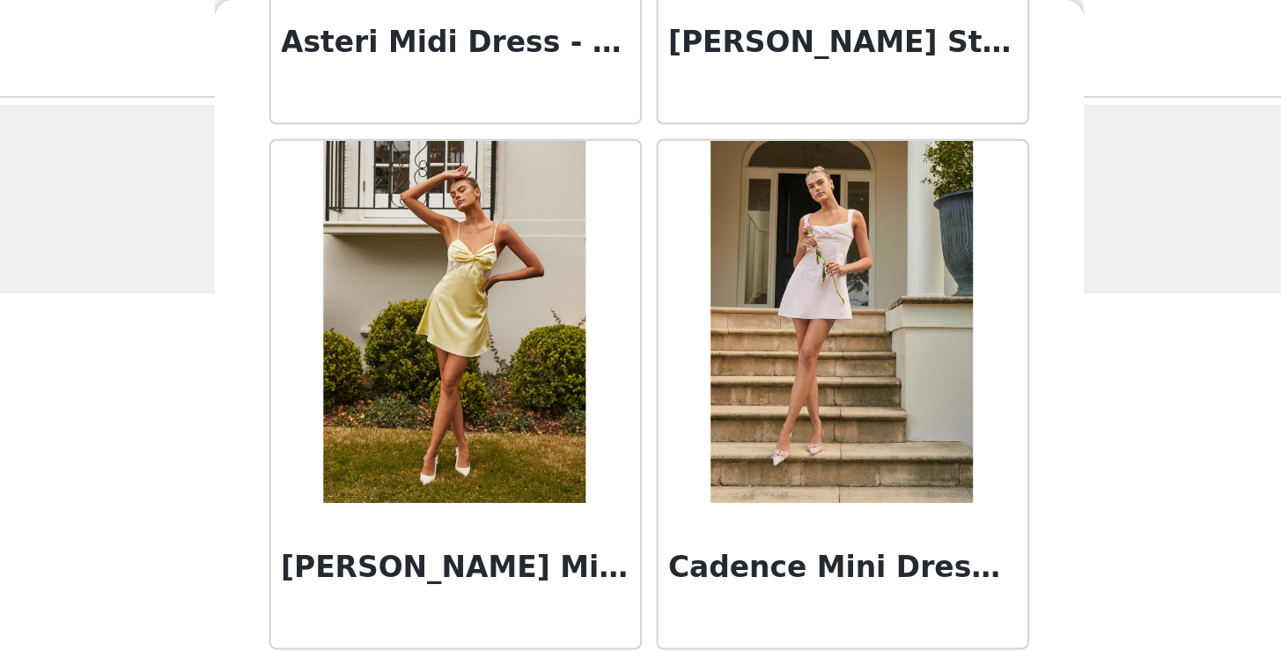
scroll to position [1051, 0]
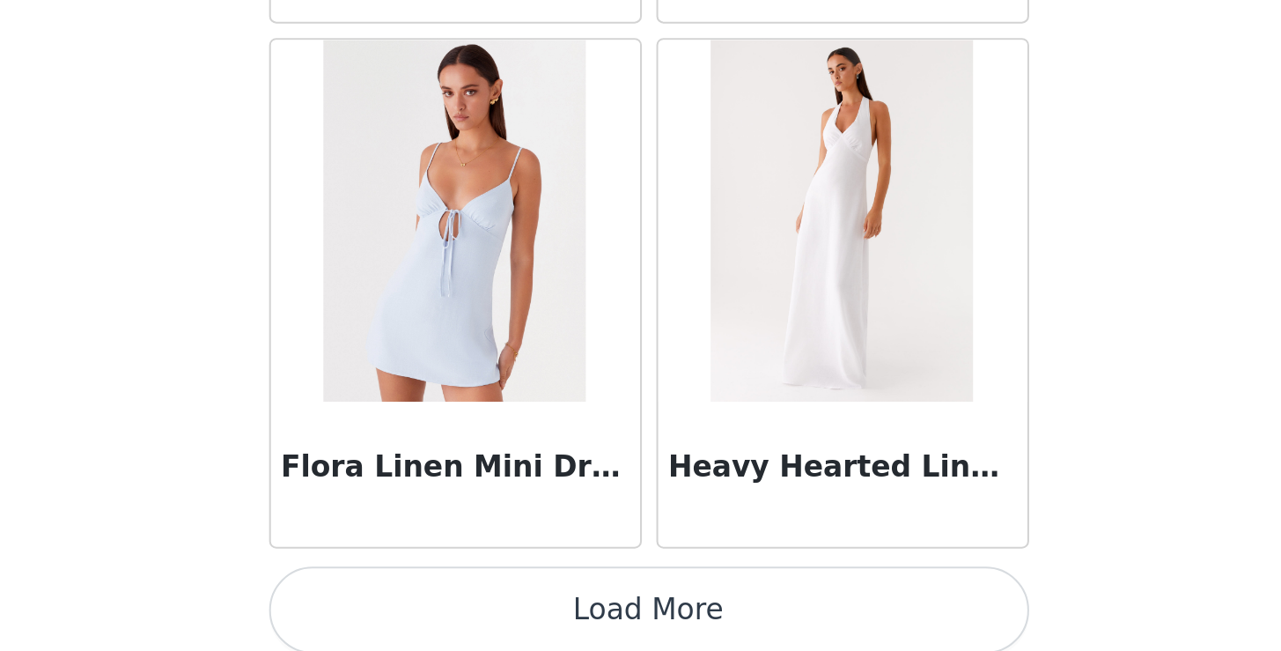
click at [456, 600] on button "Load More" at bounding box center [641, 621] width 370 height 42
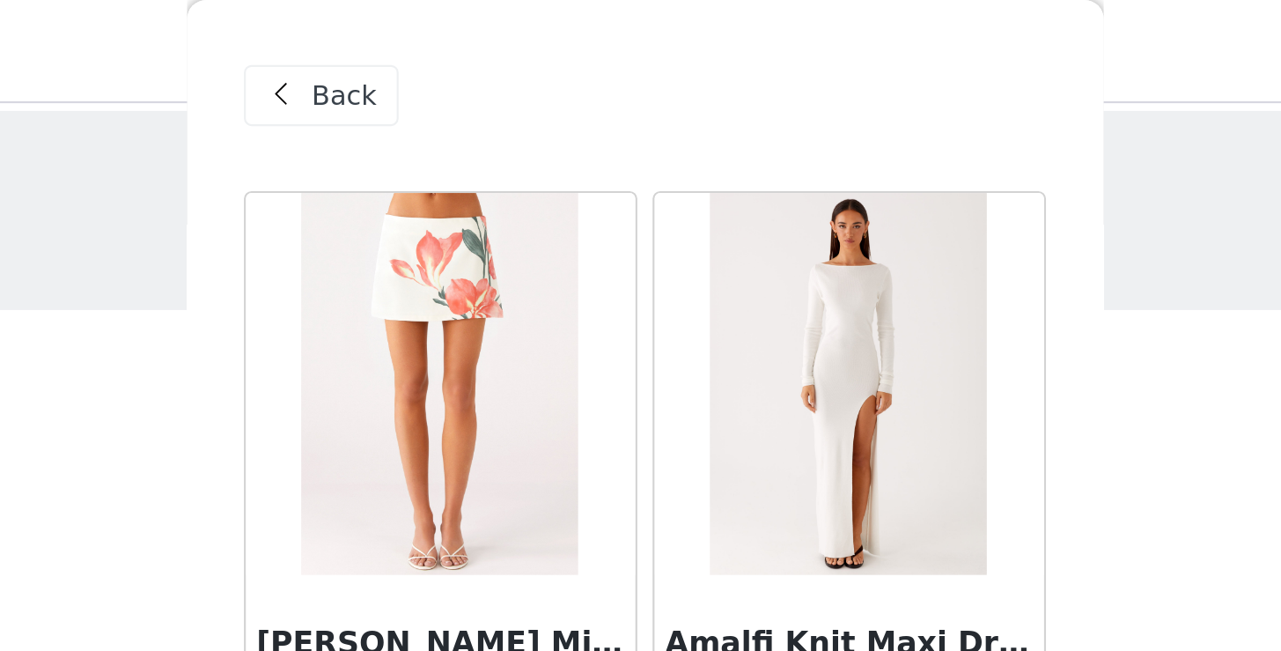
scroll to position [0, 0]
click at [488, 39] on span "Back" at bounding box center [503, 44] width 30 height 18
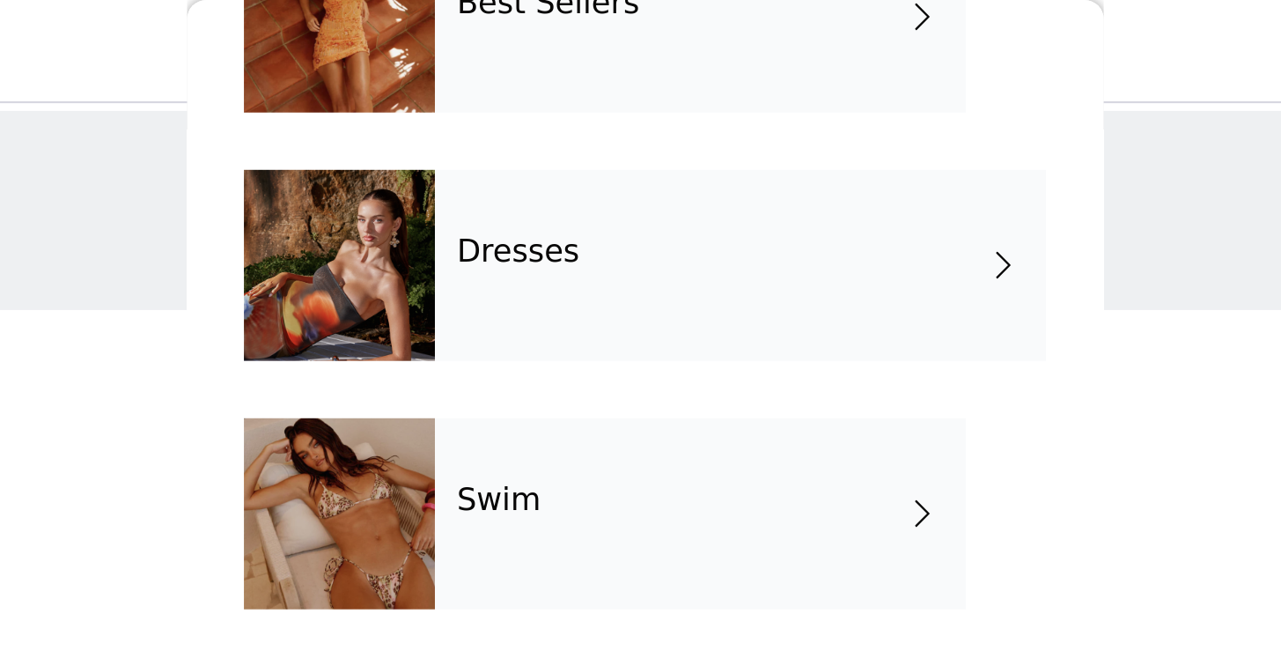
scroll to position [353, 0]
click at [544, 229] on div "Swim" at bounding box center [666, 237] width 245 height 88
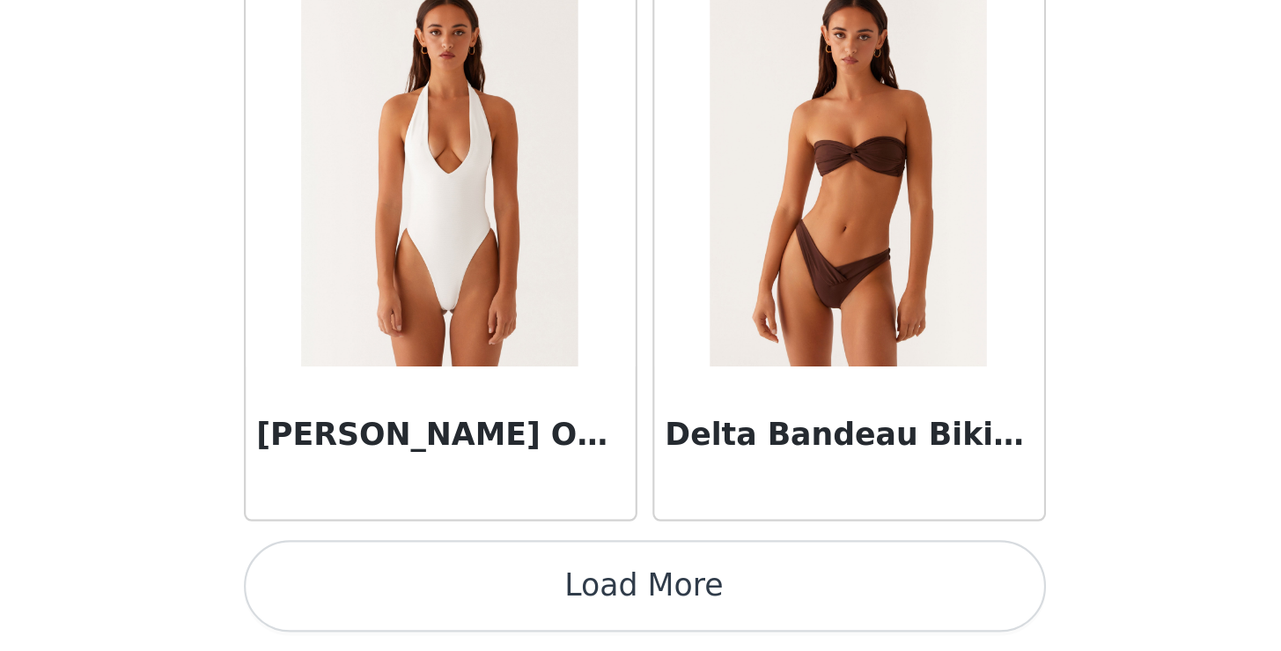
scroll to position [0, 0]
click at [483, 343] on img at bounding box center [547, 431] width 128 height 176
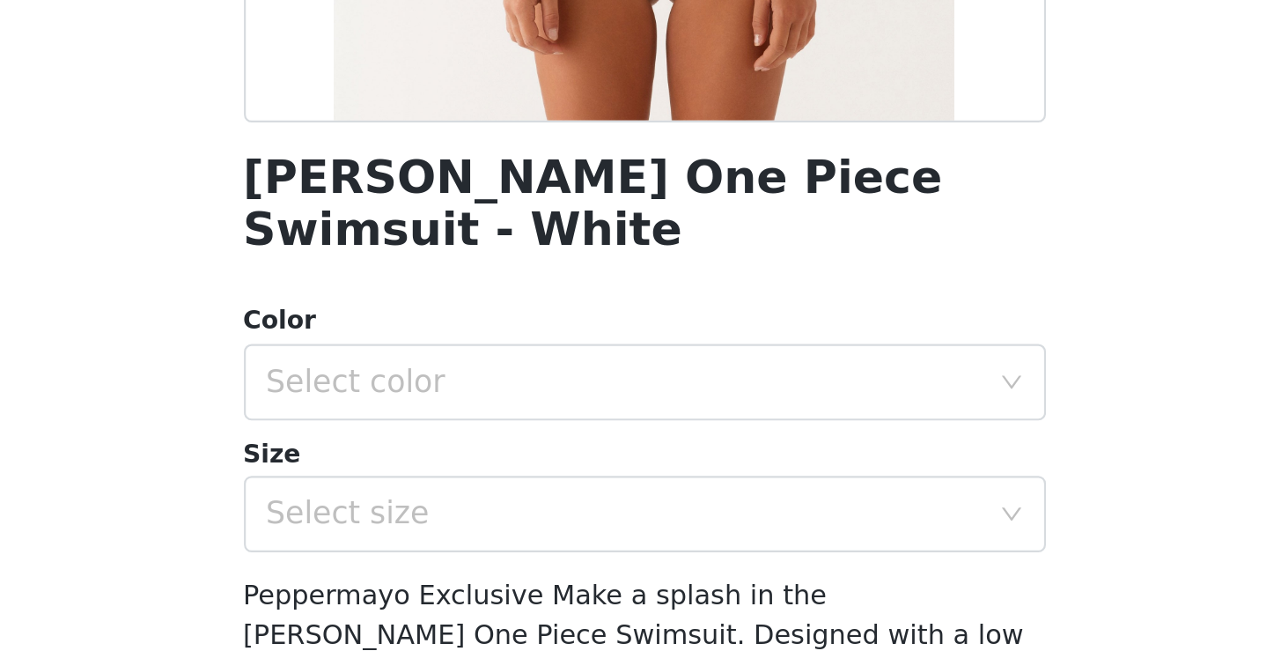
scroll to position [40, 0]
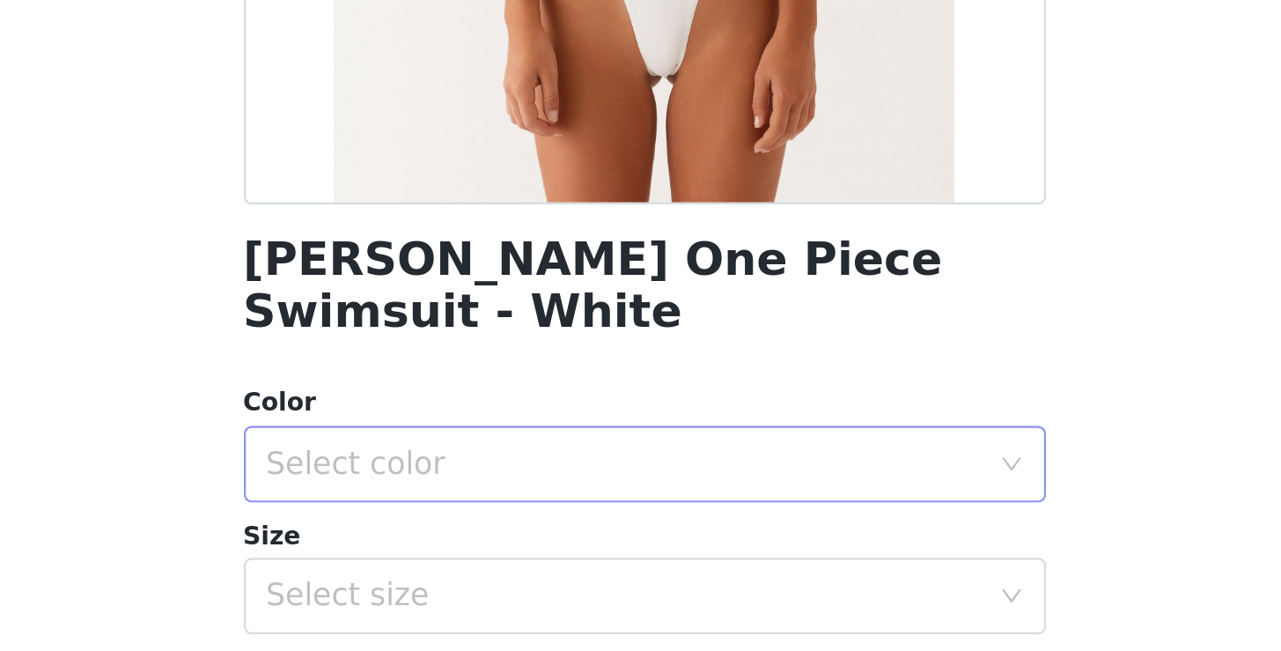
click at [467, 556] on div "Select color" at bounding box center [631, 565] width 329 height 18
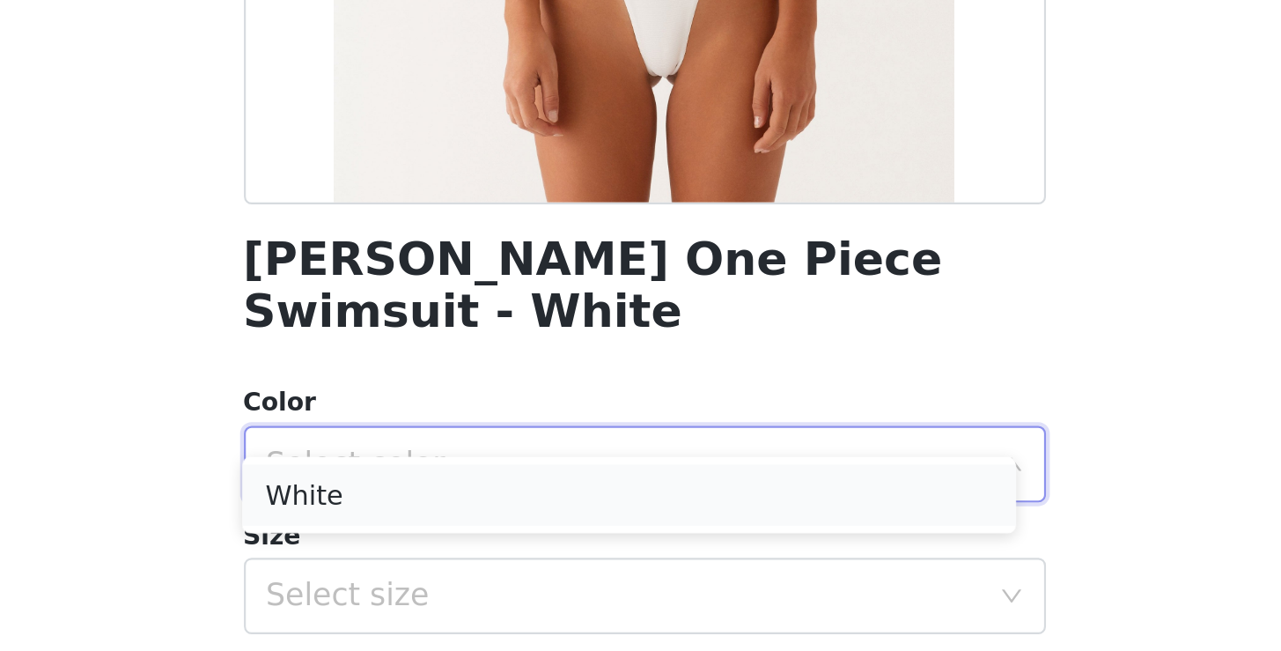
click at [455, 565] on li "White" at bounding box center [633, 579] width 357 height 28
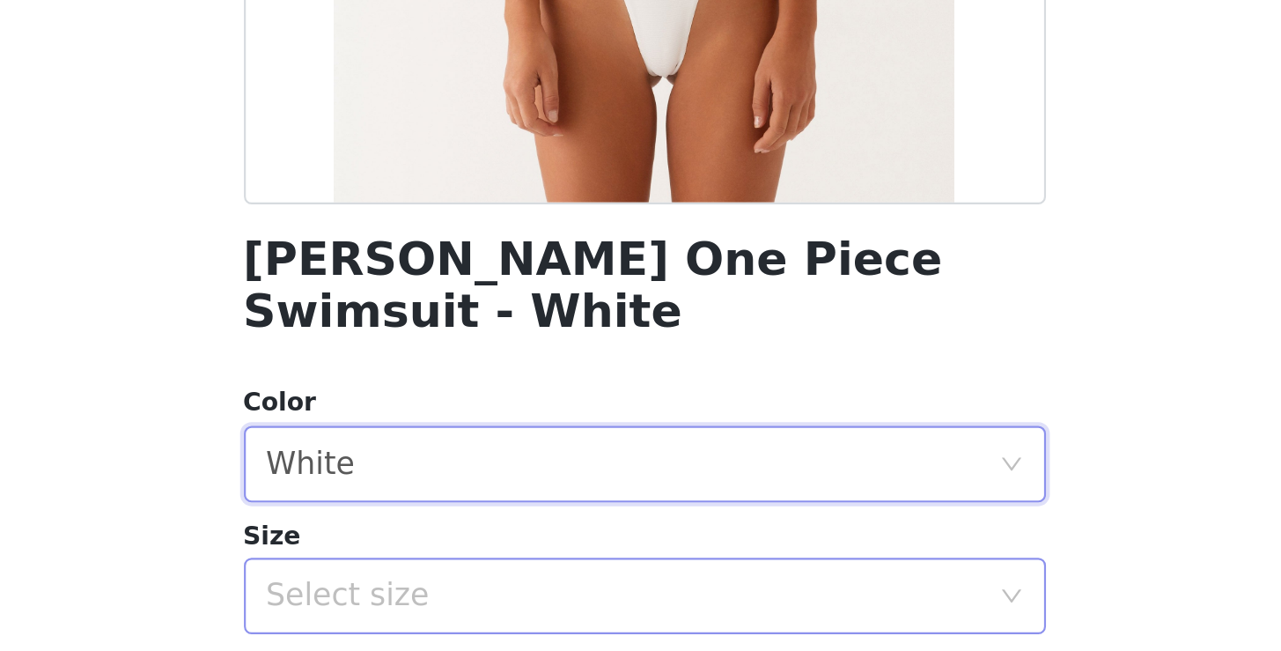
click at [467, 616] on div "Select size" at bounding box center [631, 625] width 329 height 18
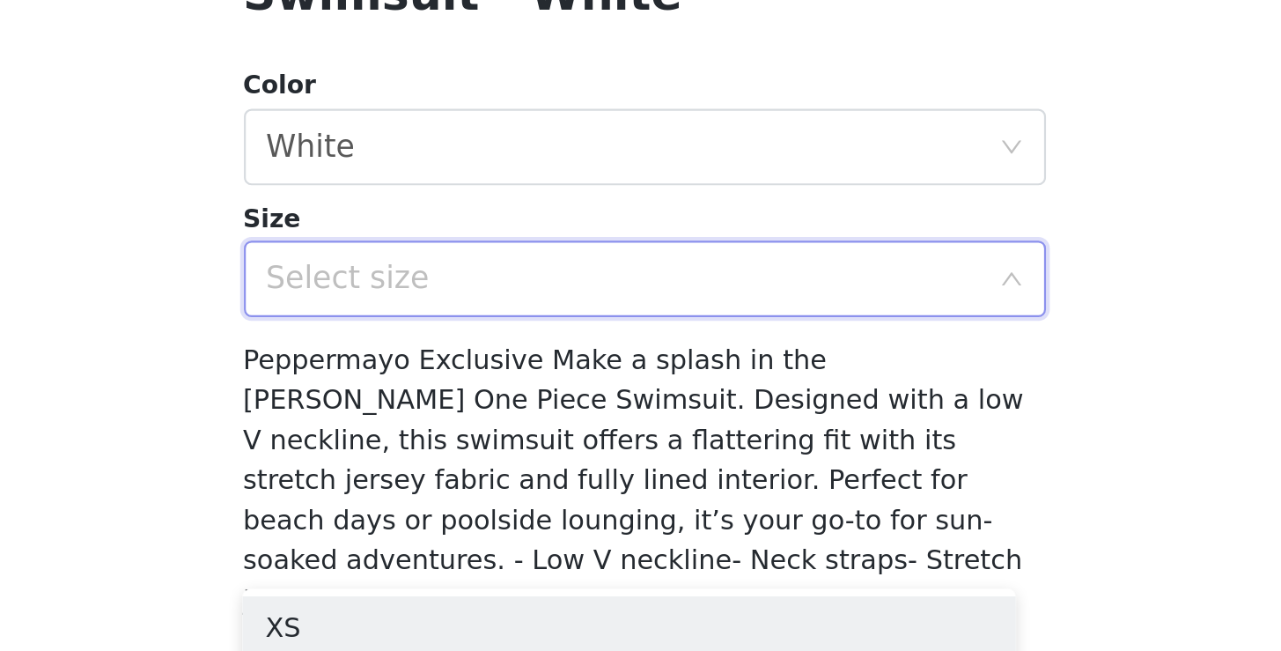
scroll to position [188, 0]
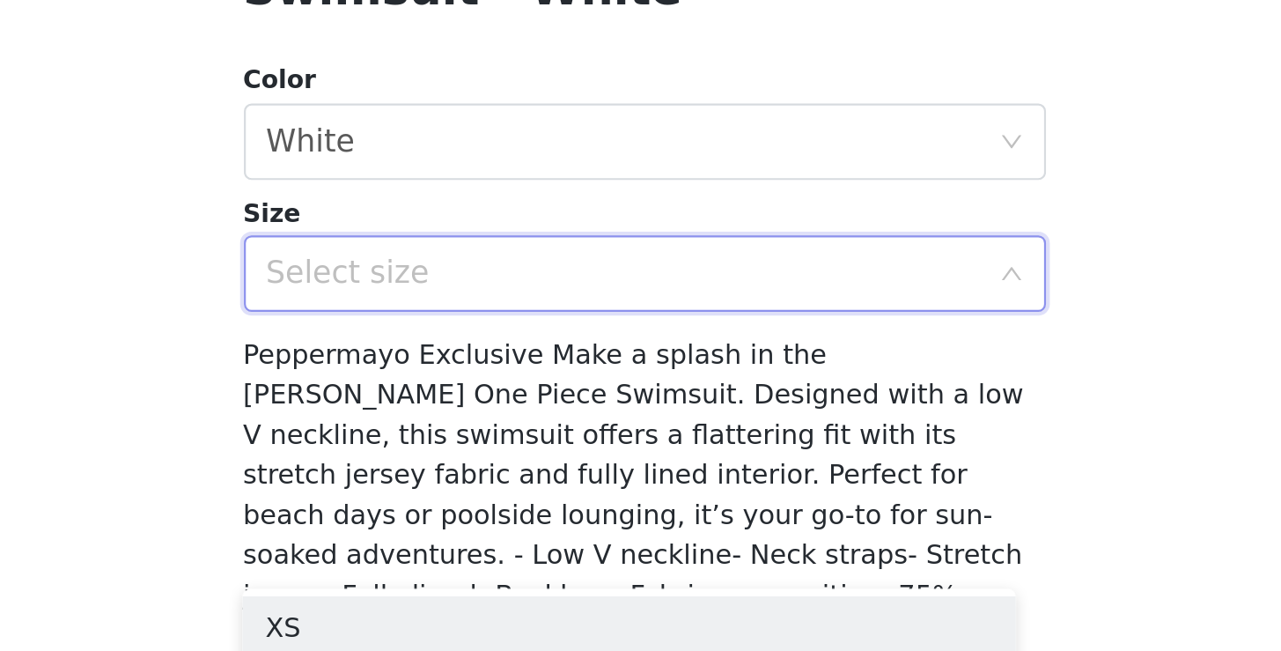
click at [467, 460] on div "Select size" at bounding box center [635, 476] width 337 height 33
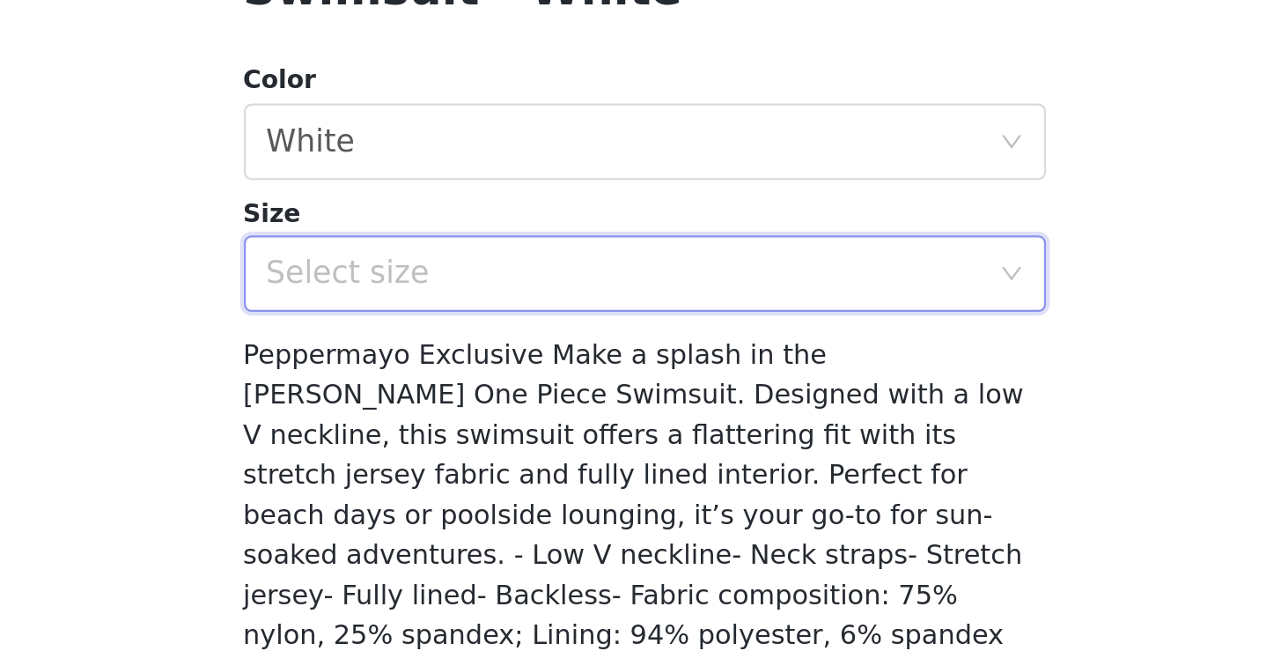
click at [467, 468] on div "Select size" at bounding box center [631, 477] width 329 height 18
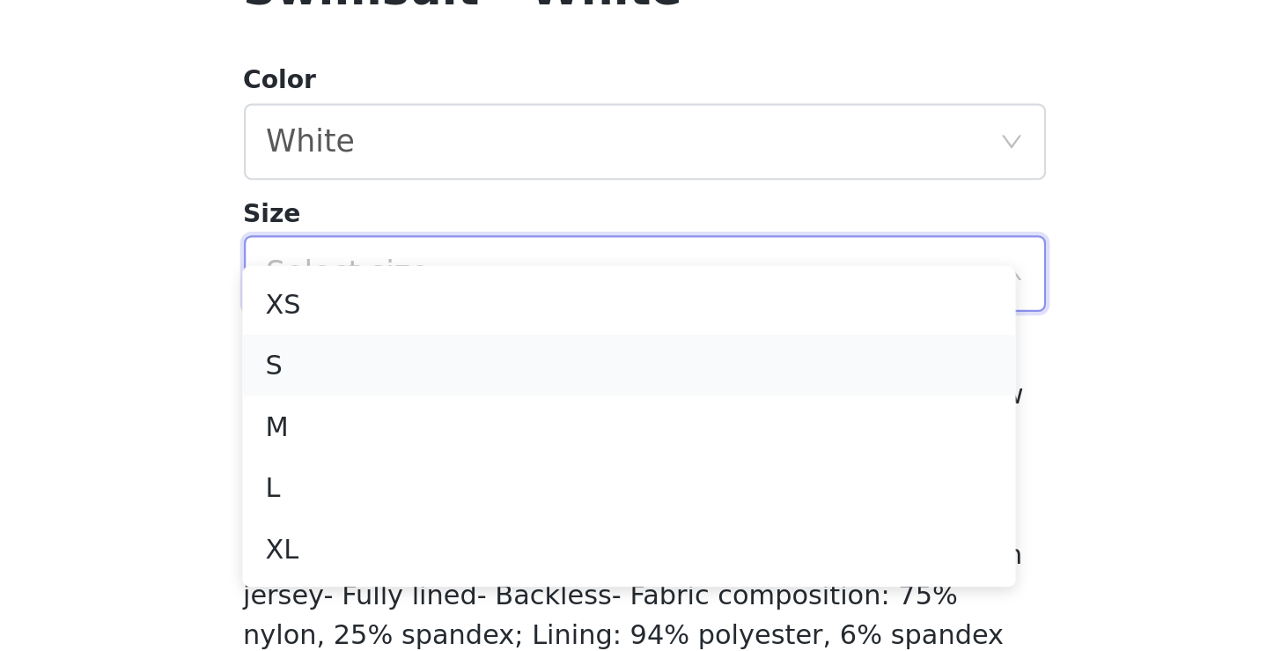
click at [455, 505] on li "S" at bounding box center [633, 519] width 357 height 28
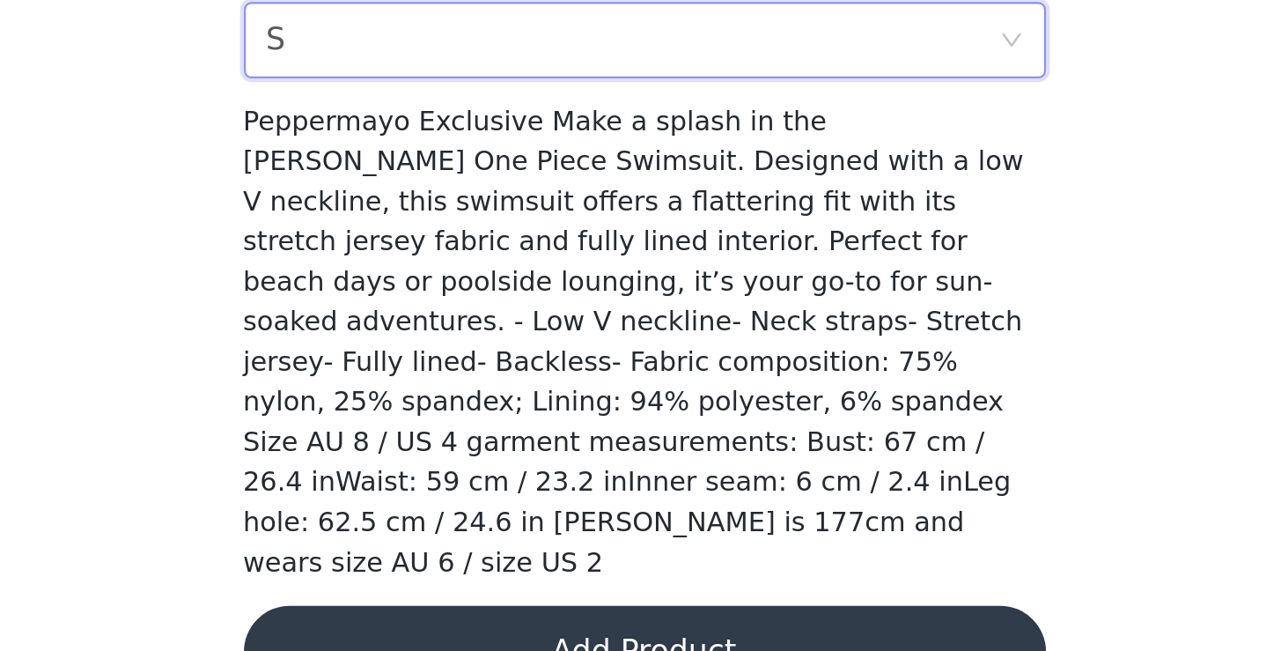
scroll to position [295, 0]
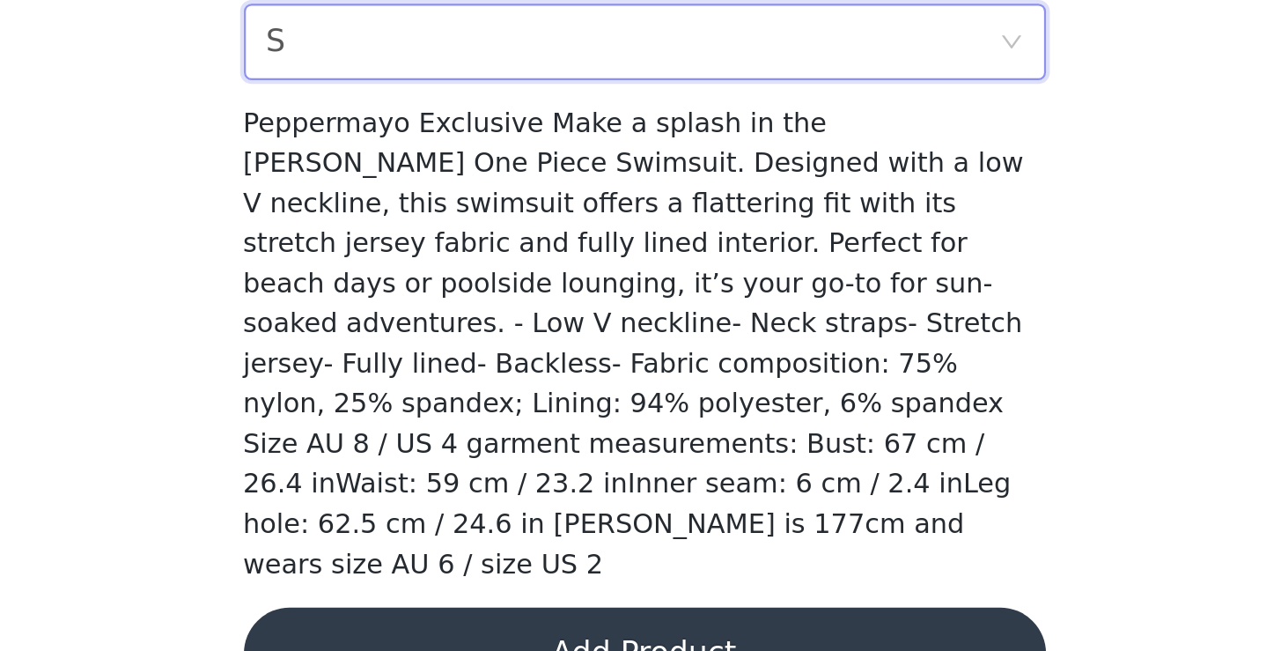
click at [456, 631] on button "Add Product" at bounding box center [641, 652] width 370 height 42
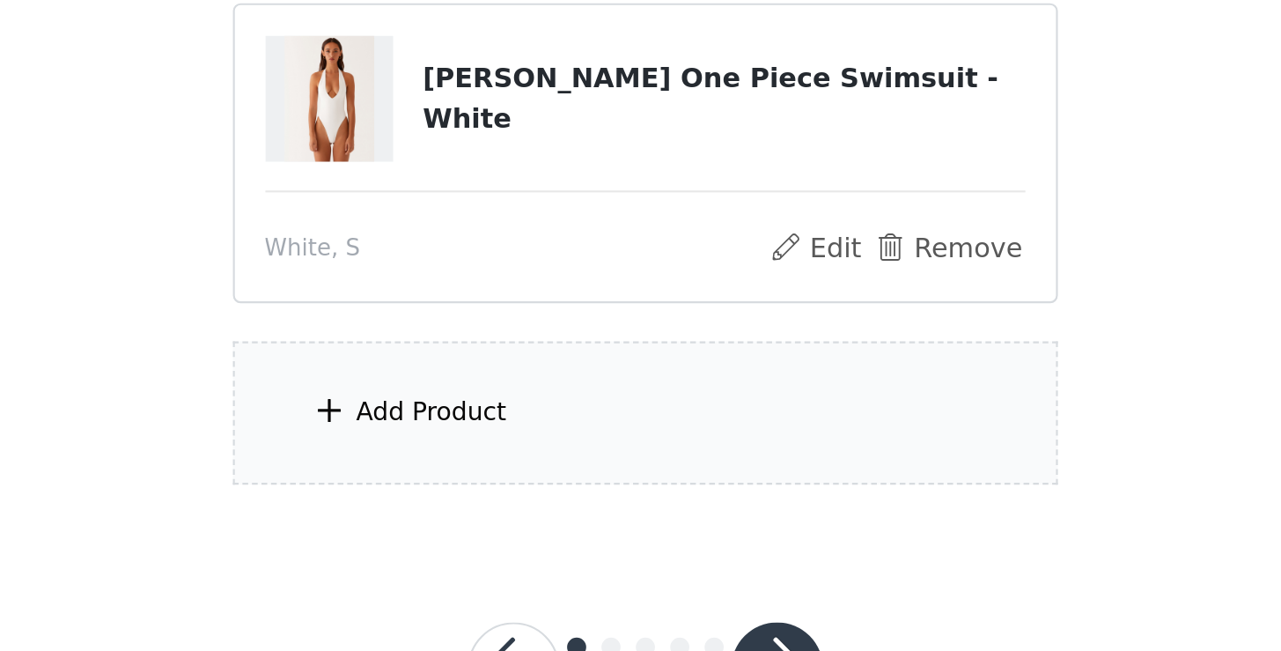
click at [508, 423] on div "Add Product" at bounding box center [543, 432] width 70 height 18
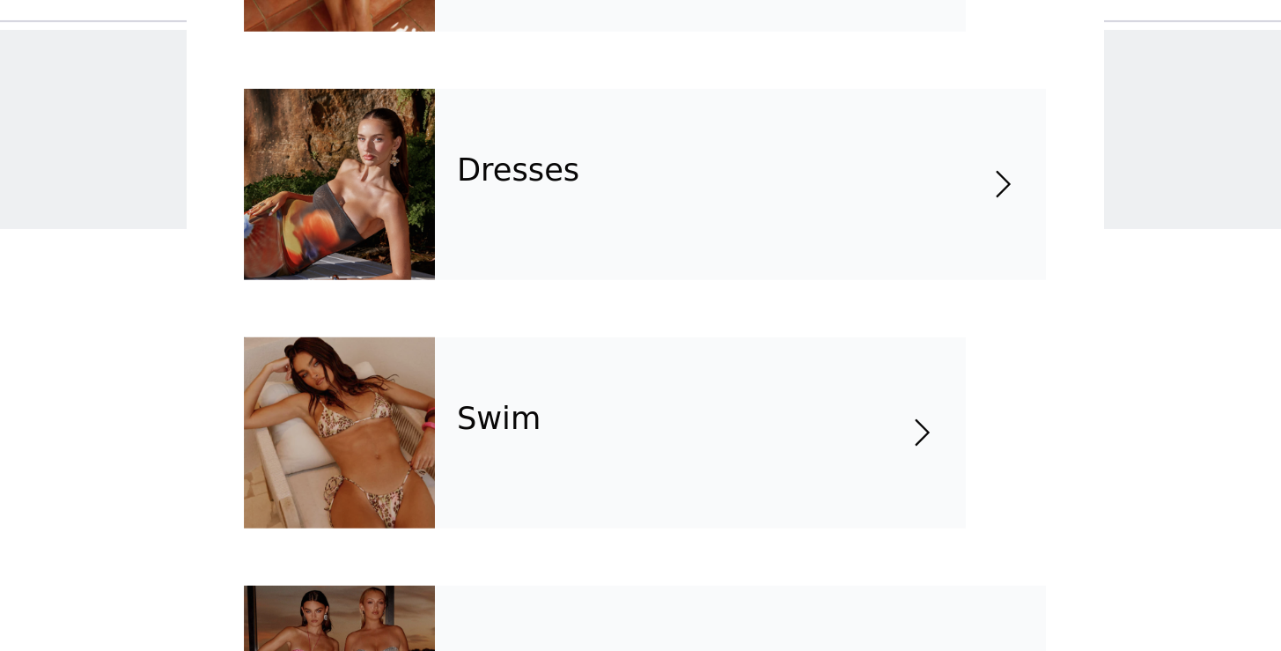
scroll to position [353, 0]
click at [544, 94] on div "Dresses" at bounding box center [685, 122] width 282 height 88
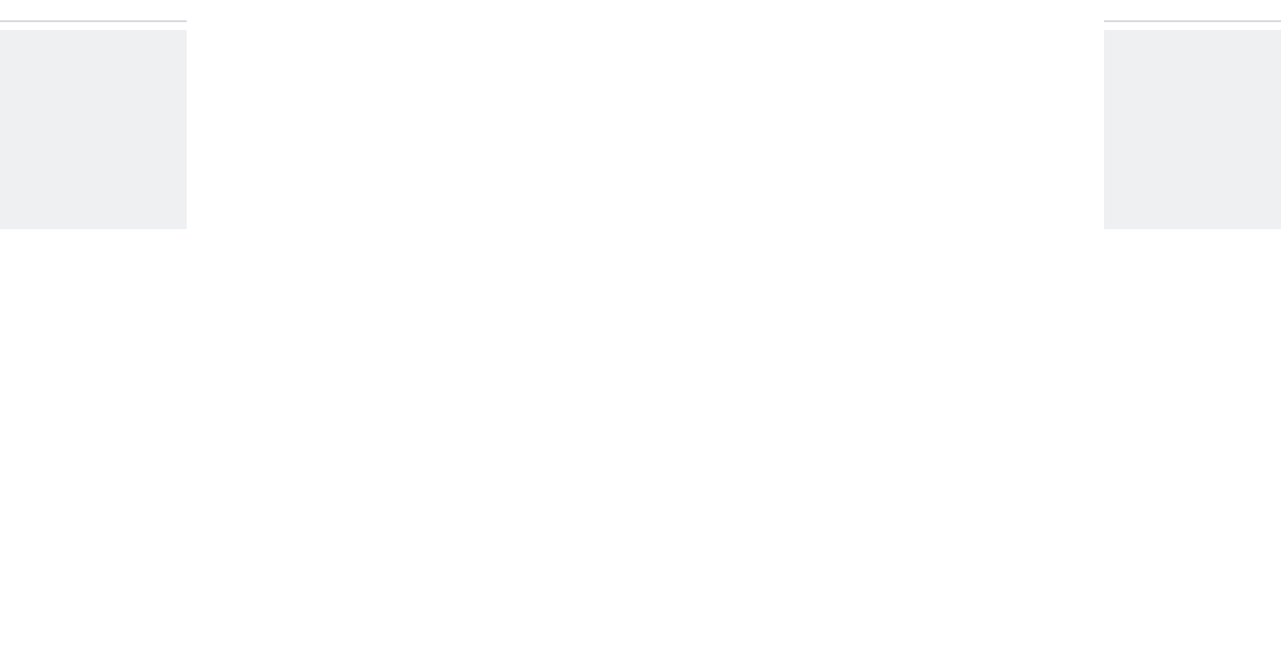
scroll to position [0, 0]
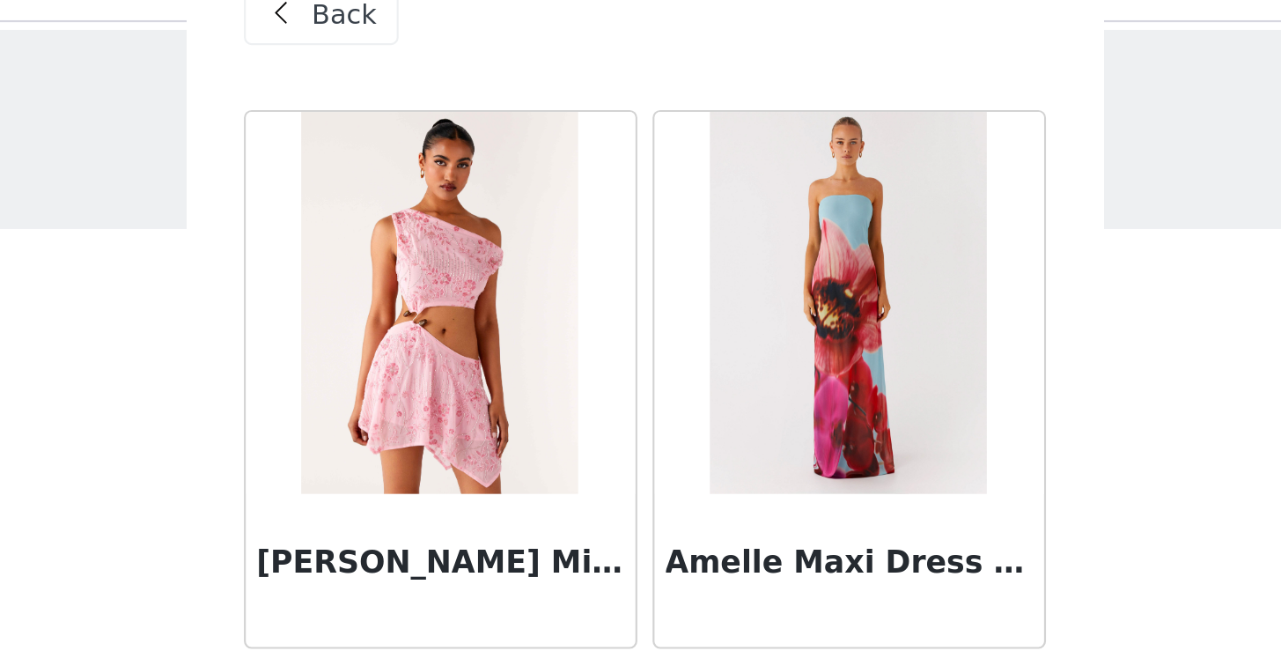
click at [488, 35] on span "Back" at bounding box center [503, 44] width 30 height 18
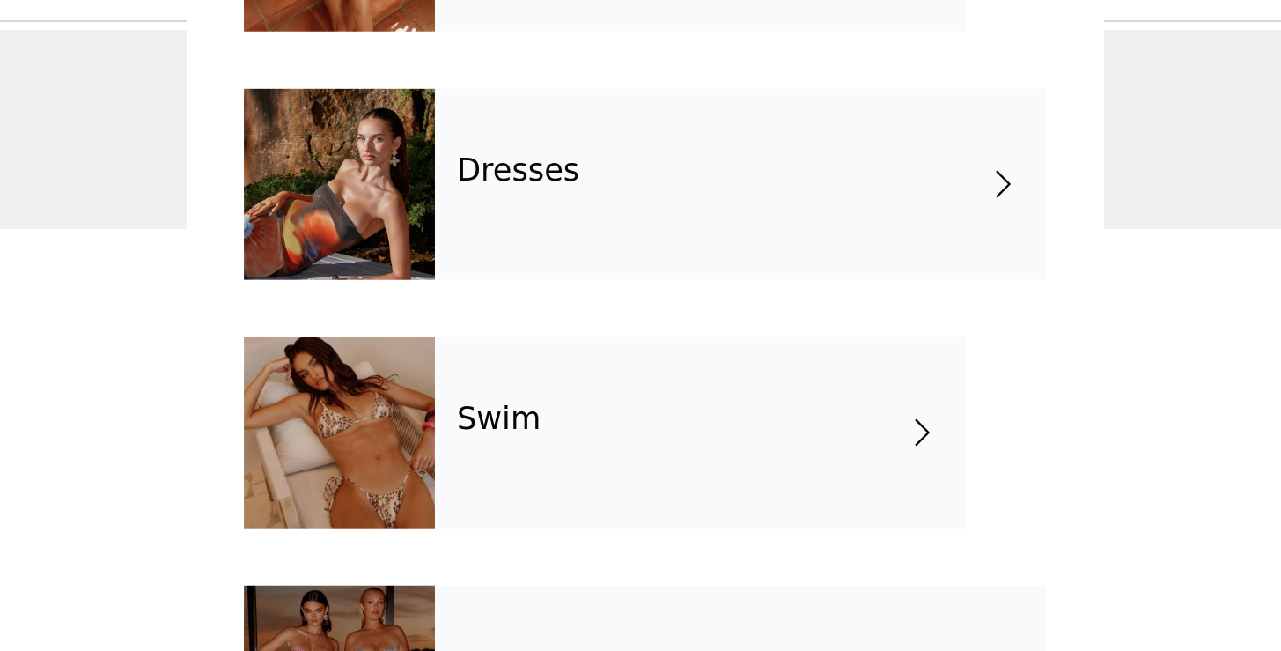
scroll to position [353, 0]
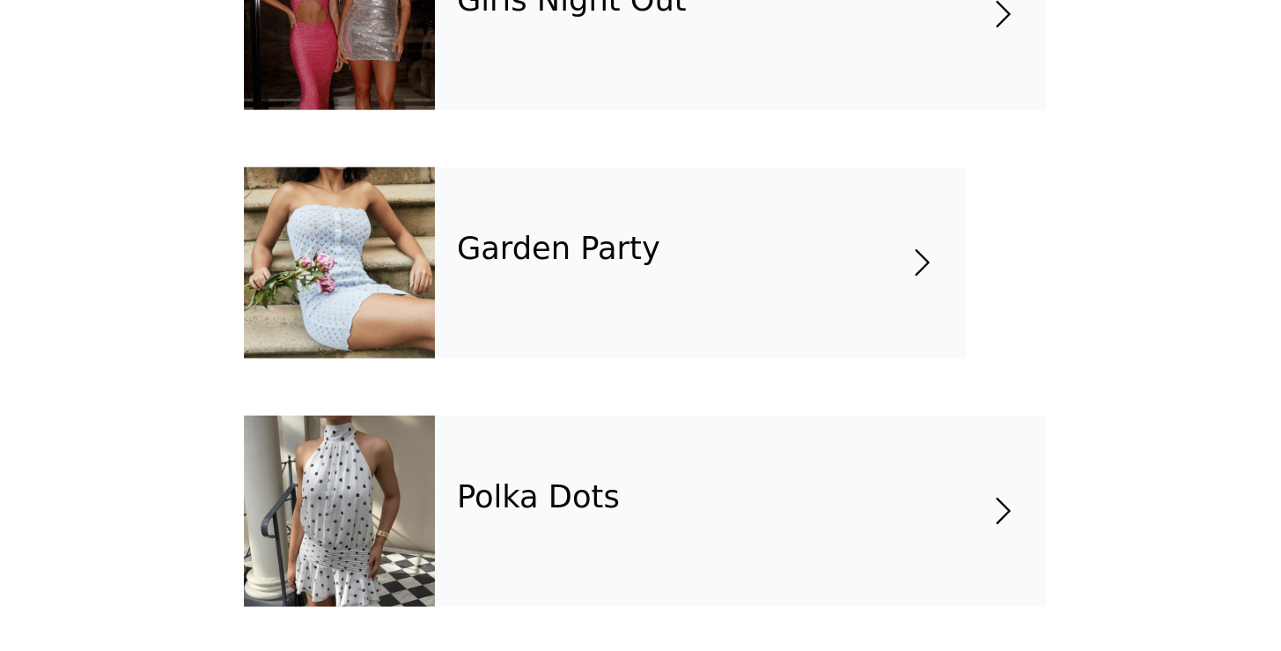
click at [544, 422] on div "Garden Party" at bounding box center [666, 466] width 245 height 88
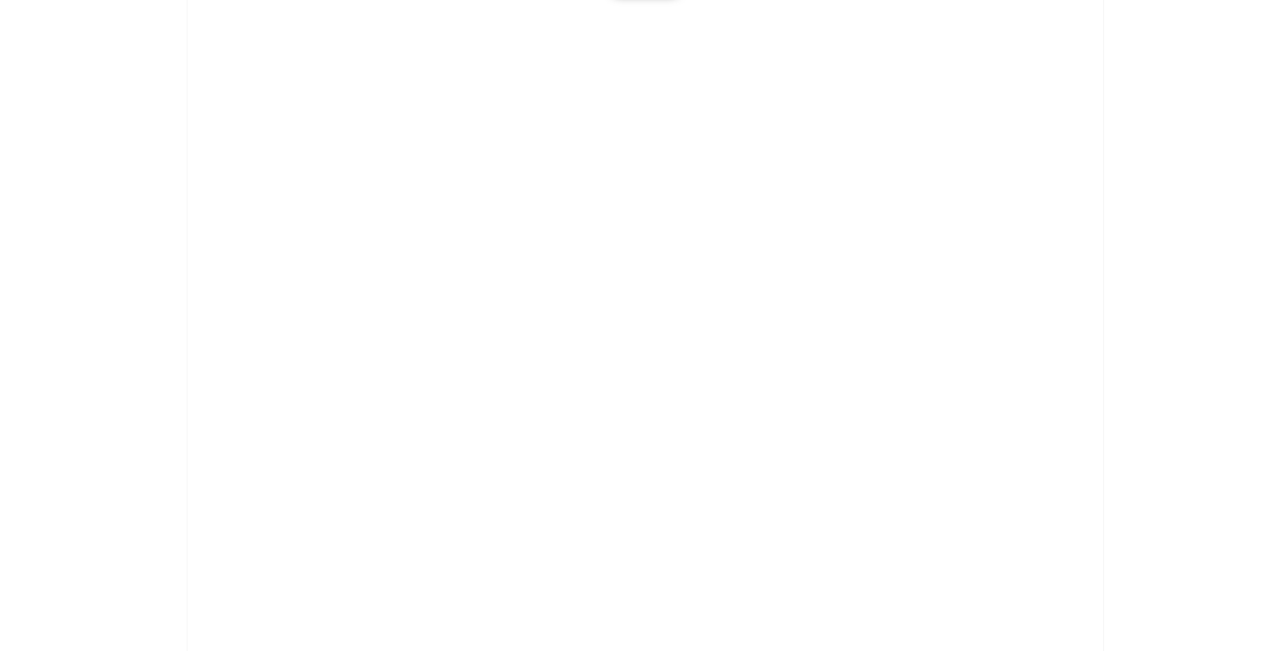
scroll to position [0, 0]
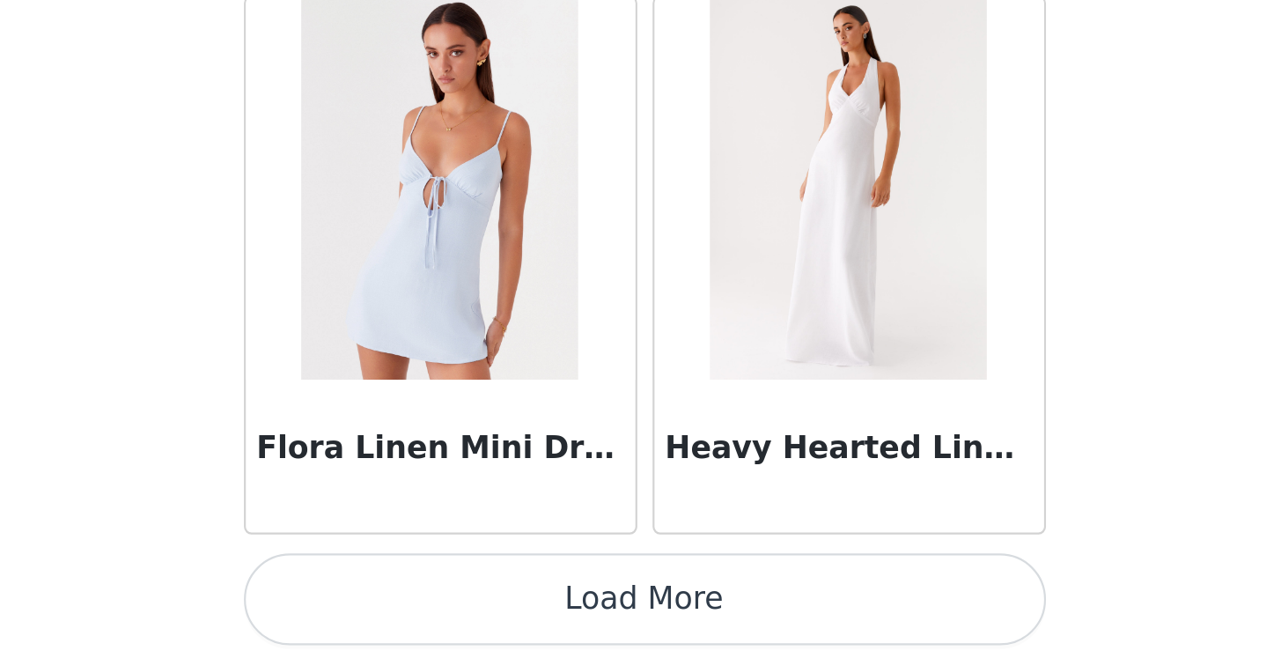
click at [456, 600] on button "Load More" at bounding box center [641, 621] width 370 height 42
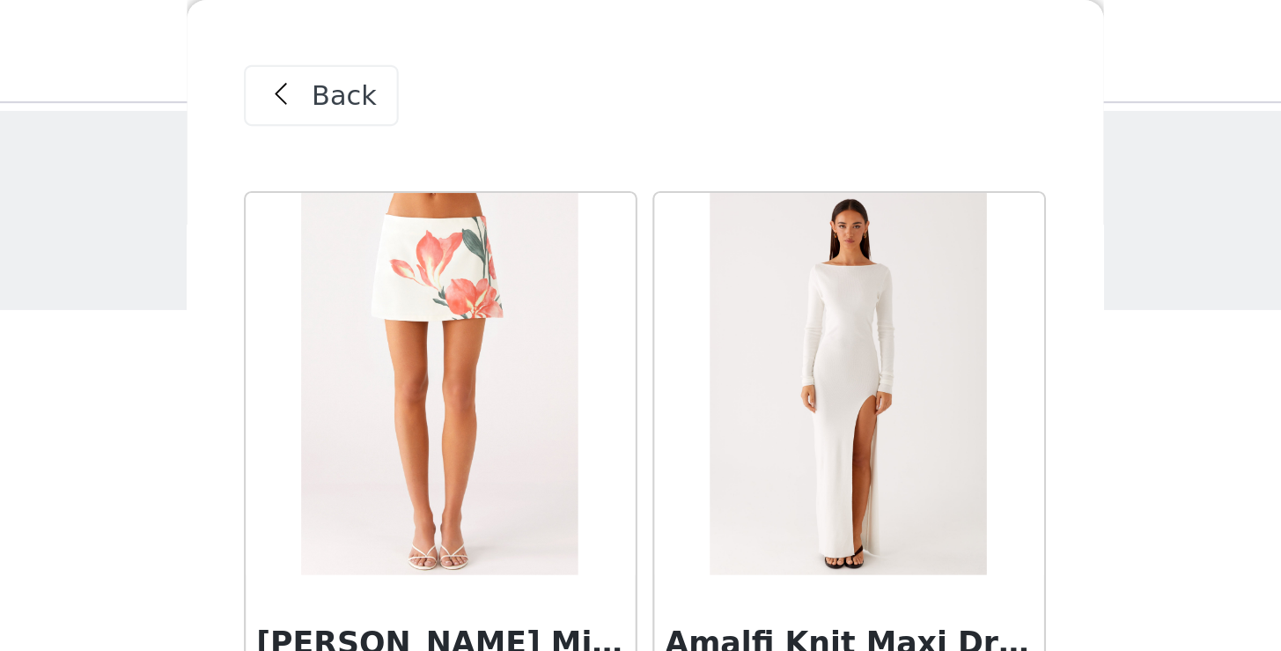
click at [488, 48] on span "Back" at bounding box center [503, 44] width 30 height 18
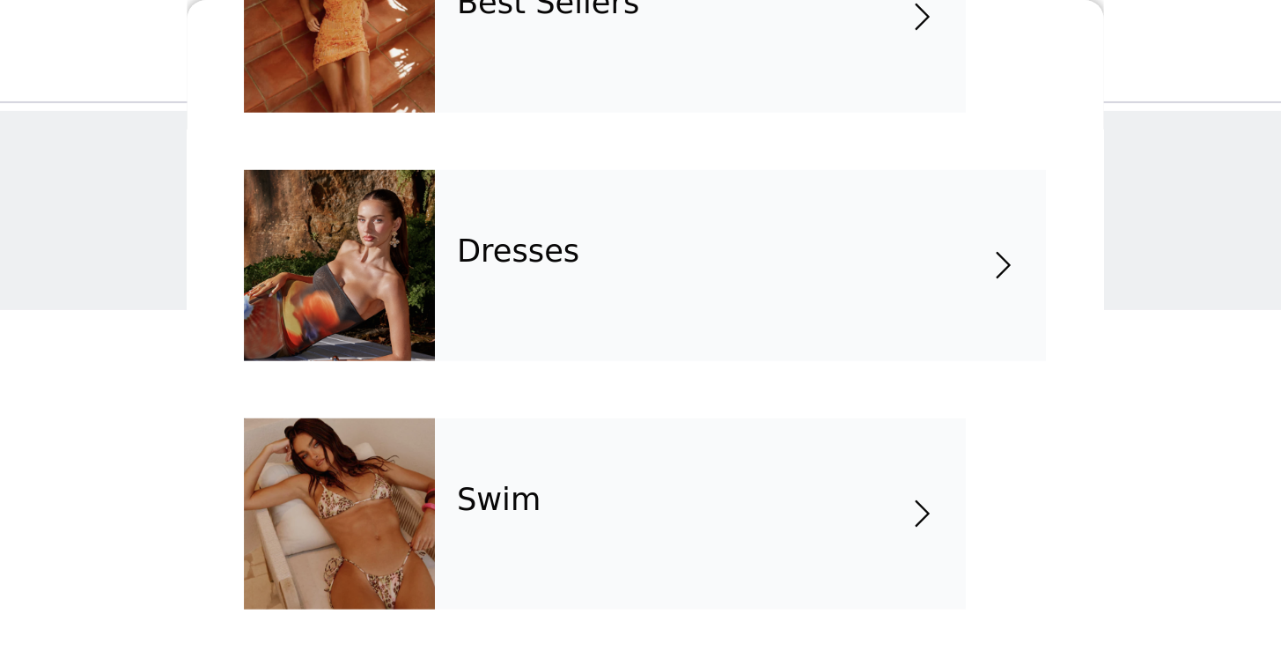
scroll to position [353, 0]
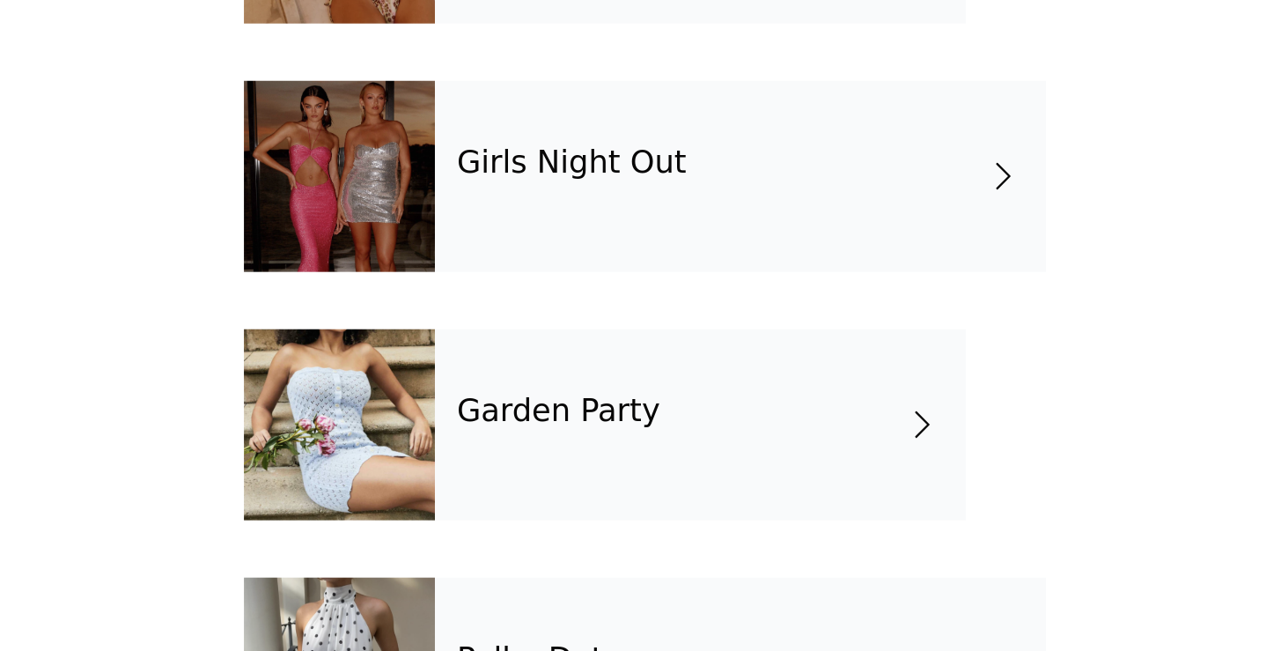
click at [544, 422] on div "Garden Party" at bounding box center [666, 466] width 245 height 88
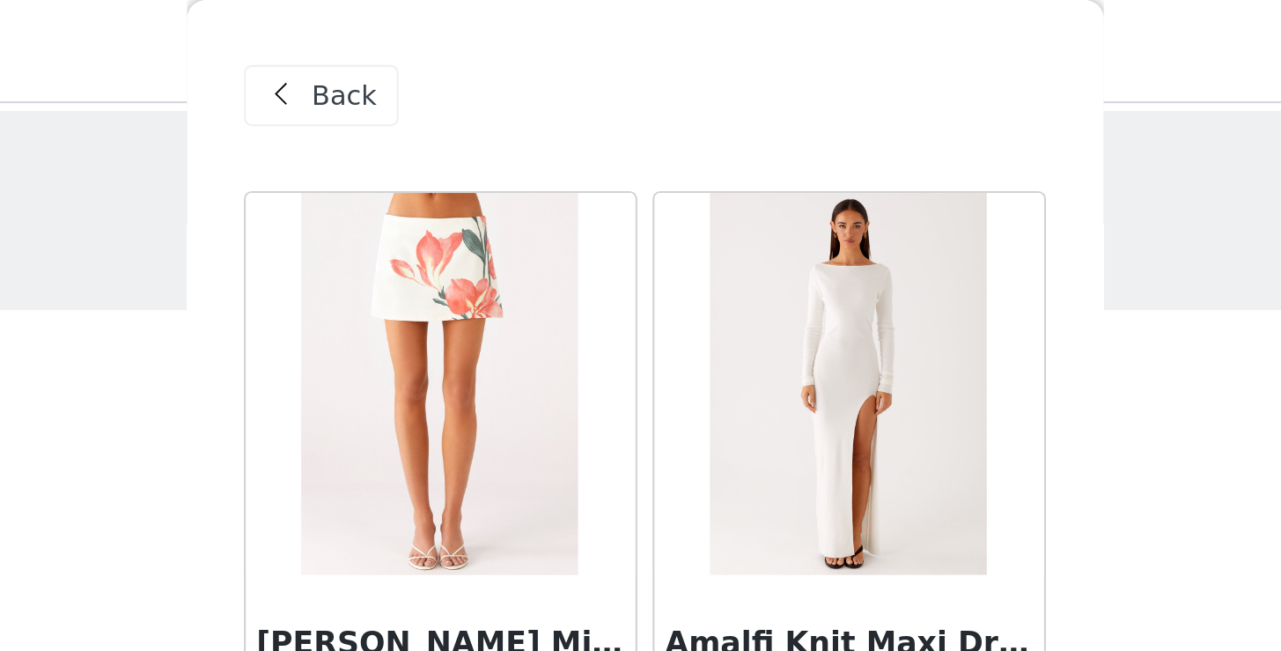
scroll to position [-2, 0]
click at [488, 50] on span "Back" at bounding box center [503, 44] width 30 height 18
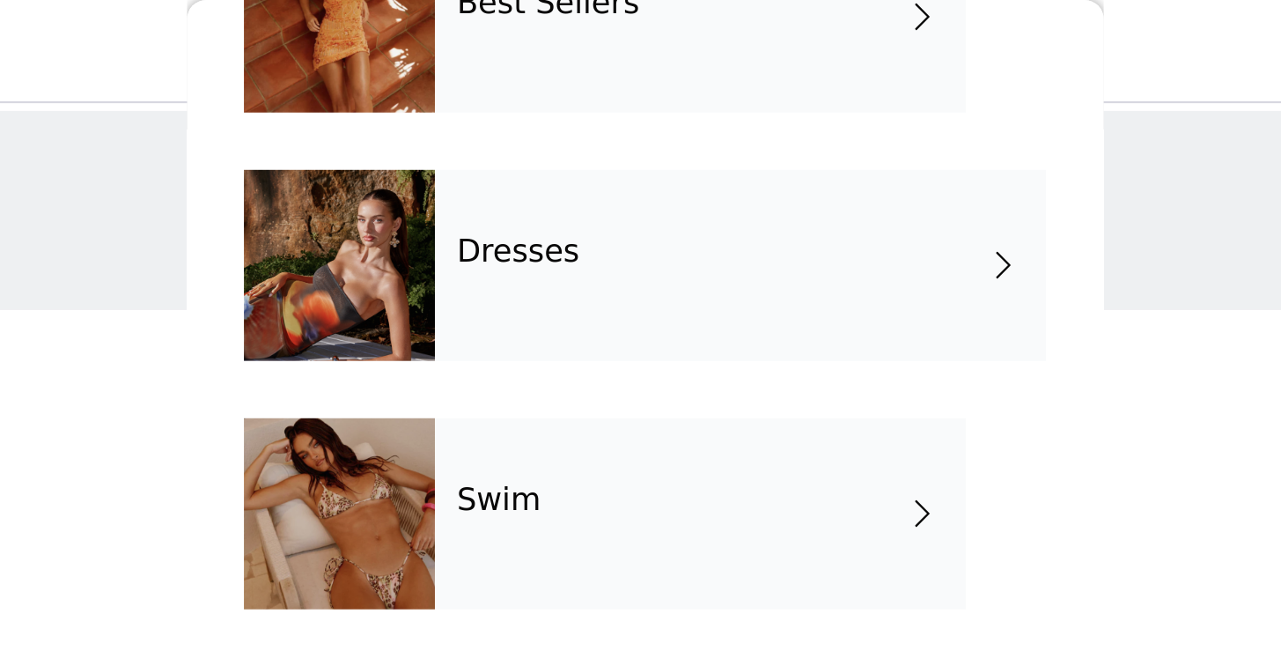
scroll to position [353, 0]
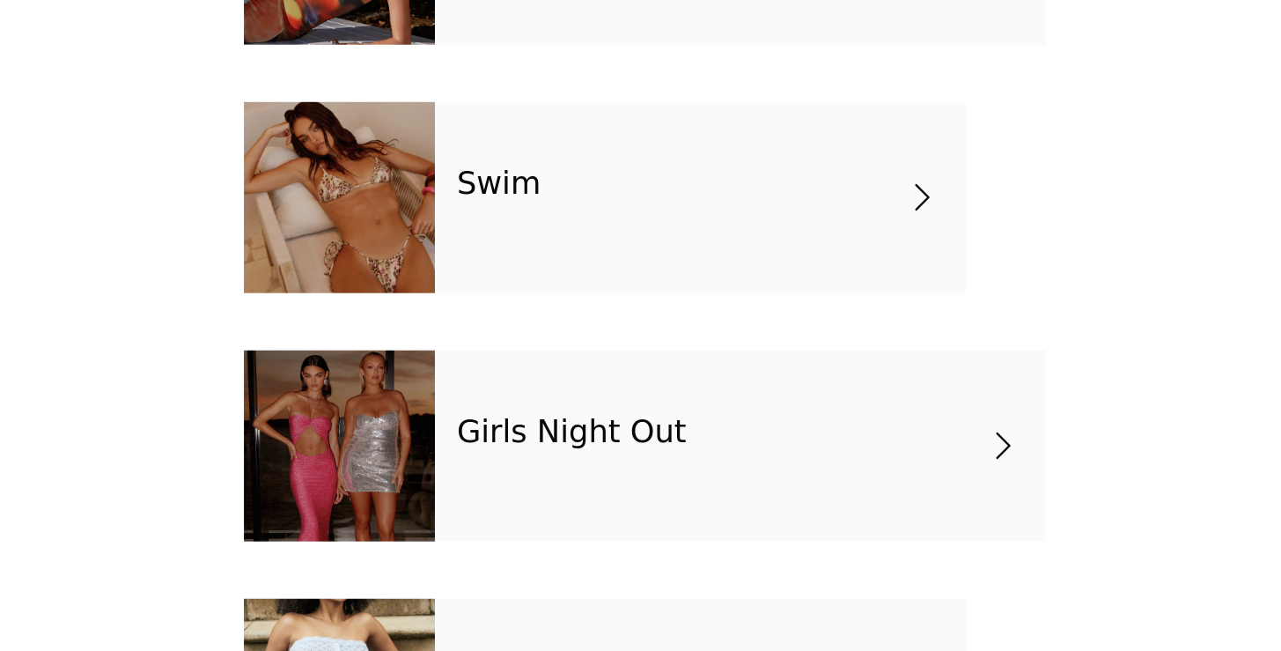
click at [544, 307] on div "Girls Night Out" at bounding box center [685, 351] width 282 height 88
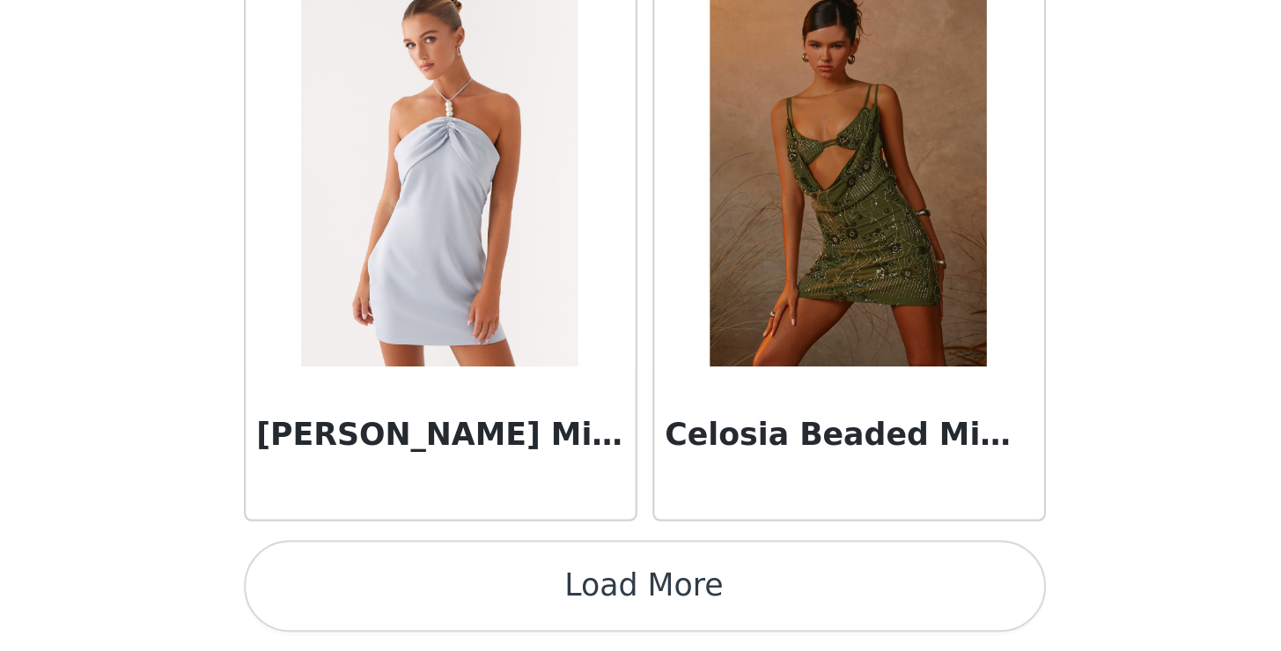
scroll to position [0, 0]
click at [456, 600] on button "Load More" at bounding box center [641, 621] width 370 height 42
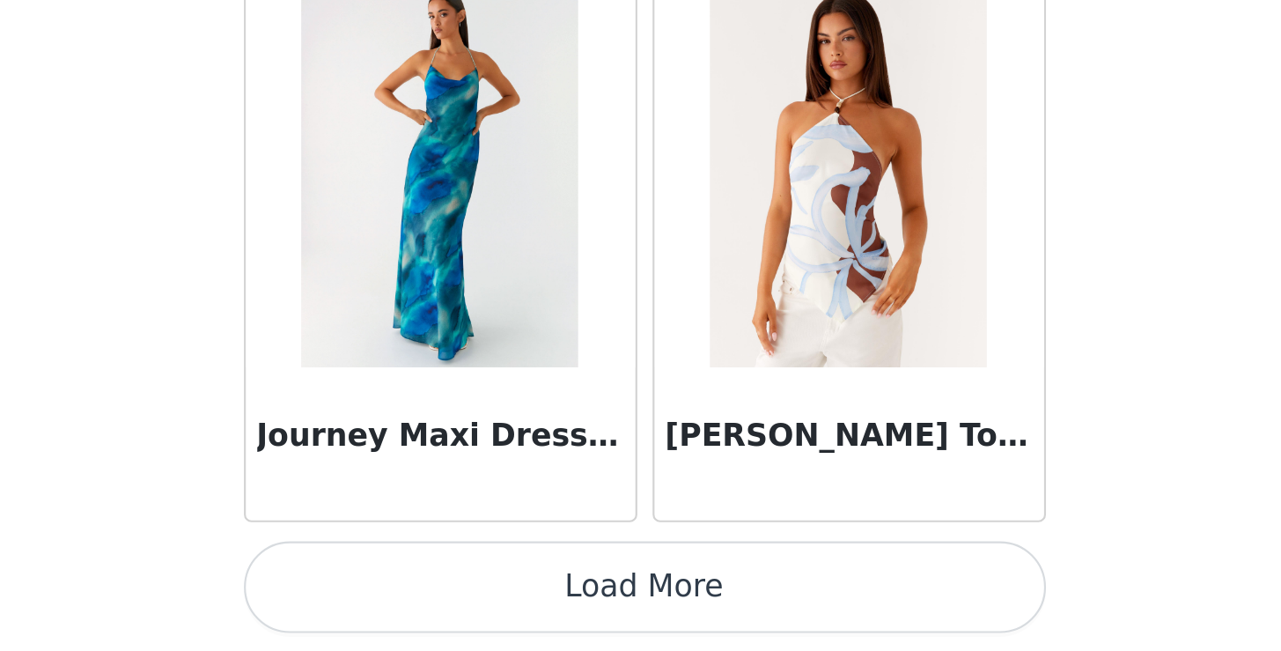
click at [456, 600] on button "Load More" at bounding box center [641, 621] width 370 height 42
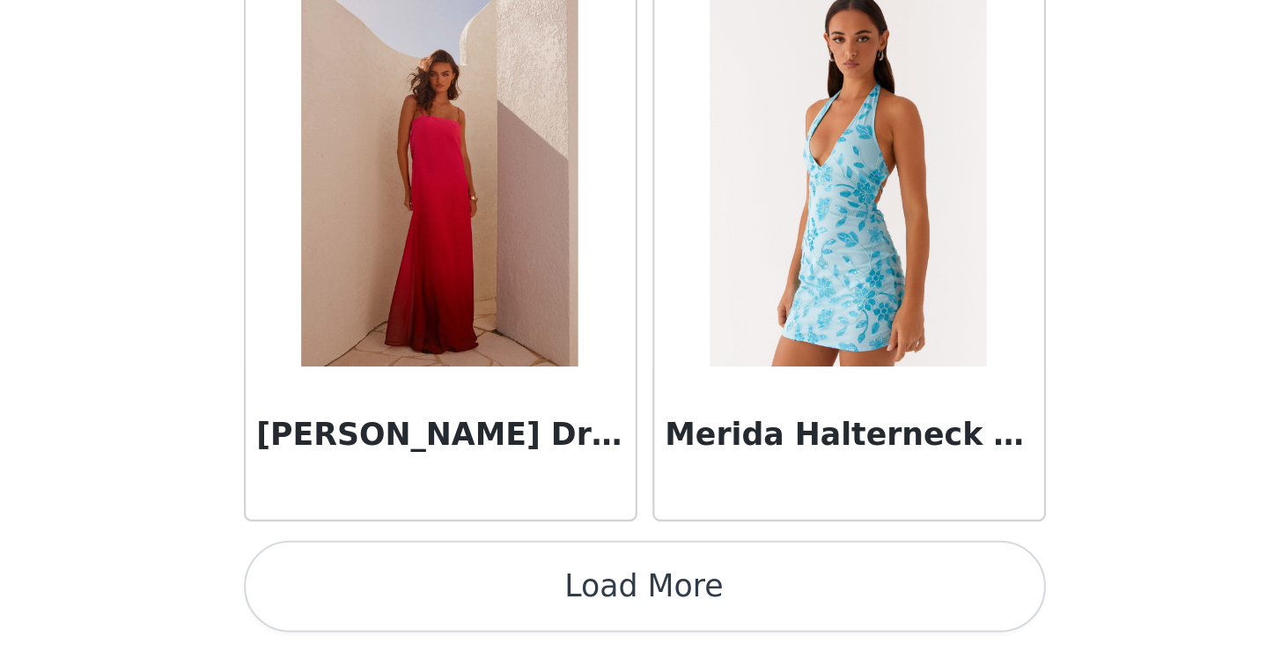
click at [456, 600] on button "Load More" at bounding box center [641, 621] width 370 height 42
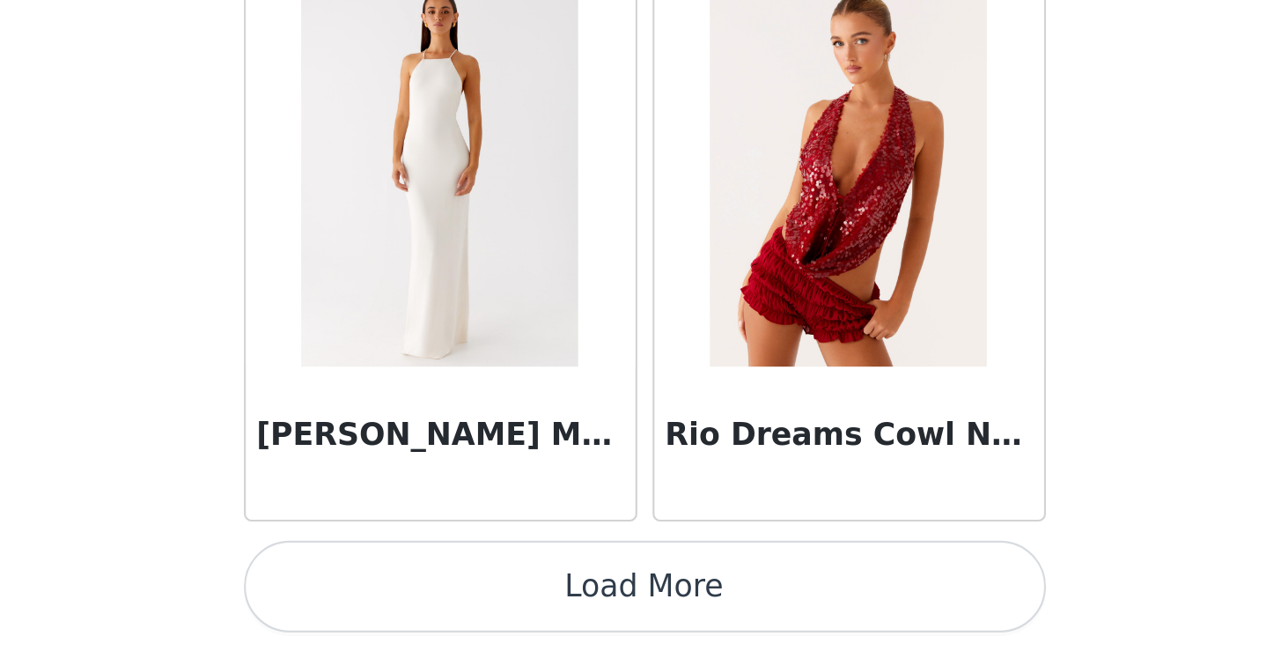
click at [456, 600] on button "Load More" at bounding box center [641, 621] width 370 height 42
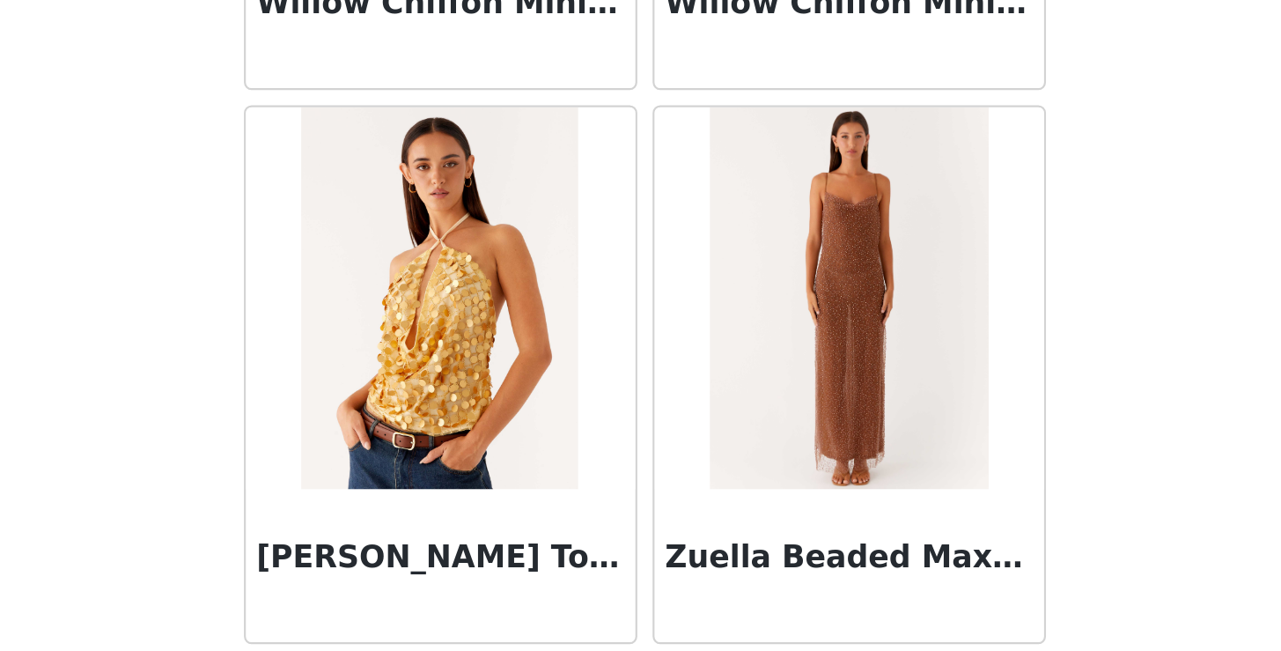
click at [671, 400] on img at bounding box center [735, 488] width 129 height 176
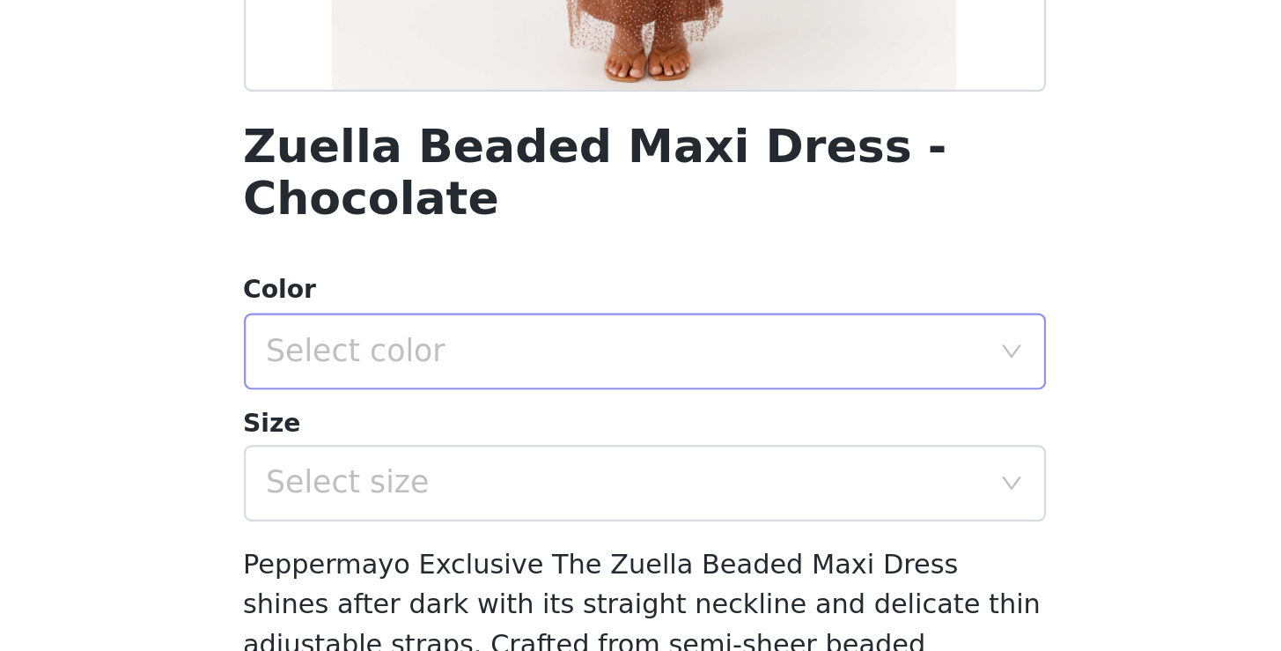
click at [467, 496] on div "Select color" at bounding box center [635, 512] width 337 height 33
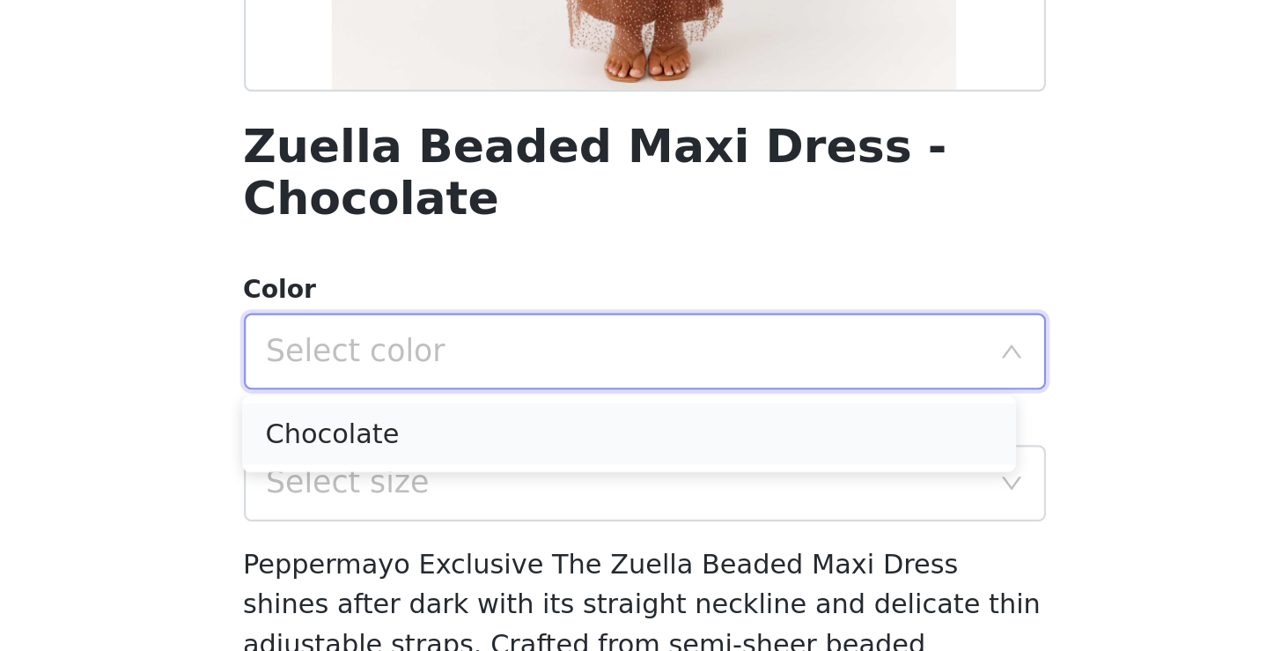
click at [455, 536] on li "Chocolate" at bounding box center [633, 550] width 357 height 28
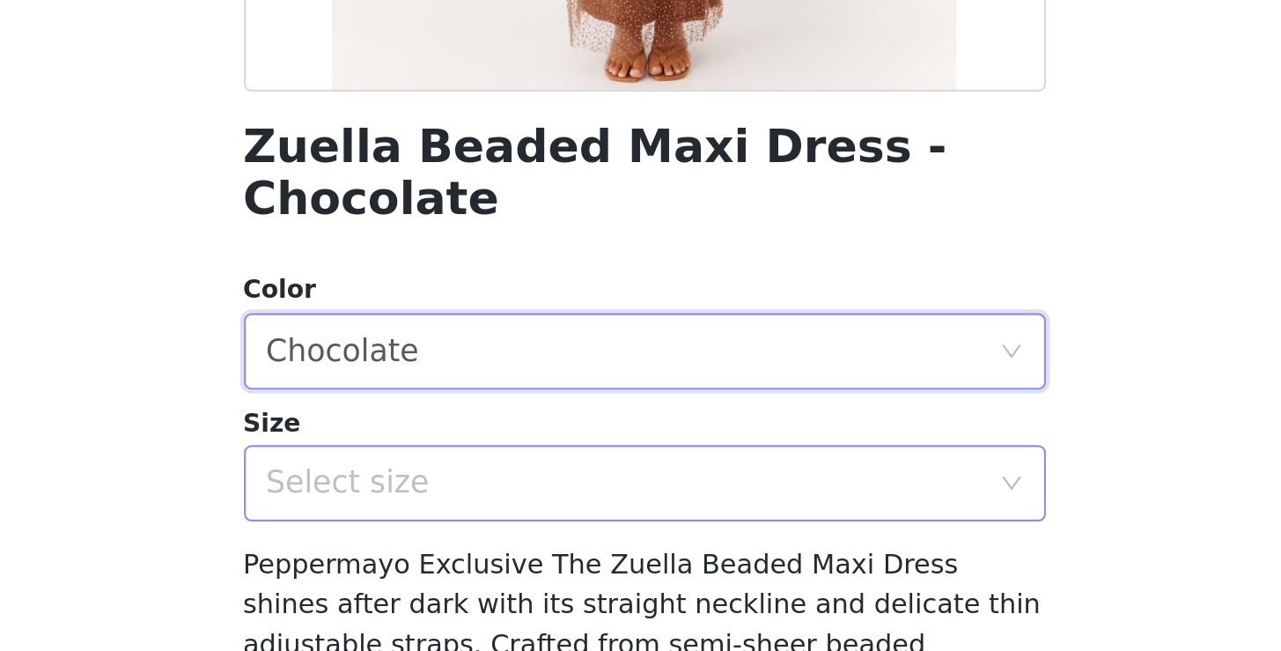
click at [467, 565] on div "Select size" at bounding box center [631, 574] width 329 height 18
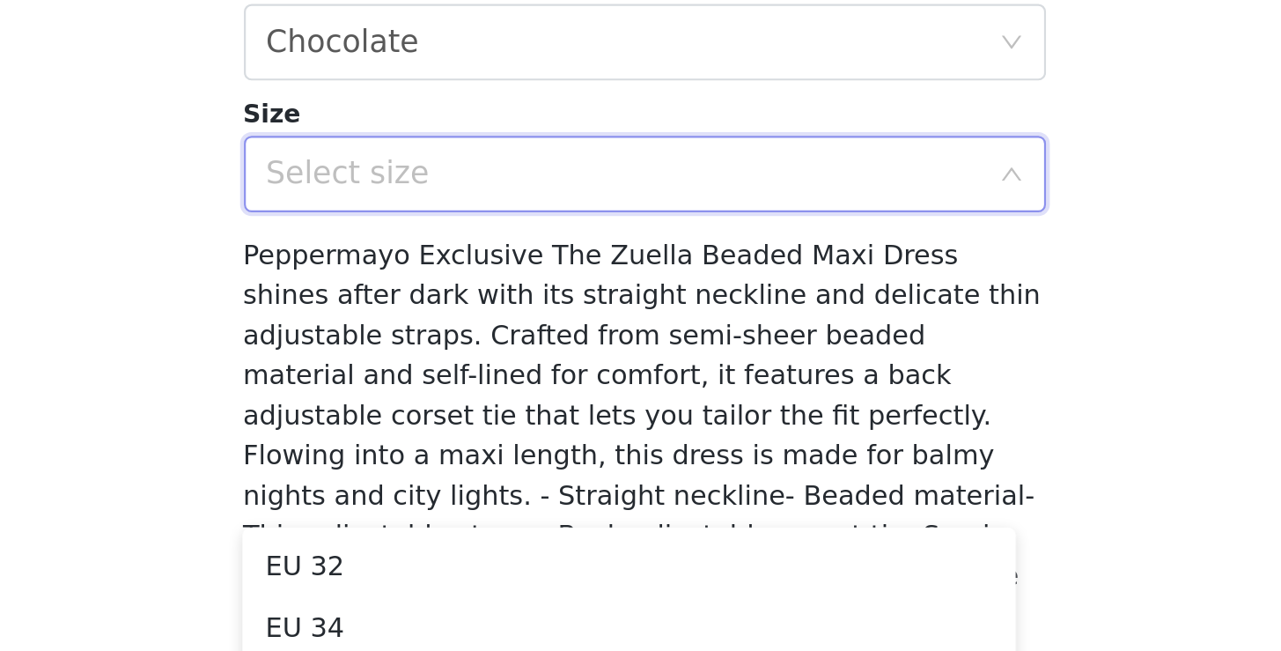
click at [467, 422] on div "Select size" at bounding box center [631, 431] width 329 height 18
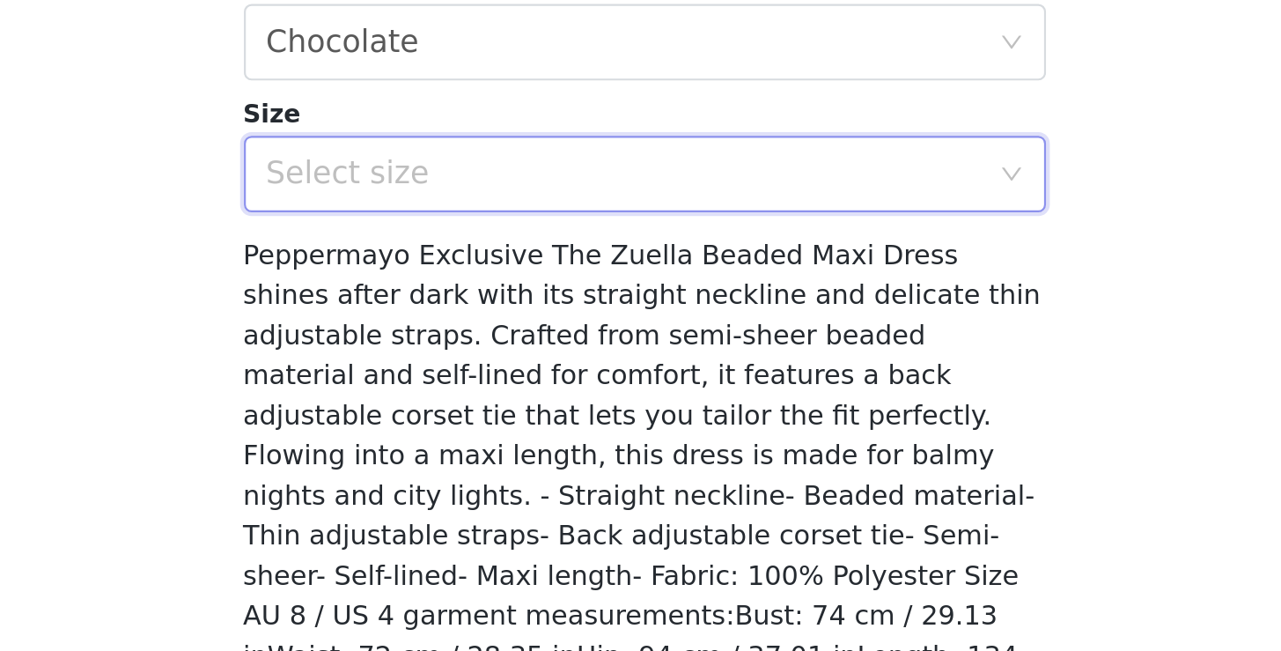
click at [467, 422] on div "Select size" at bounding box center [631, 431] width 329 height 18
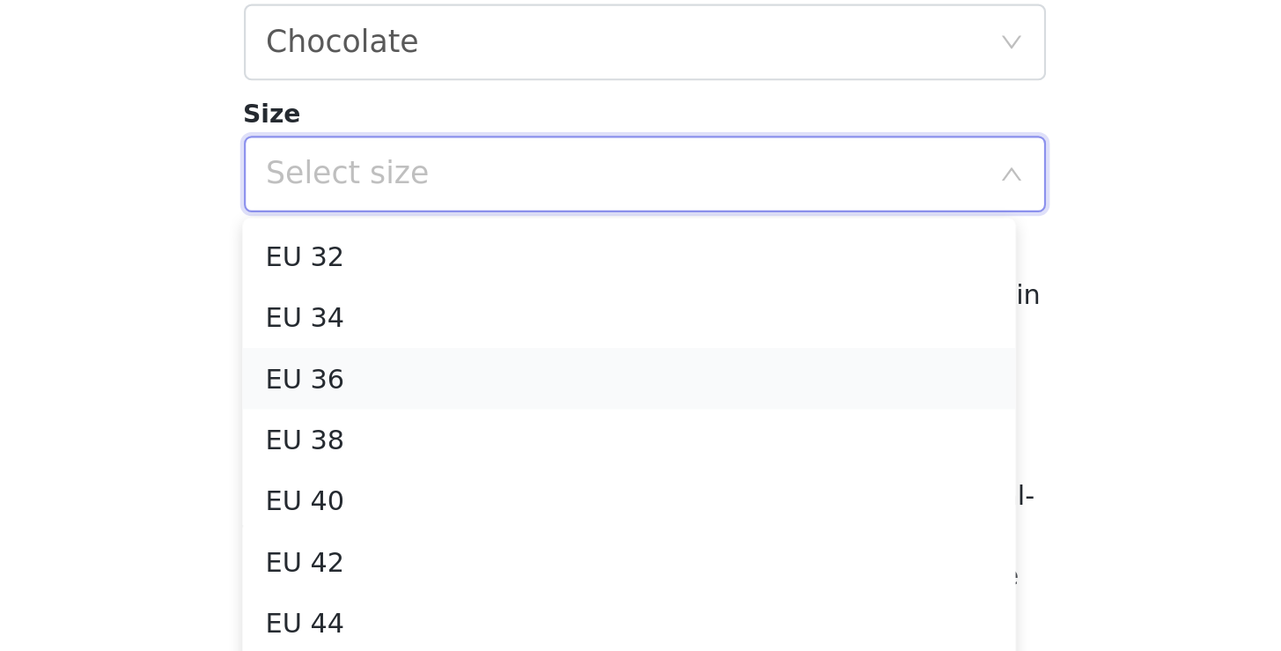
click at [455, 511] on li "EU 36" at bounding box center [633, 525] width 357 height 28
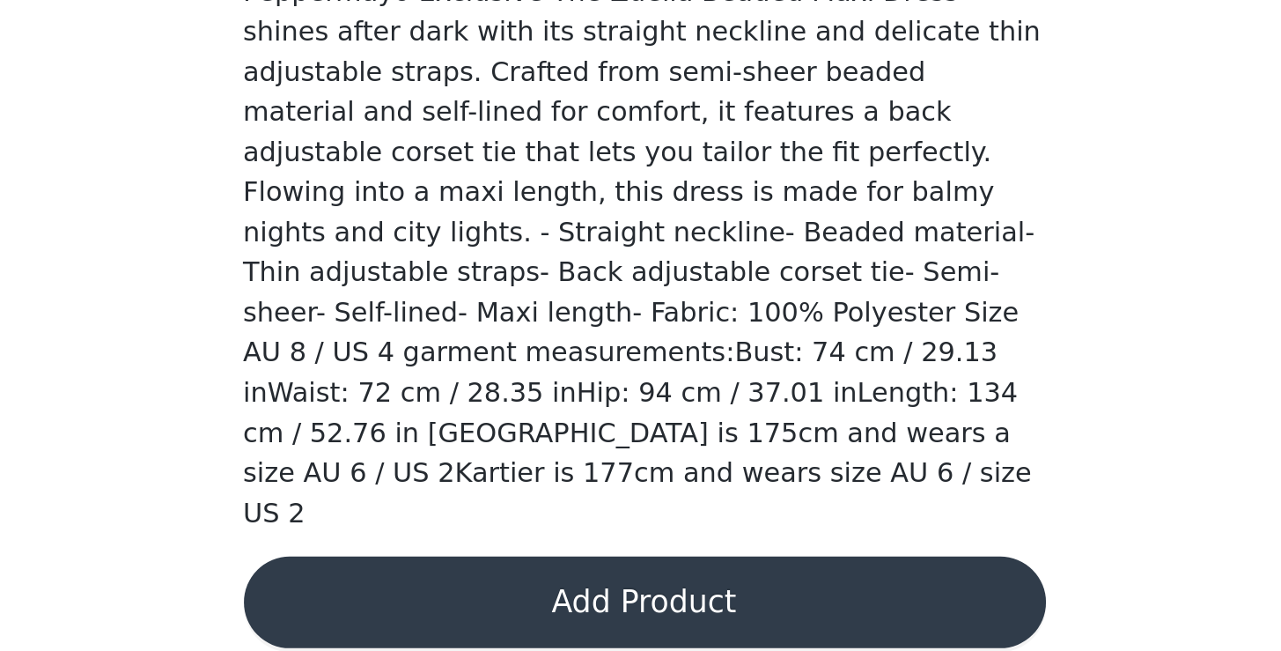
click at [456, 607] on button "Add Product" at bounding box center [641, 628] width 370 height 42
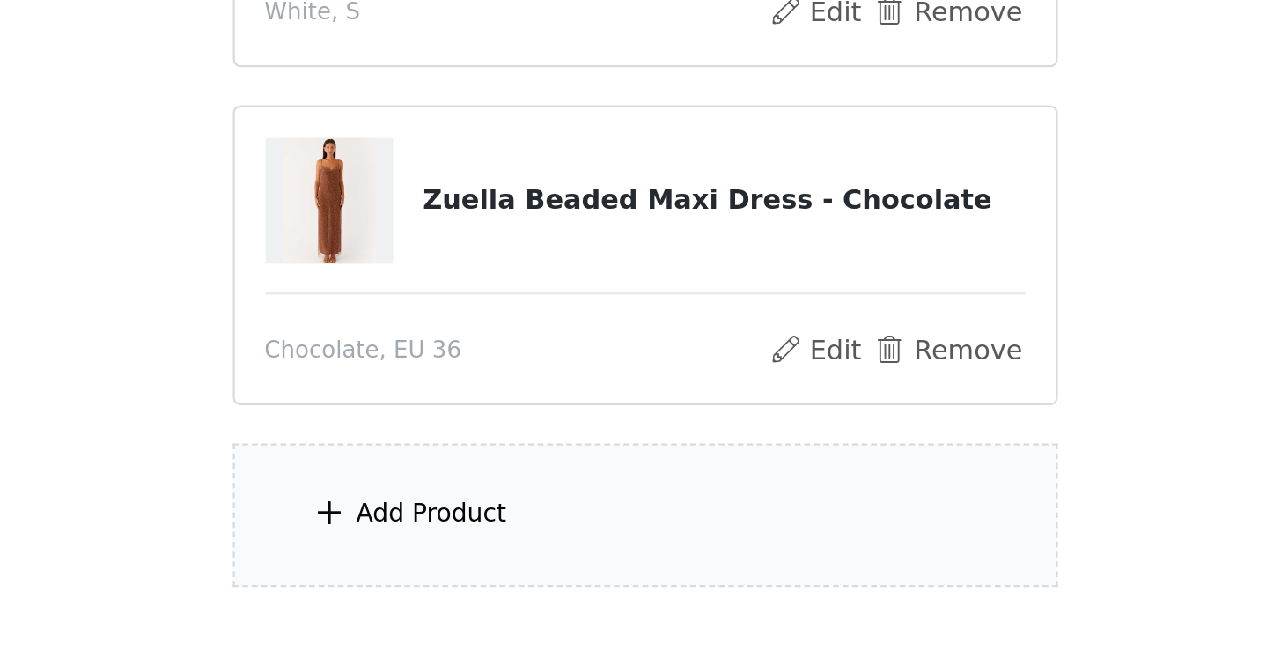
click at [451, 555] on div "Add Product" at bounding box center [641, 588] width 380 height 66
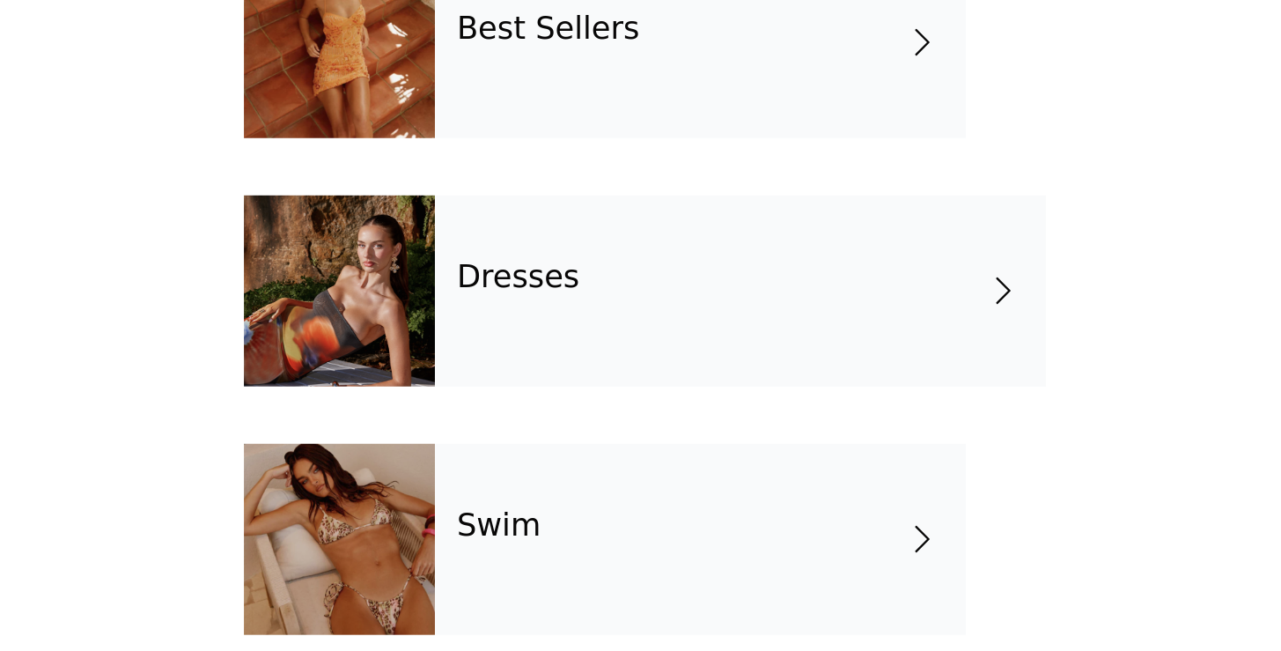
click at [544, 432] on div "Dresses" at bounding box center [685, 476] width 282 height 88
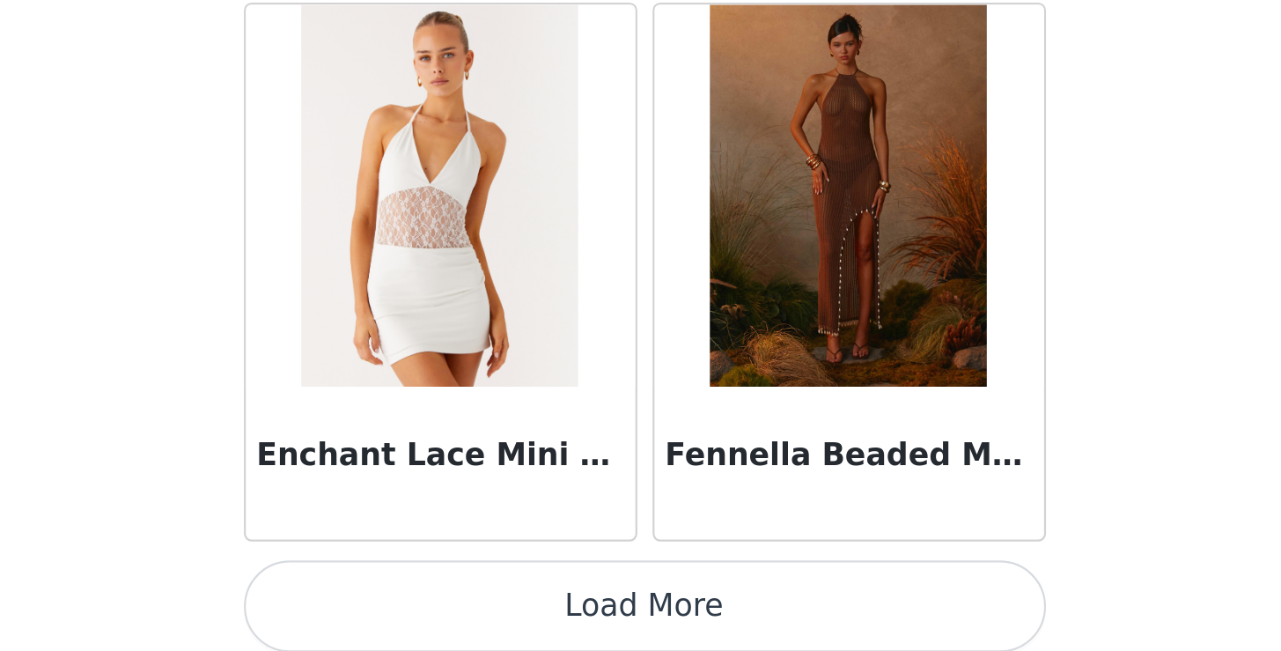
click at [456, 600] on button "Load More" at bounding box center [641, 621] width 370 height 42
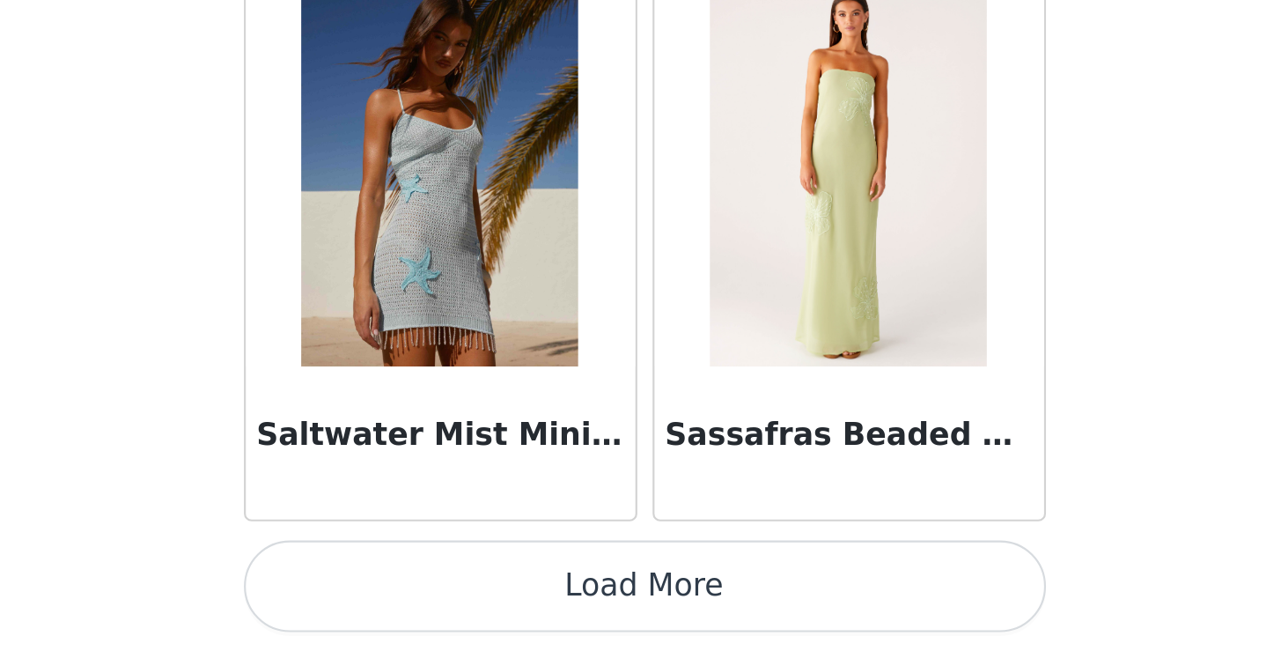
click at [456, 600] on button "Load More" at bounding box center [641, 621] width 370 height 42
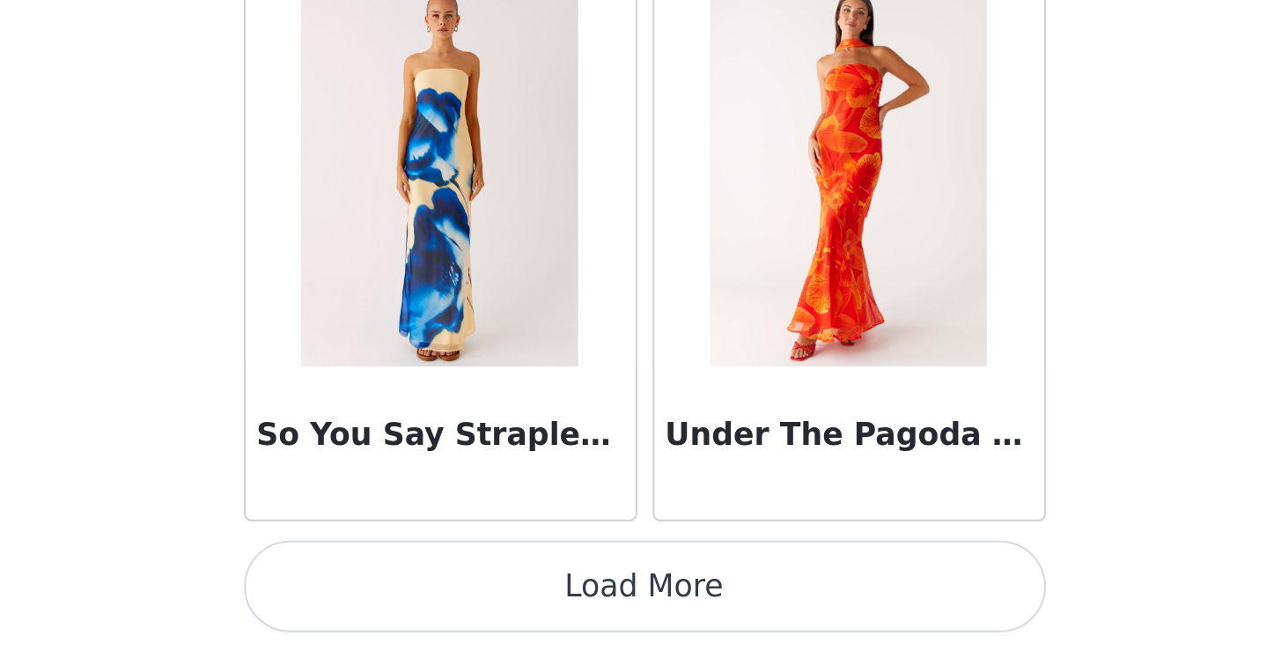
click at [456, 600] on button "Load More" at bounding box center [641, 621] width 370 height 42
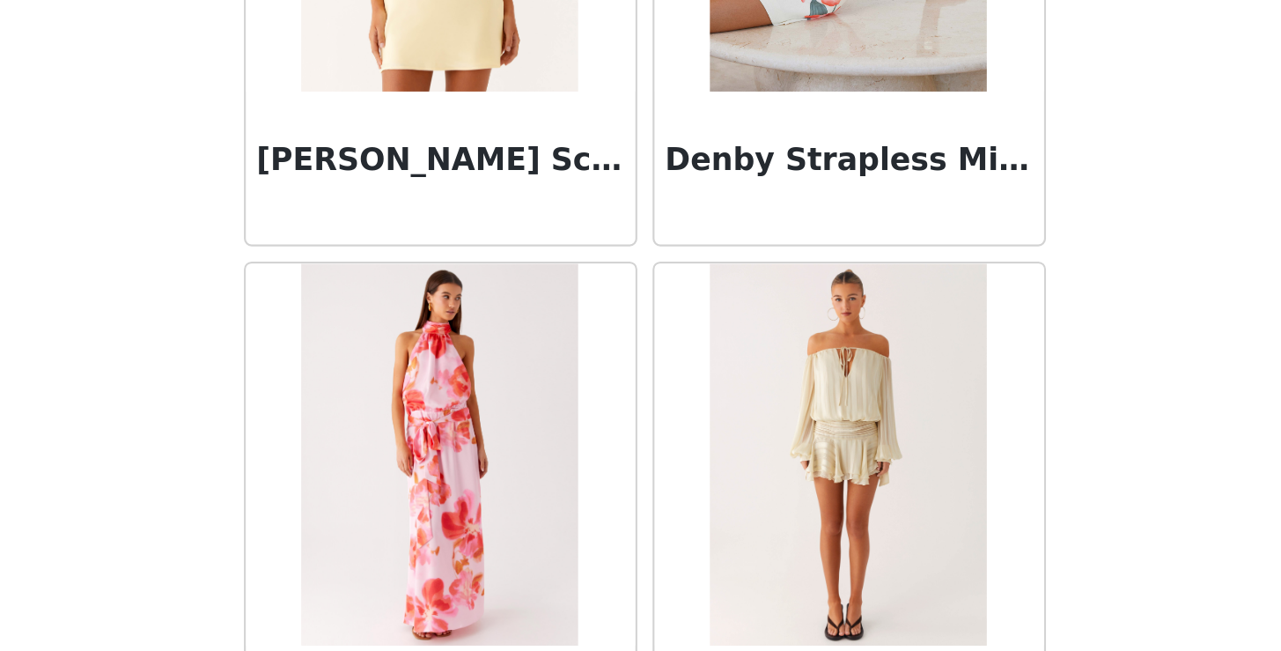
scroll to position [1276, 0]
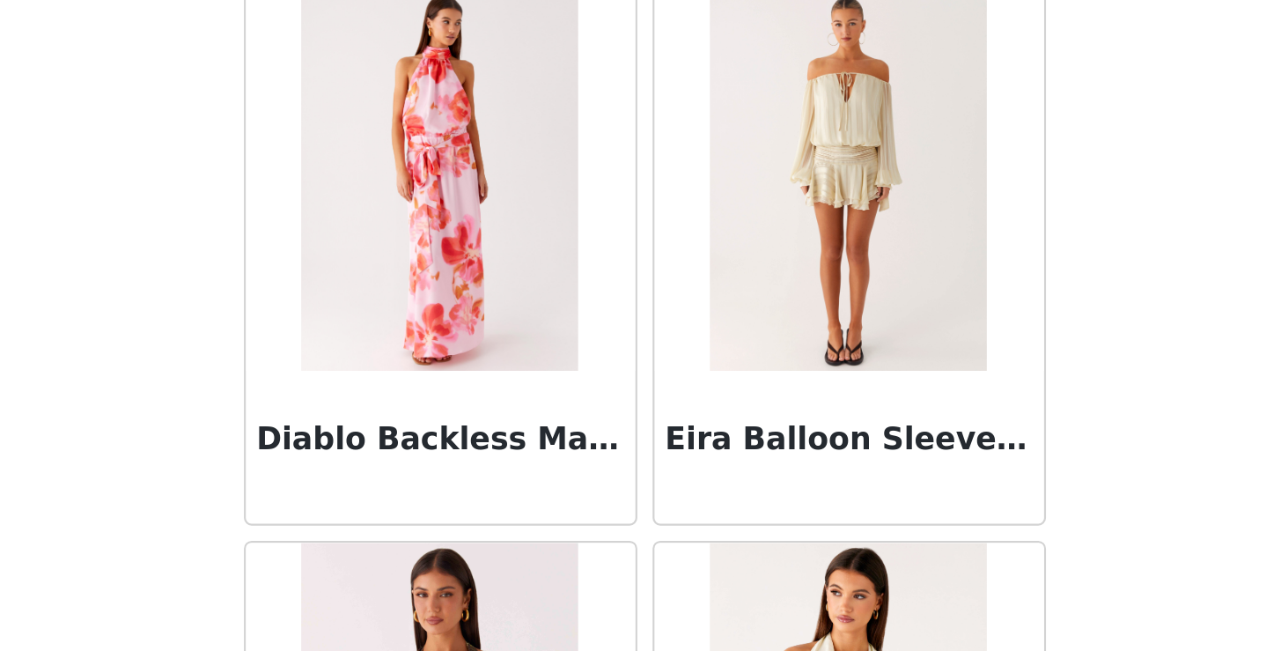
click at [671, 345] on img at bounding box center [735, 433] width 128 height 176
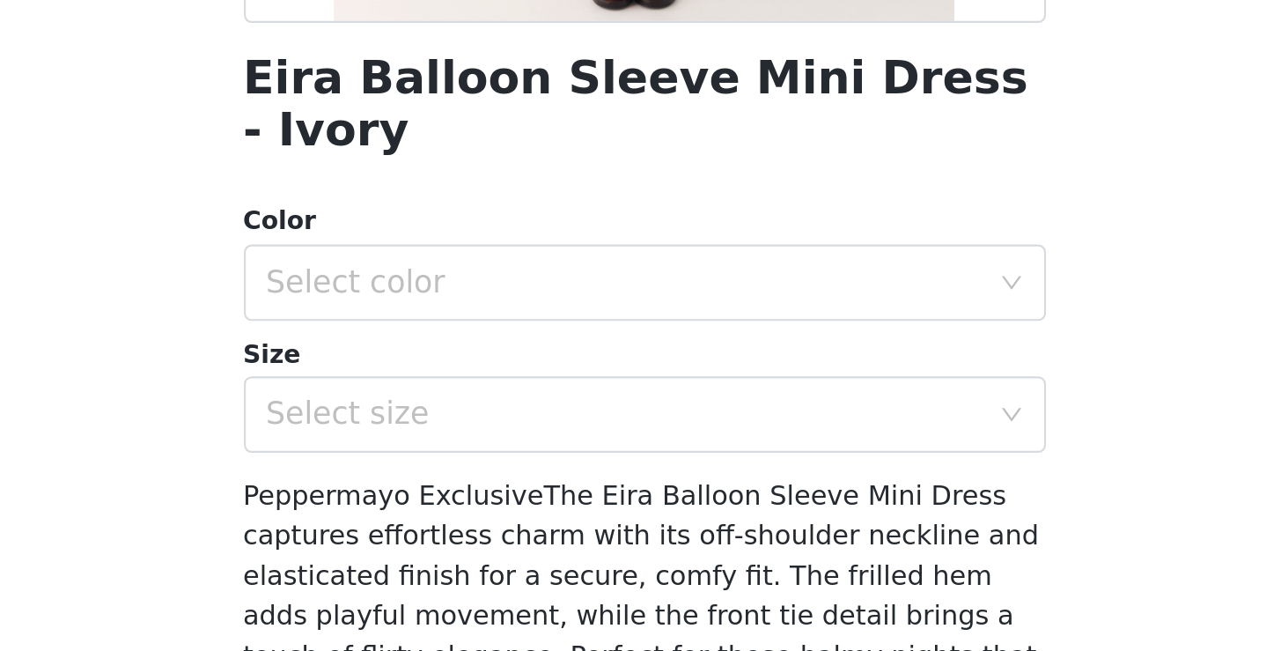
scroll to position [141, 0]
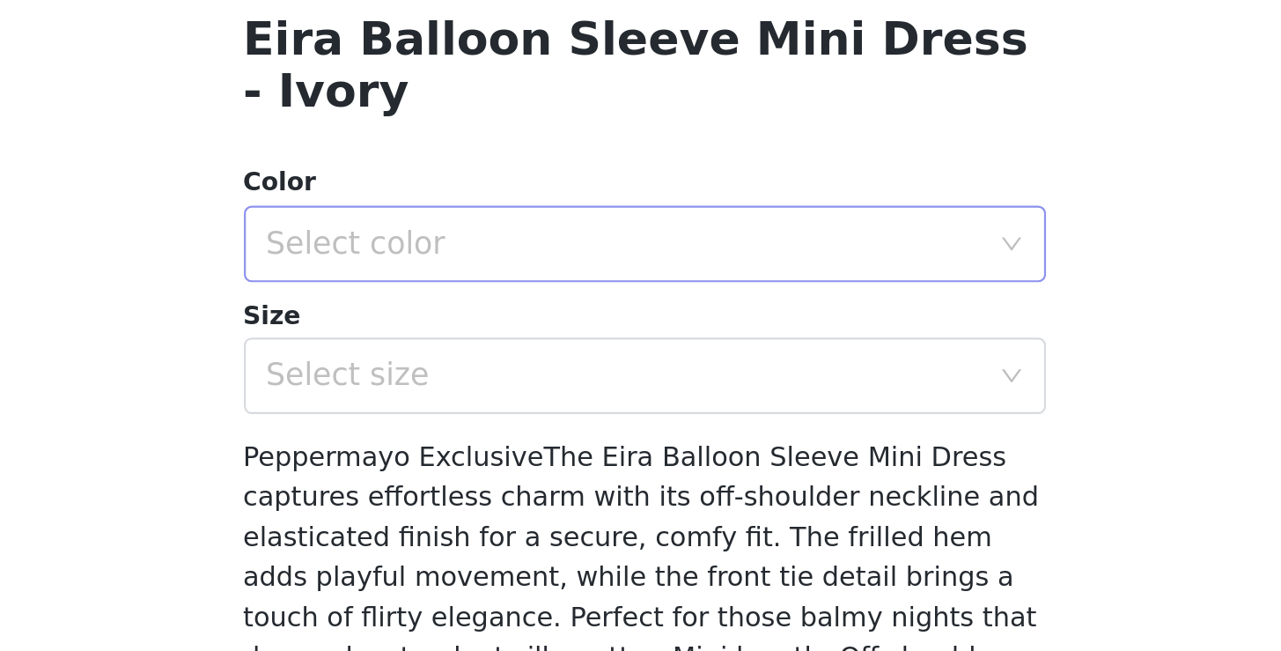
click at [467, 454] on div "Select color" at bounding box center [631, 463] width 329 height 18
click at [455, 463] on li "Ivory" at bounding box center [633, 477] width 357 height 28
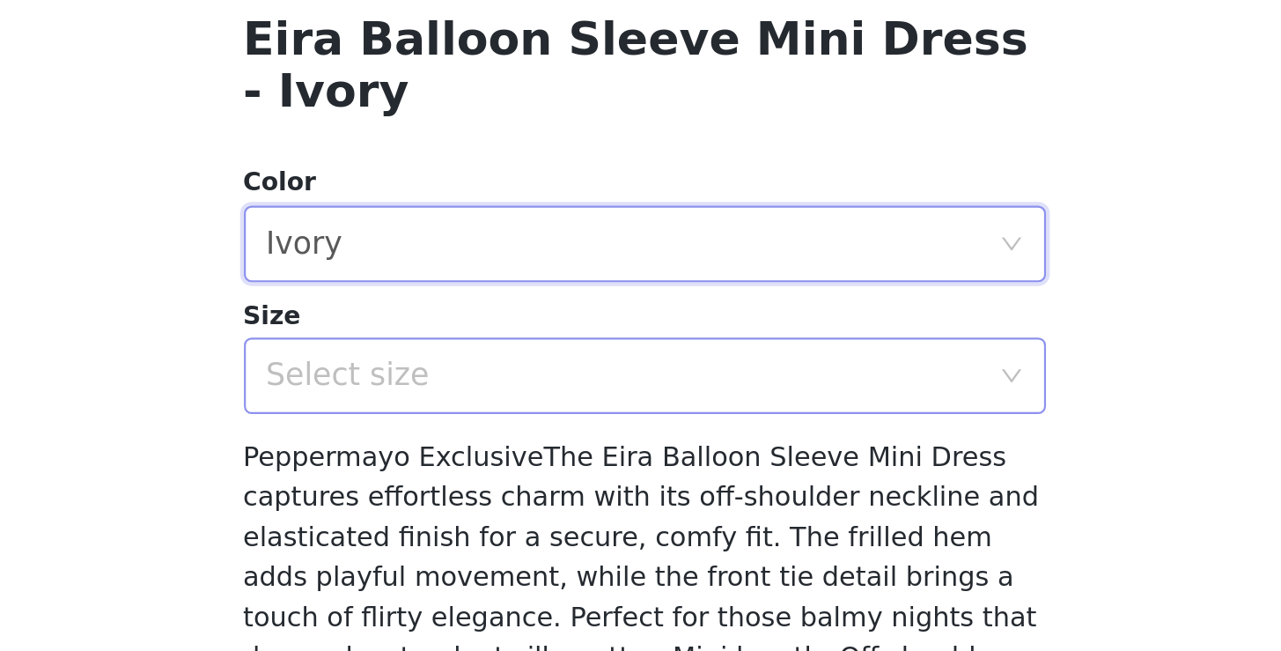
click at [467, 515] on div "Select size" at bounding box center [631, 524] width 329 height 18
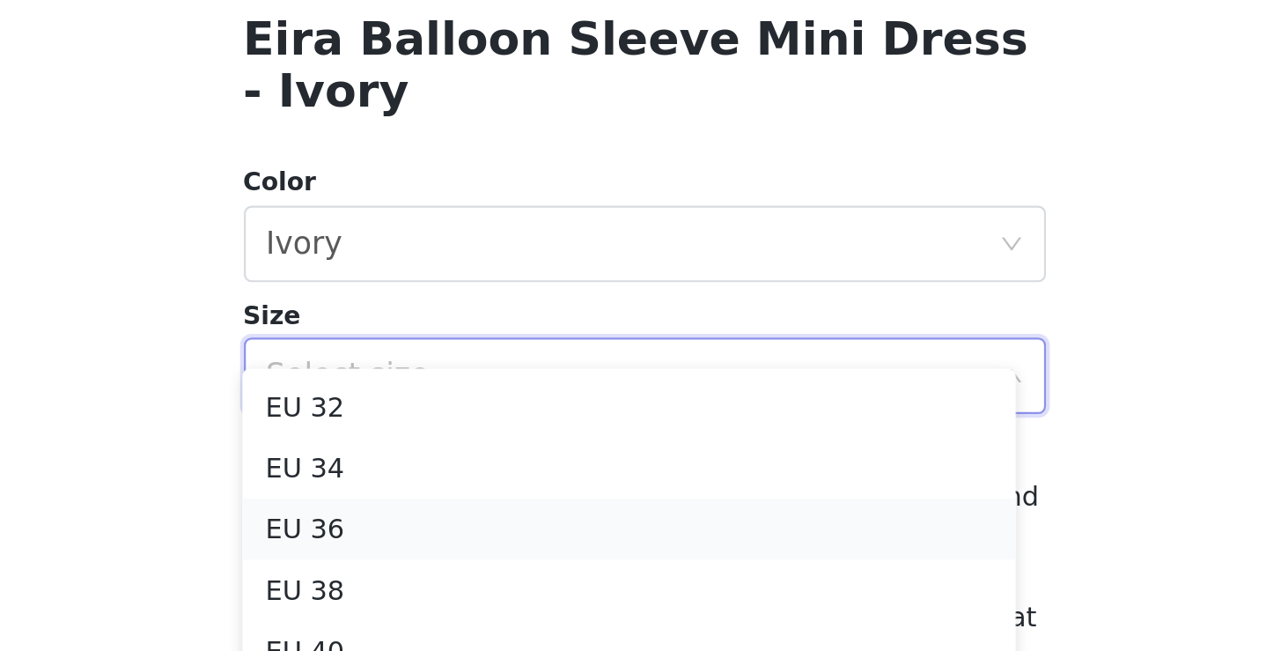
click at [455, 580] on li "EU 36" at bounding box center [633, 594] width 357 height 28
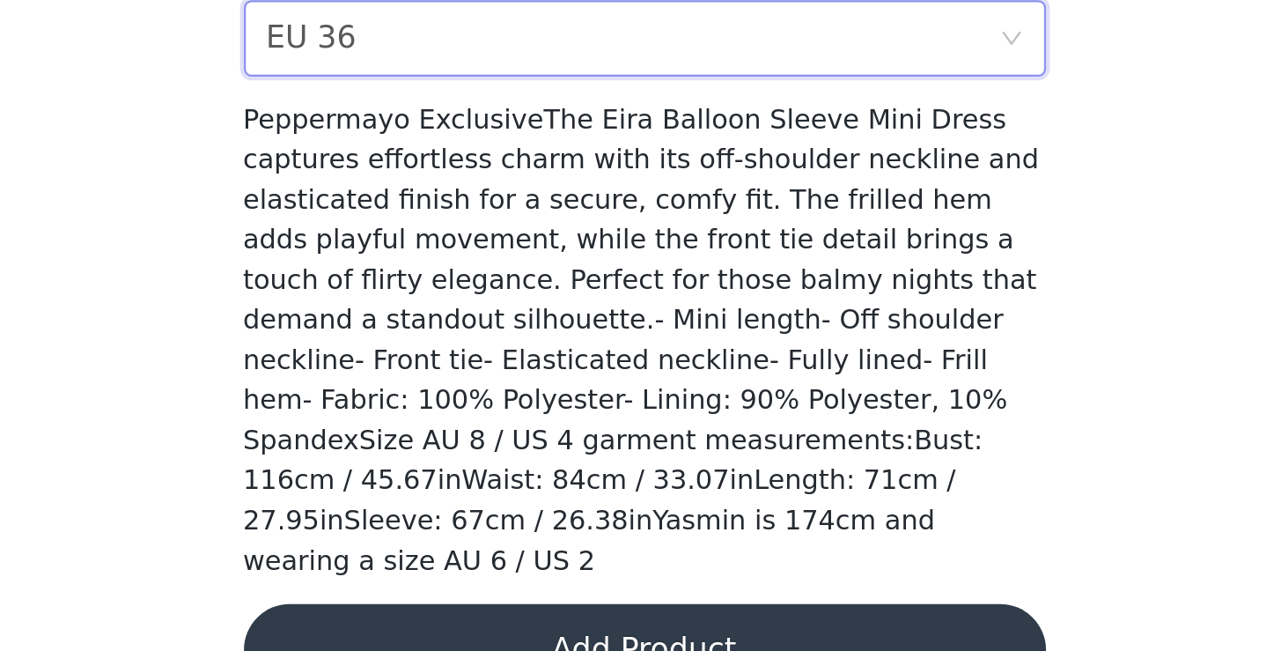
scroll to position [295, 0]
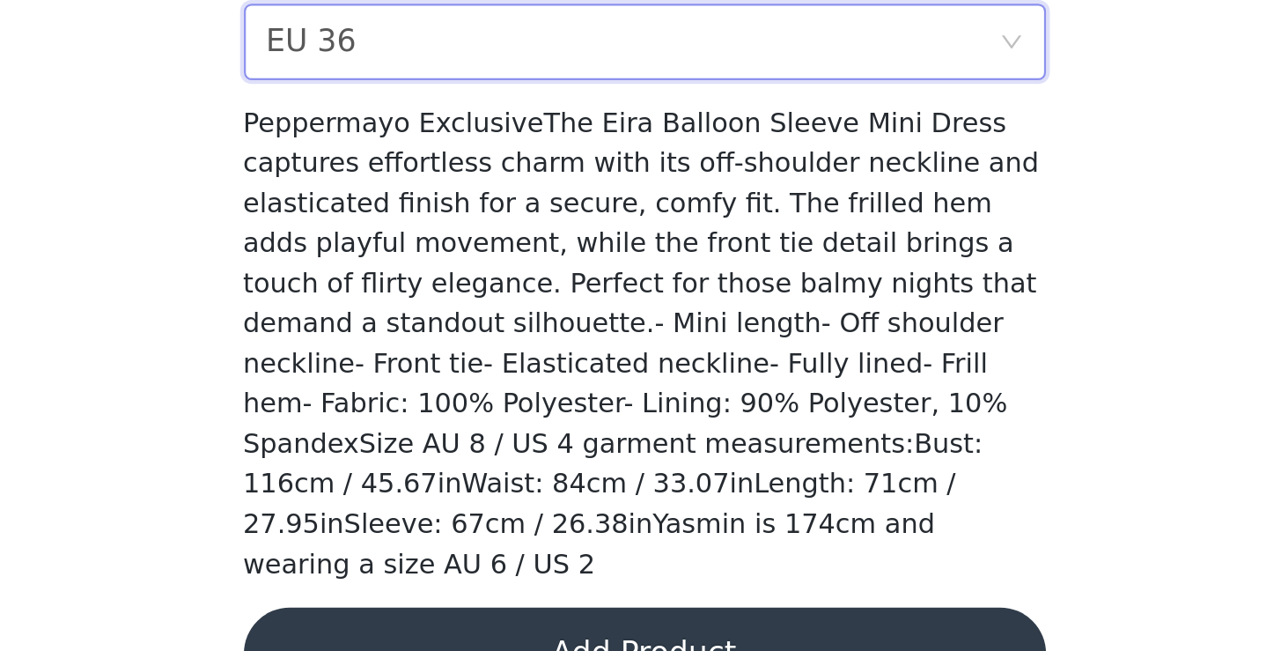
click at [456, 631] on button "Add Product" at bounding box center [641, 652] width 370 height 42
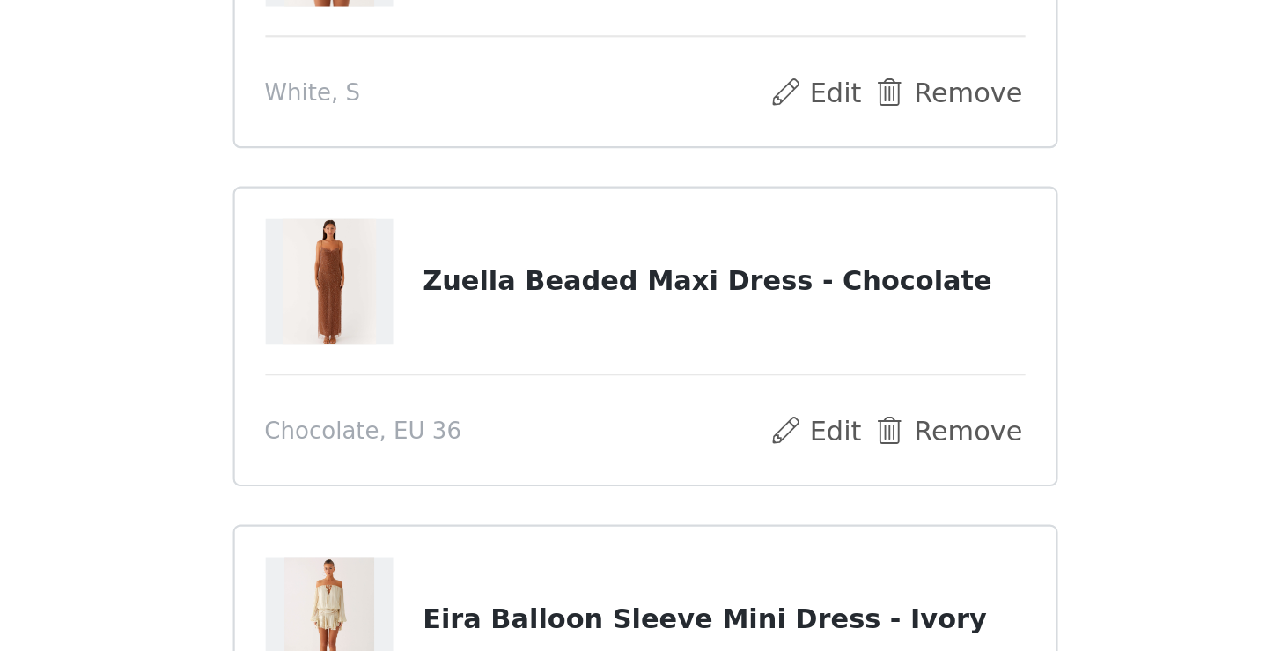
scroll to position [160, 0]
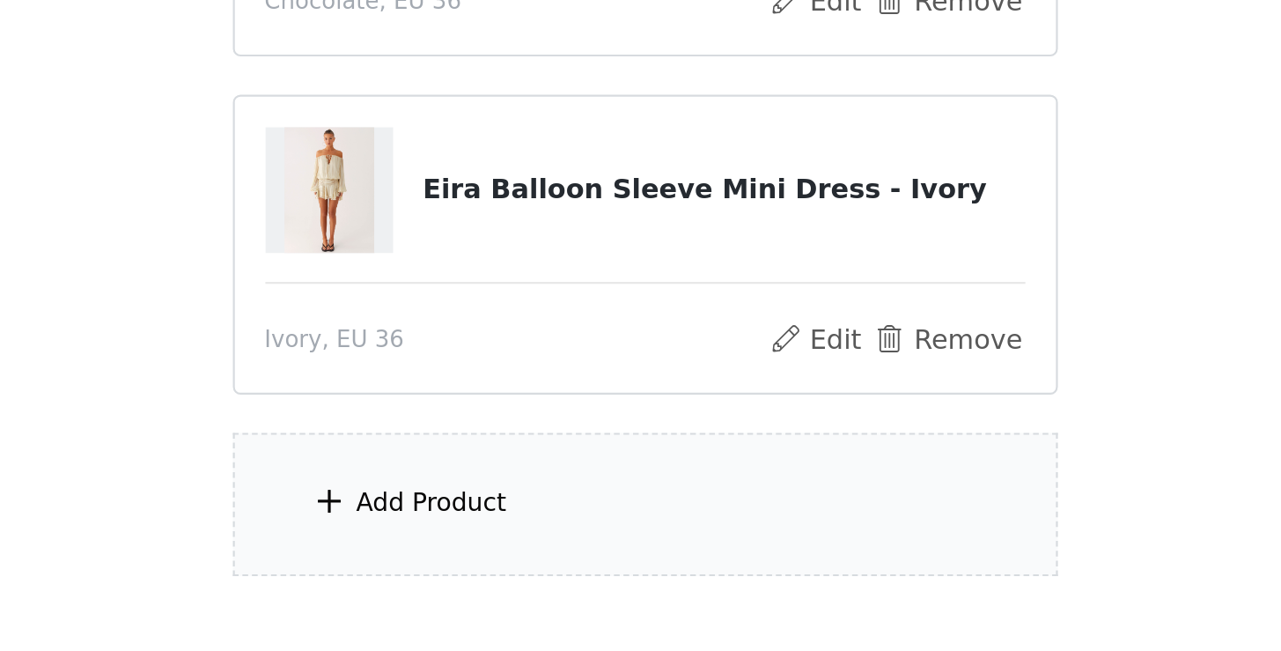
click at [508, 574] on div "Add Product" at bounding box center [543, 583] width 70 height 18
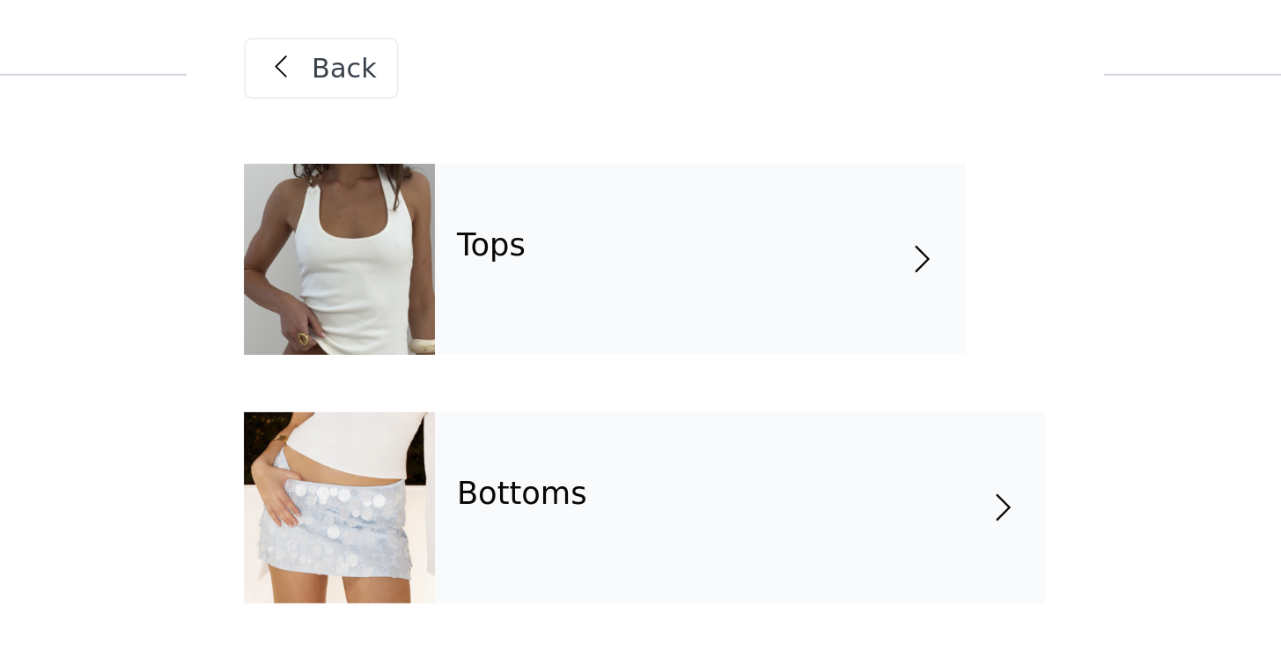
scroll to position [140, 0]
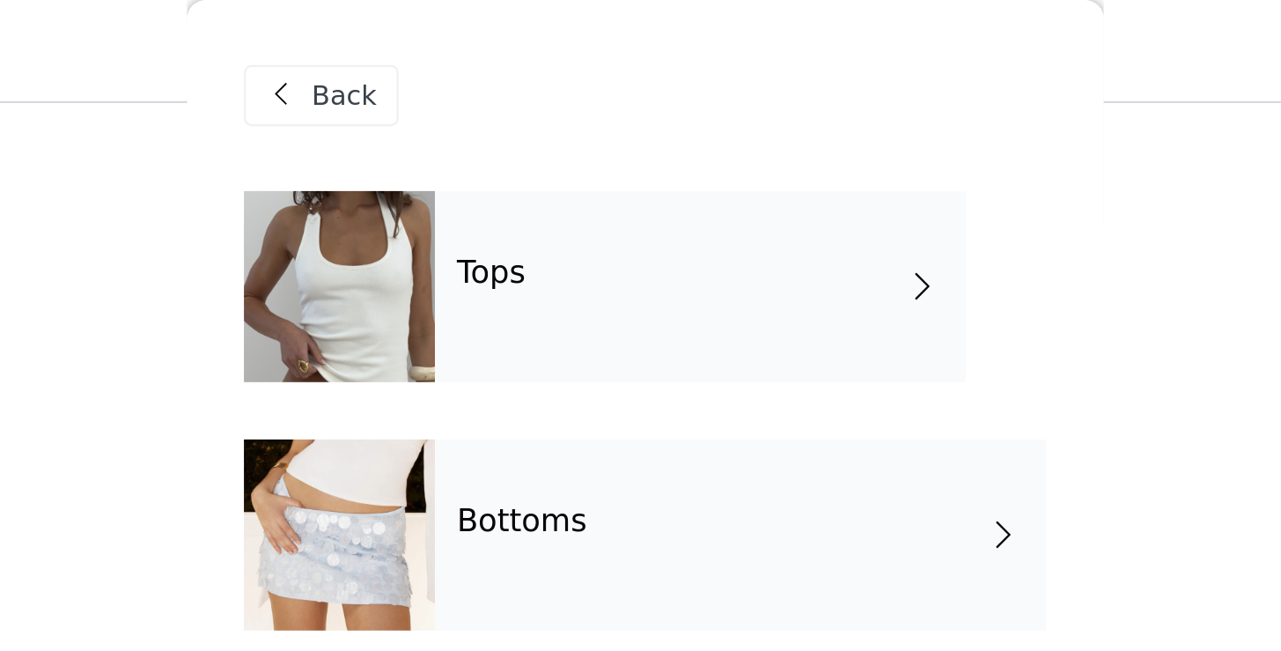
click at [555, 118] on h4 "Tops" at bounding box center [571, 126] width 32 height 16
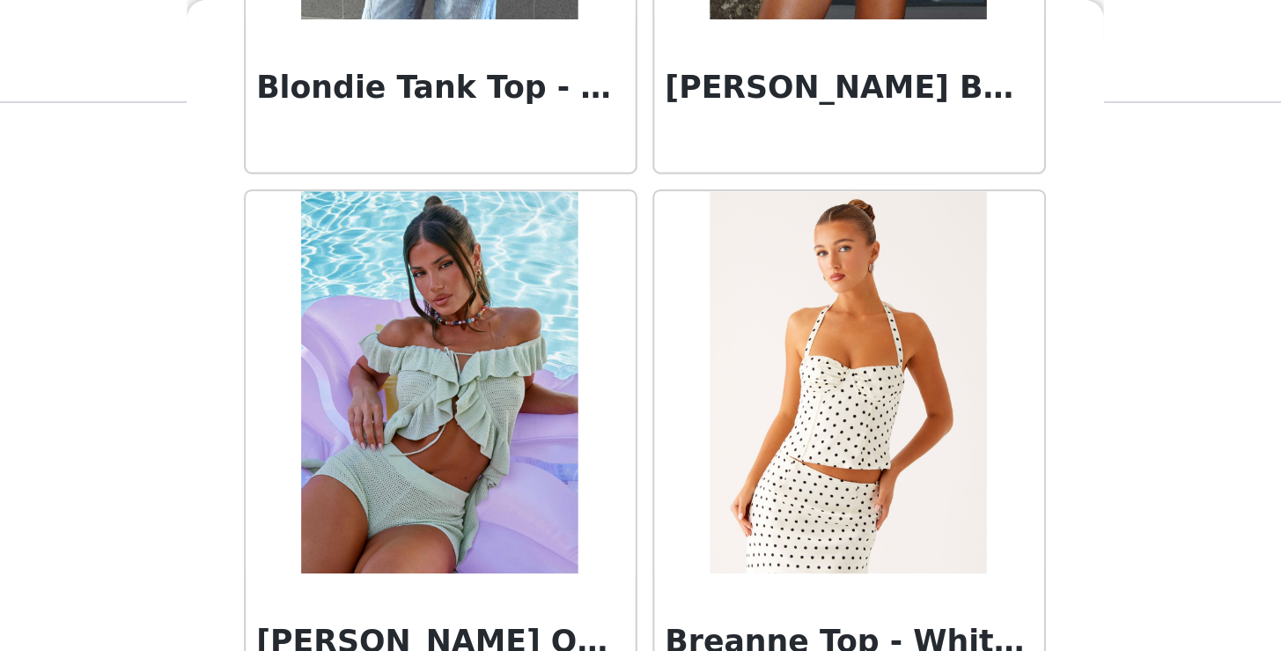
scroll to position [2044, 0]
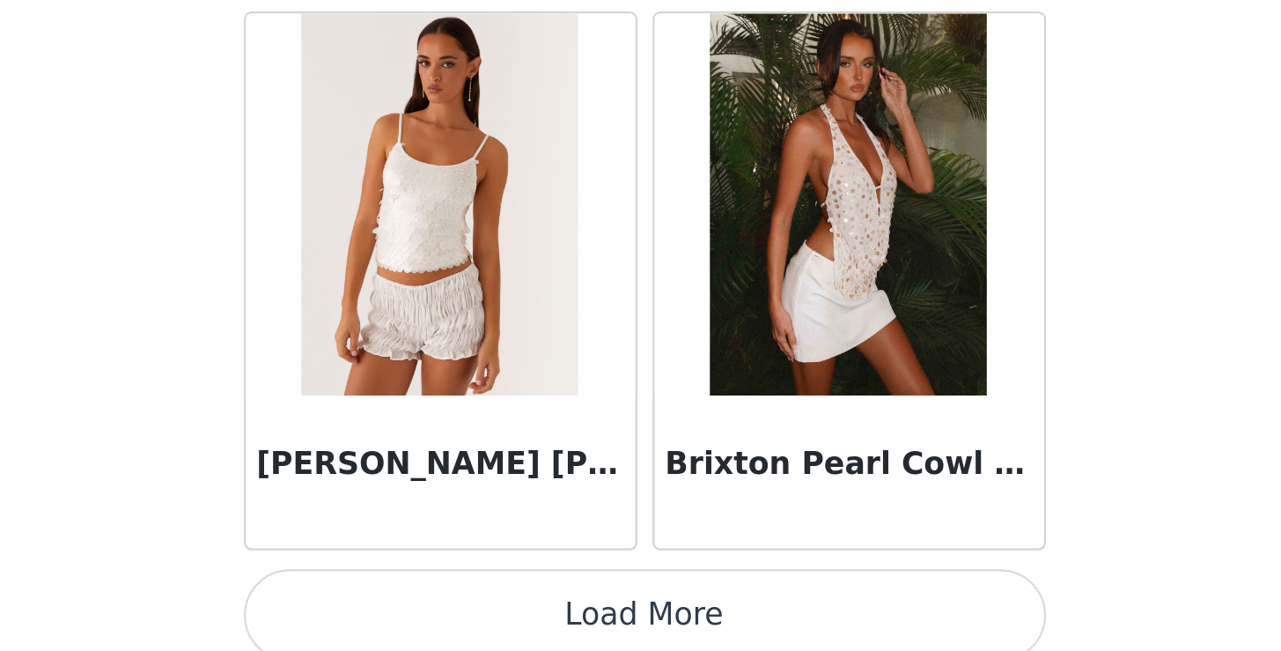
click at [671, 343] on img at bounding box center [735, 431] width 128 height 176
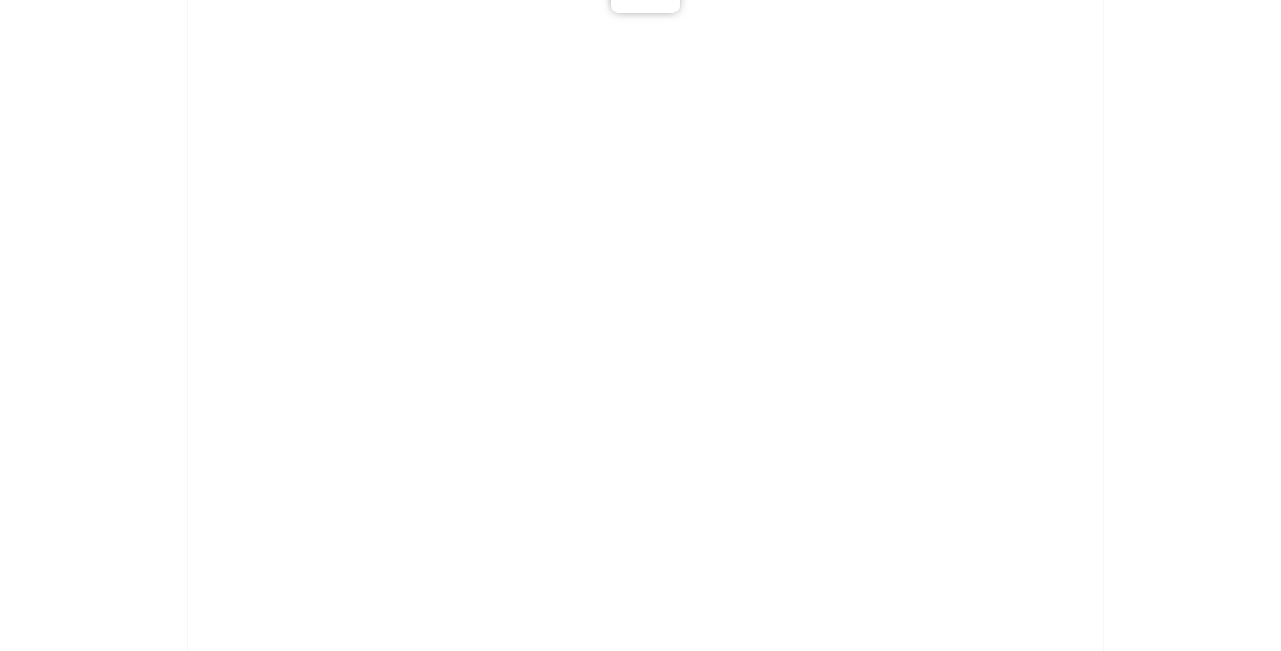
scroll to position [0, 0]
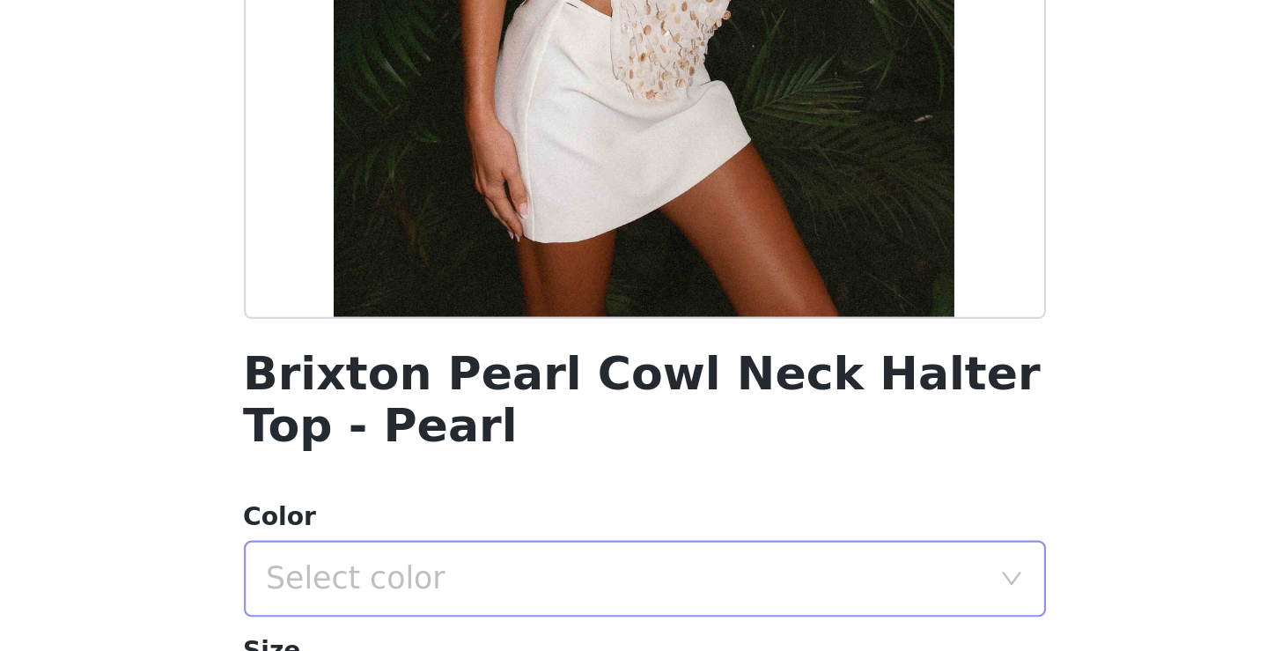
click at [467, 595] on div "Select color" at bounding box center [631, 604] width 329 height 18
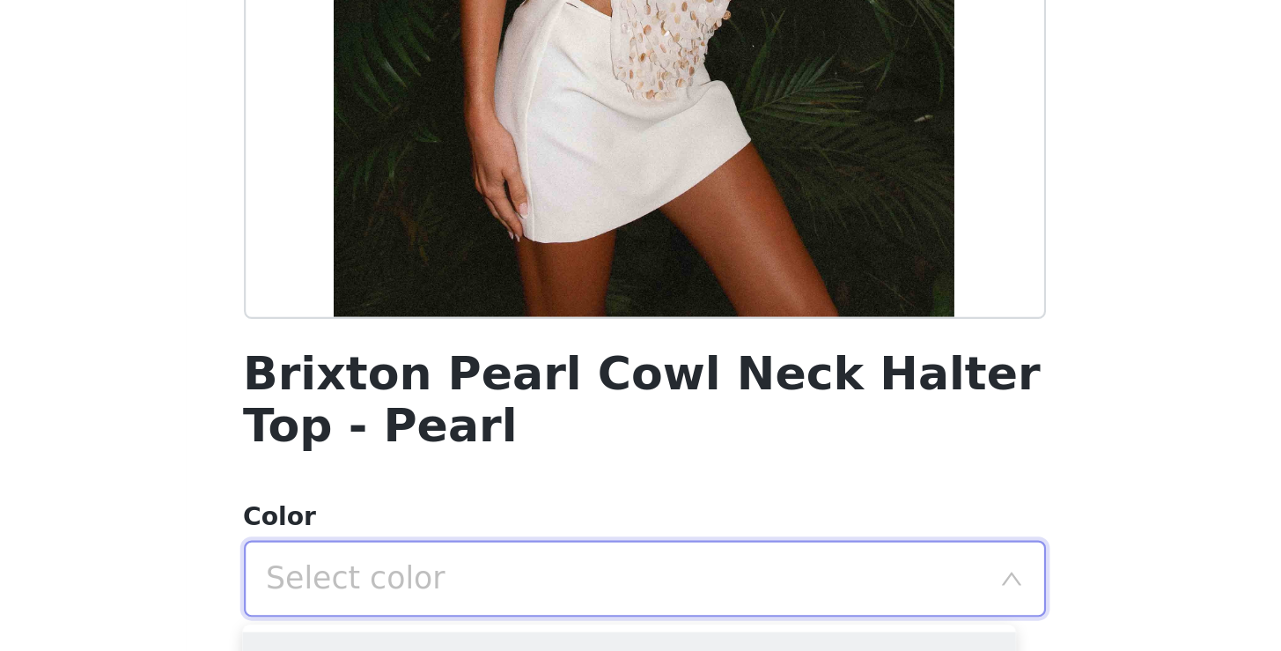
scroll to position [234, 0]
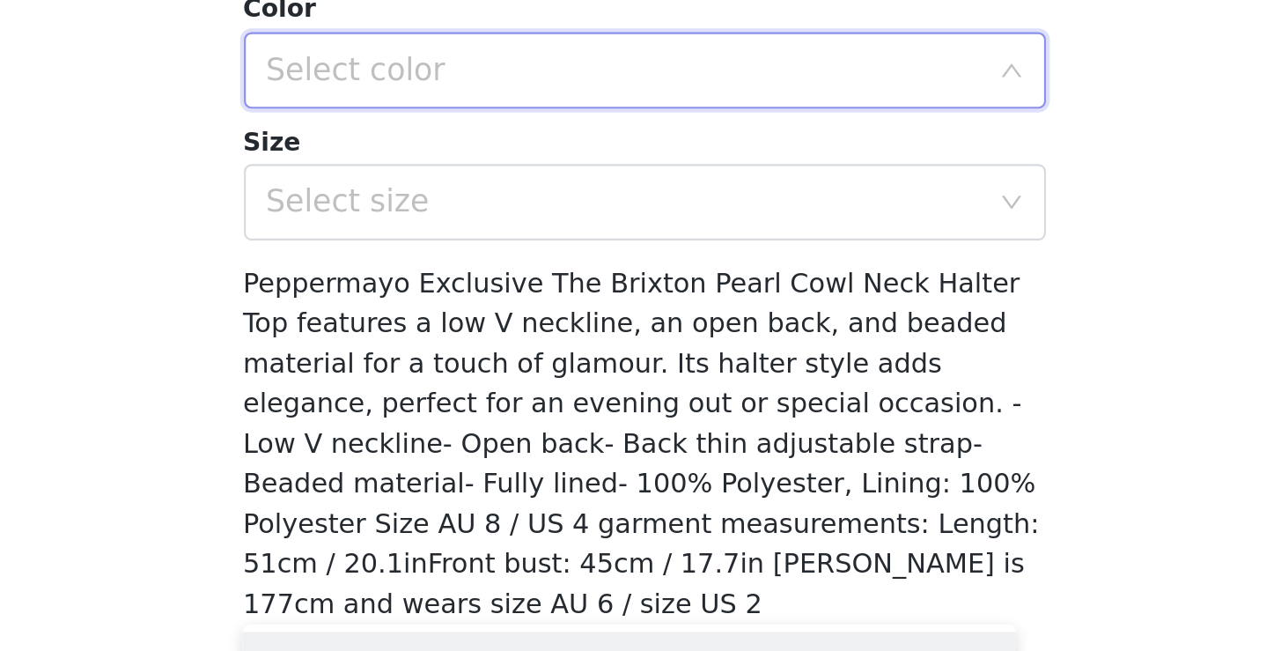
click at [467, 361] on div "Select color" at bounding box center [631, 370] width 329 height 18
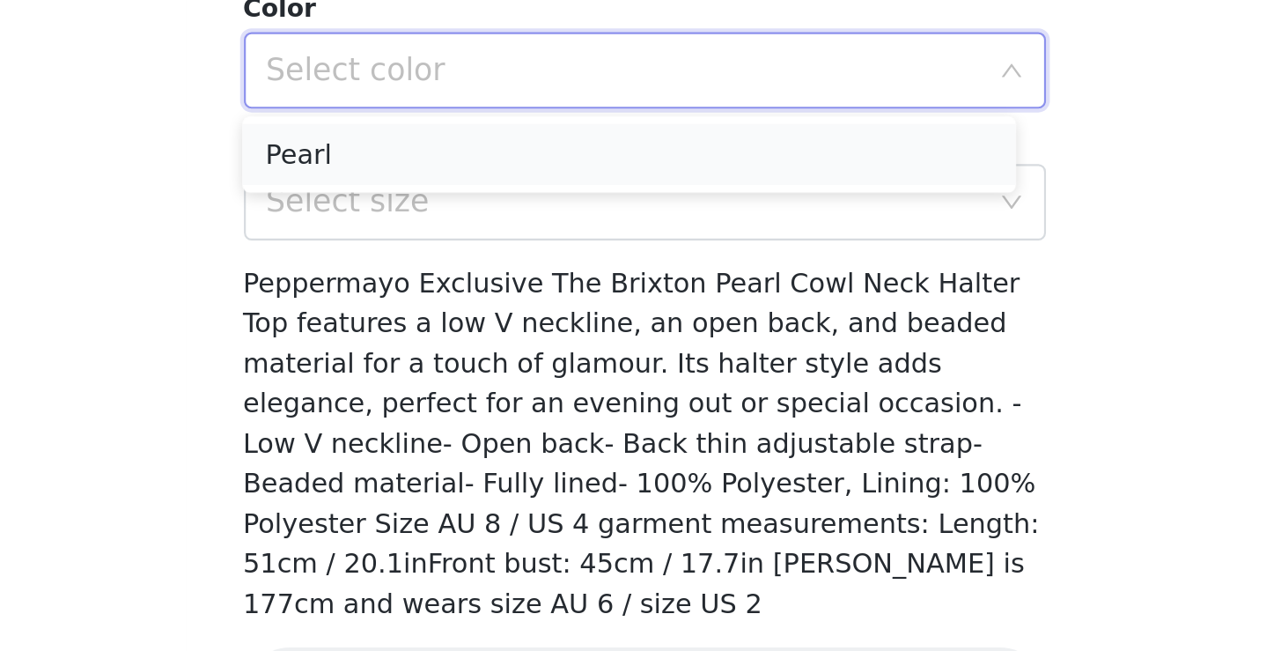
click at [455, 395] on li "Pearl" at bounding box center [633, 409] width 357 height 28
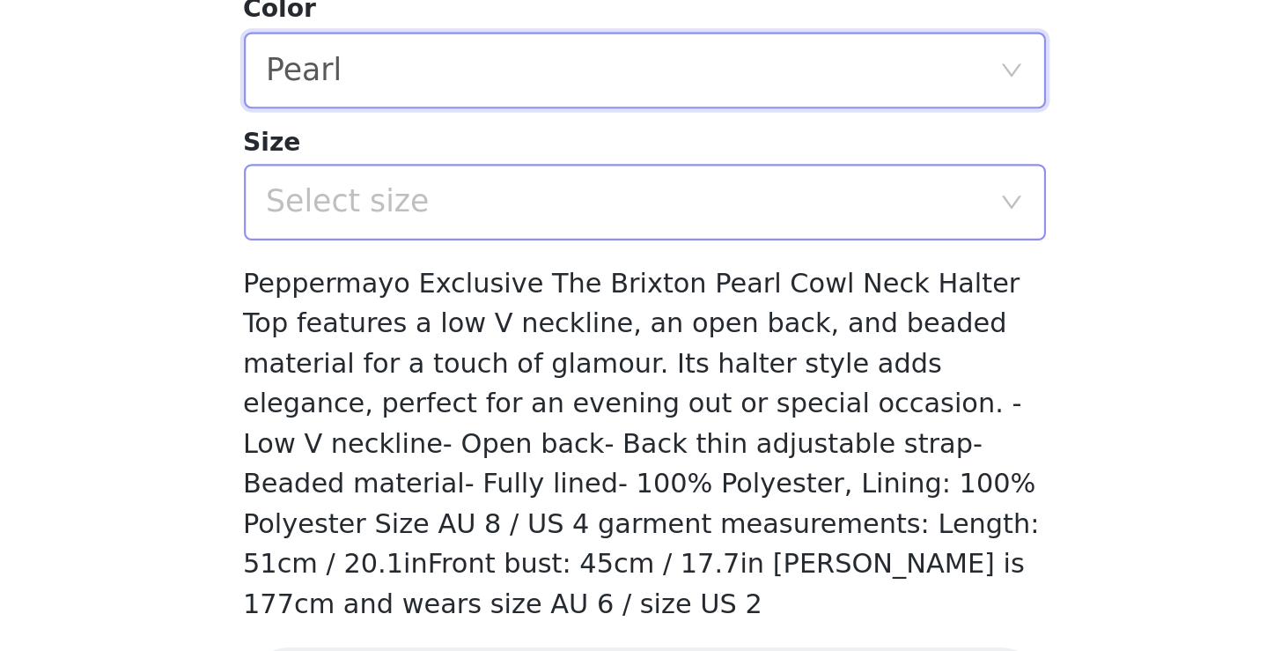
click at [467, 414] on div "Select size" at bounding box center [635, 430] width 337 height 33
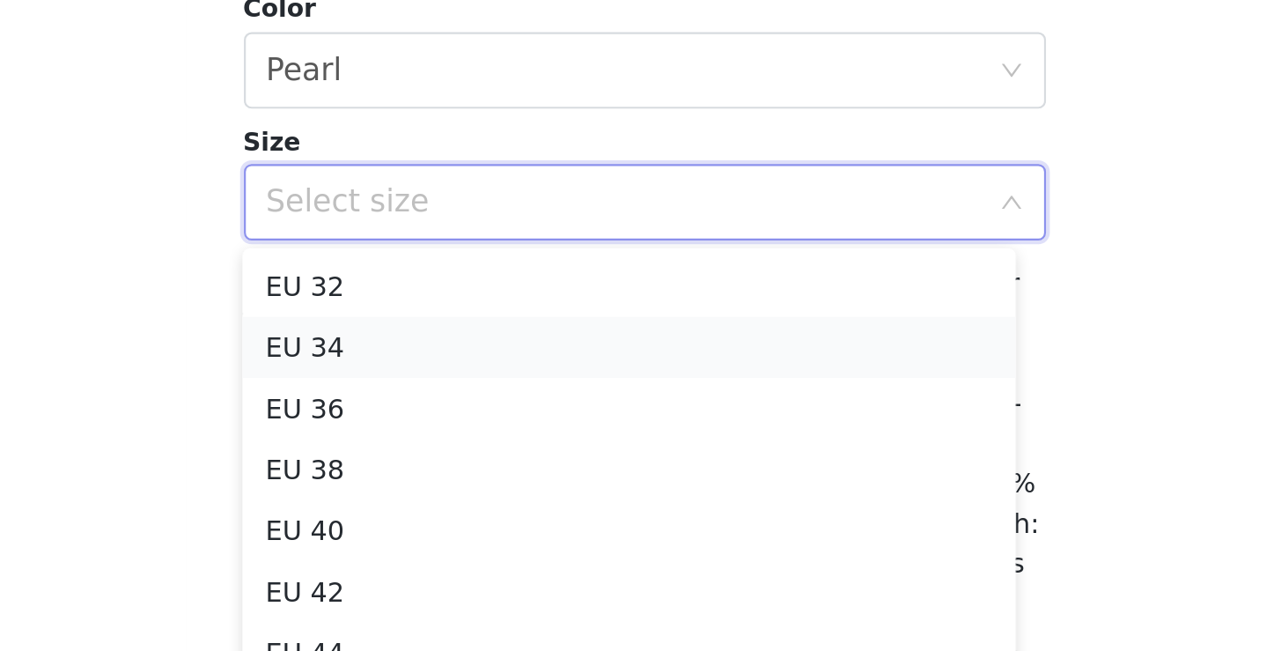
click at [455, 484] on li "EU 34" at bounding box center [633, 498] width 357 height 28
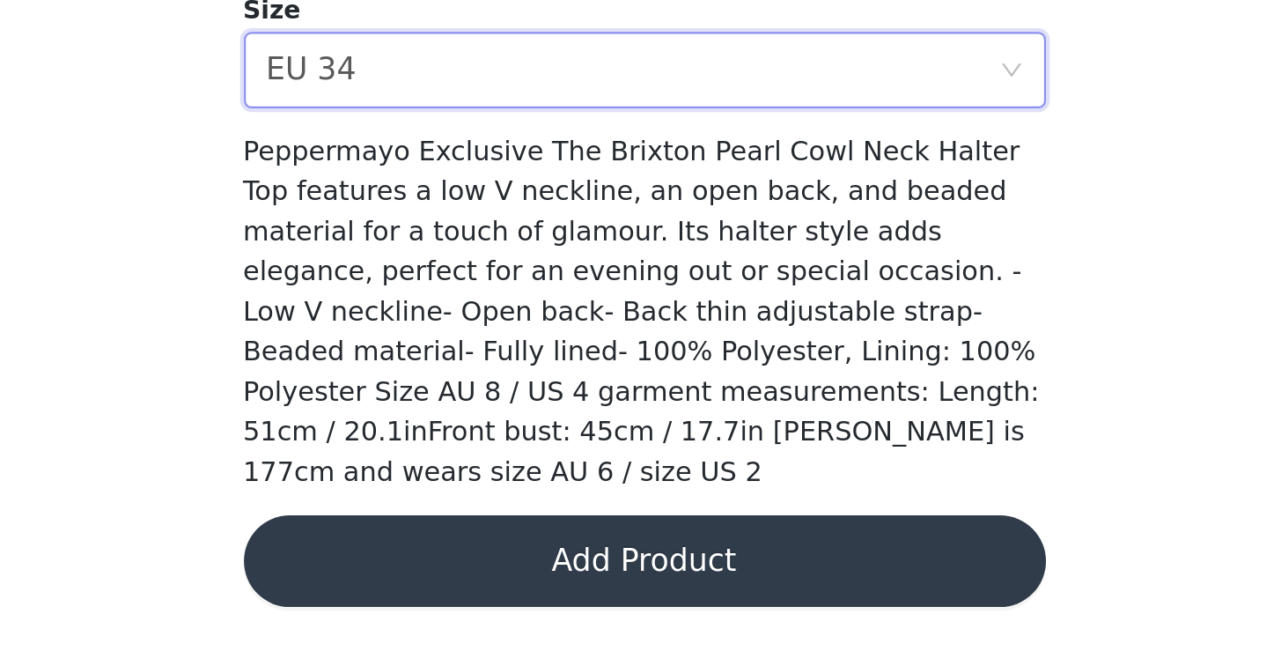
scroll to position [273, 0]
click at [456, 588] on button "Add Product" at bounding box center [641, 609] width 370 height 42
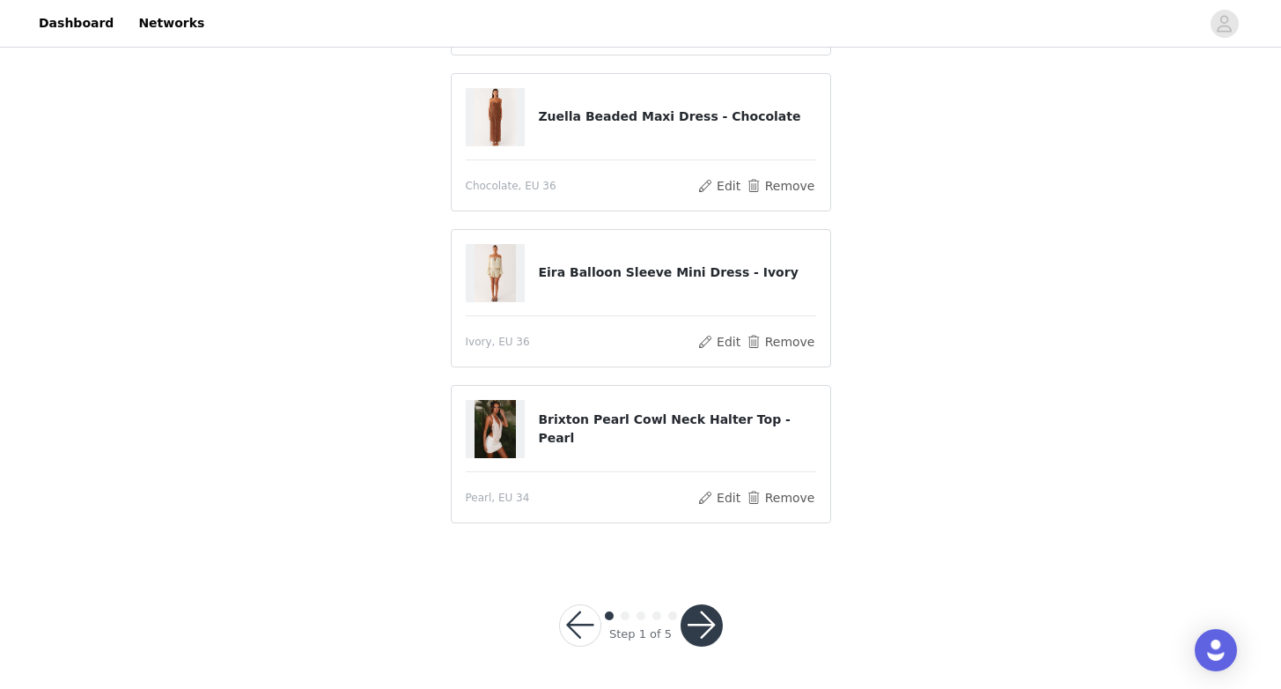
scroll to position [277, 0]
click at [711, 628] on button "button" at bounding box center [702, 626] width 42 height 42
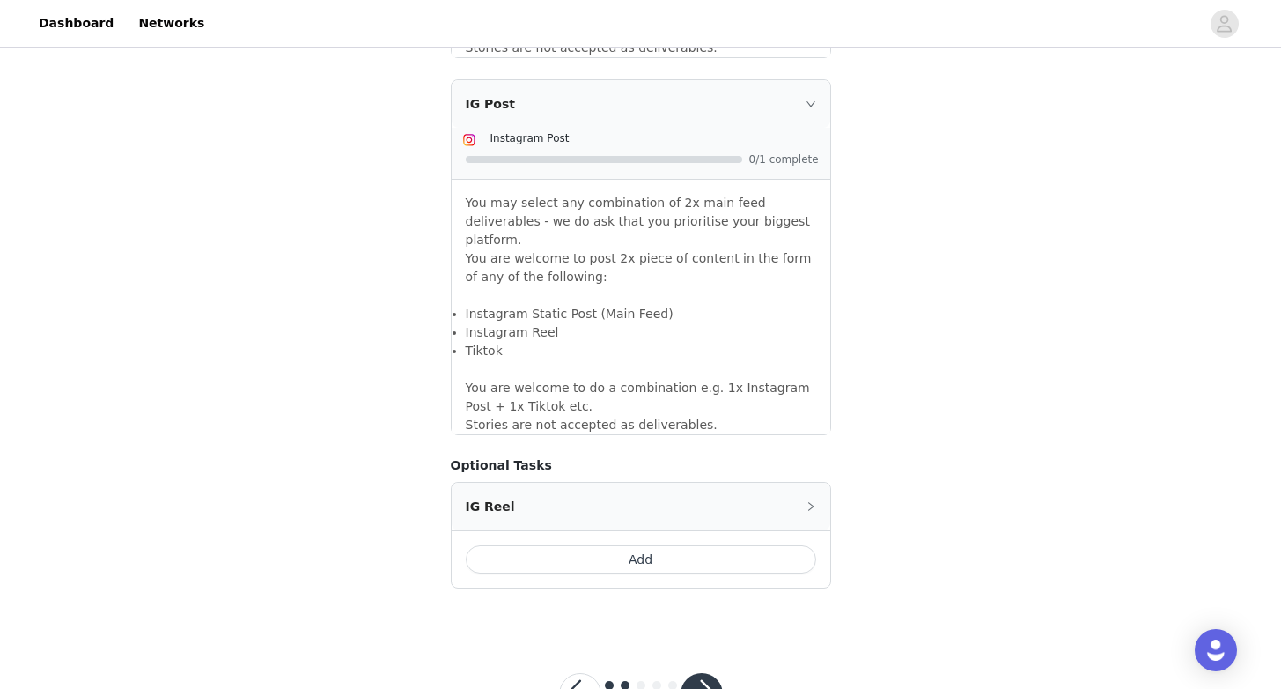
scroll to position [1495, 0]
click at [572, 663] on button "button" at bounding box center [580, 695] width 42 height 42
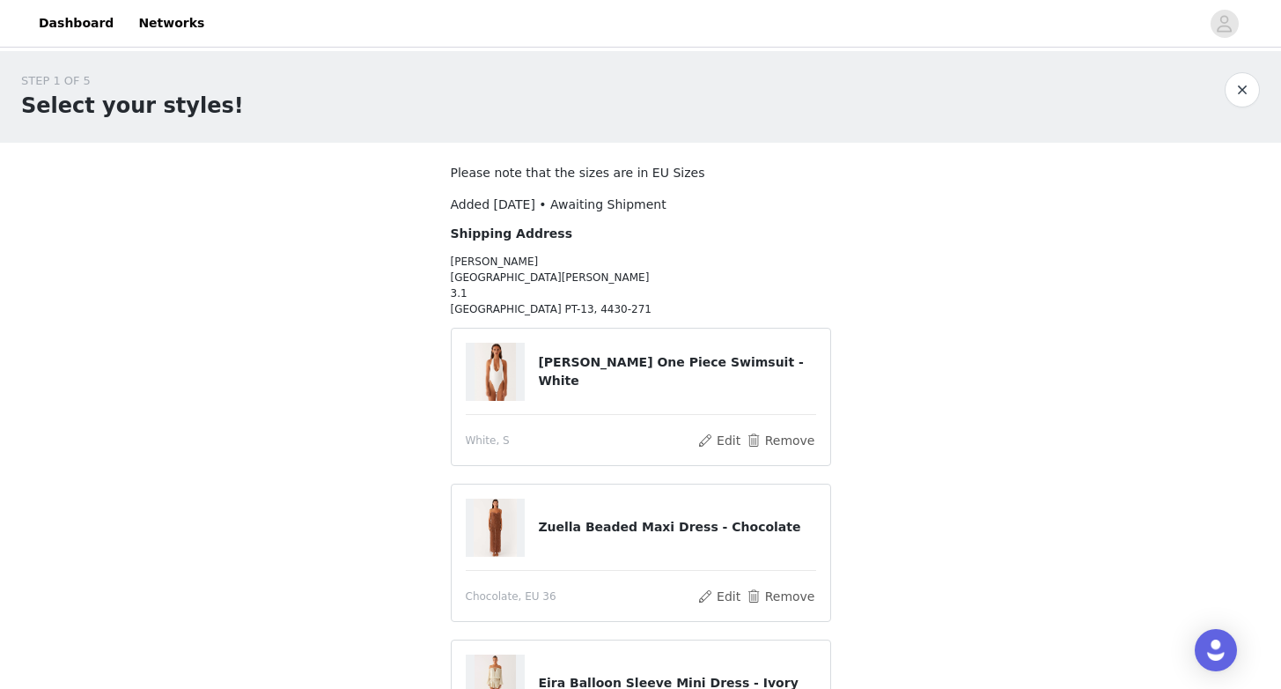
scroll to position [255, 0]
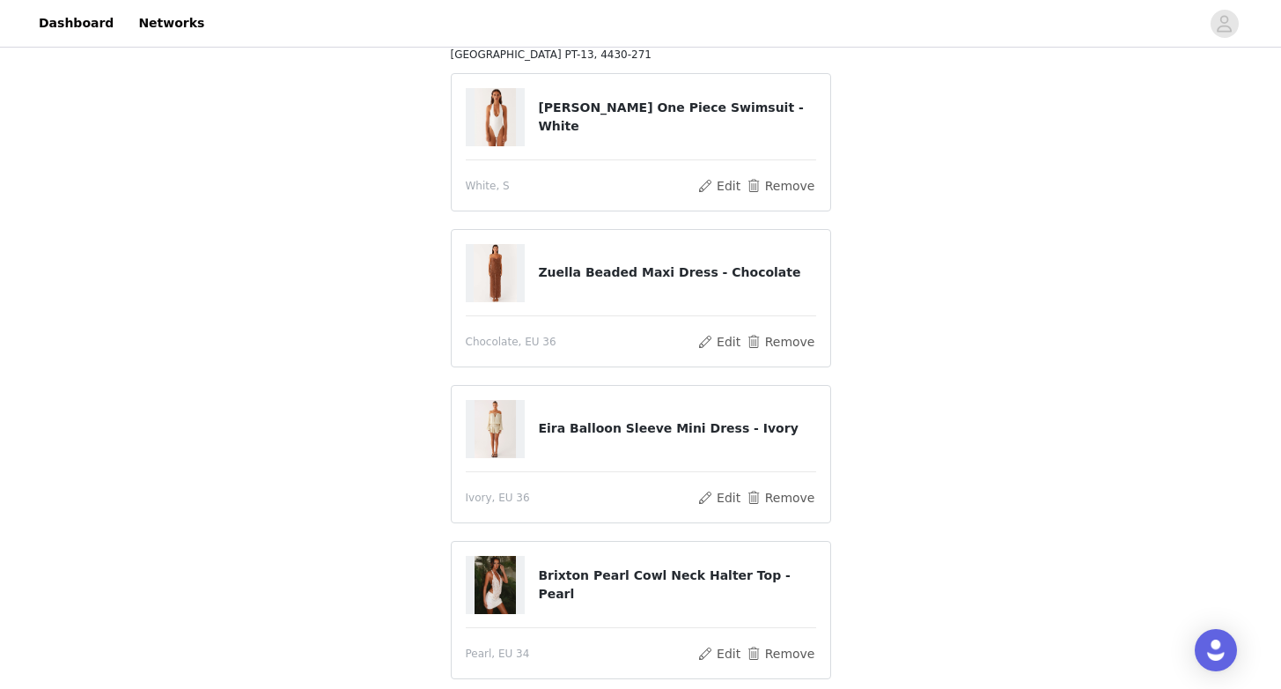
click at [500, 424] on img at bounding box center [496, 429] width 42 height 58
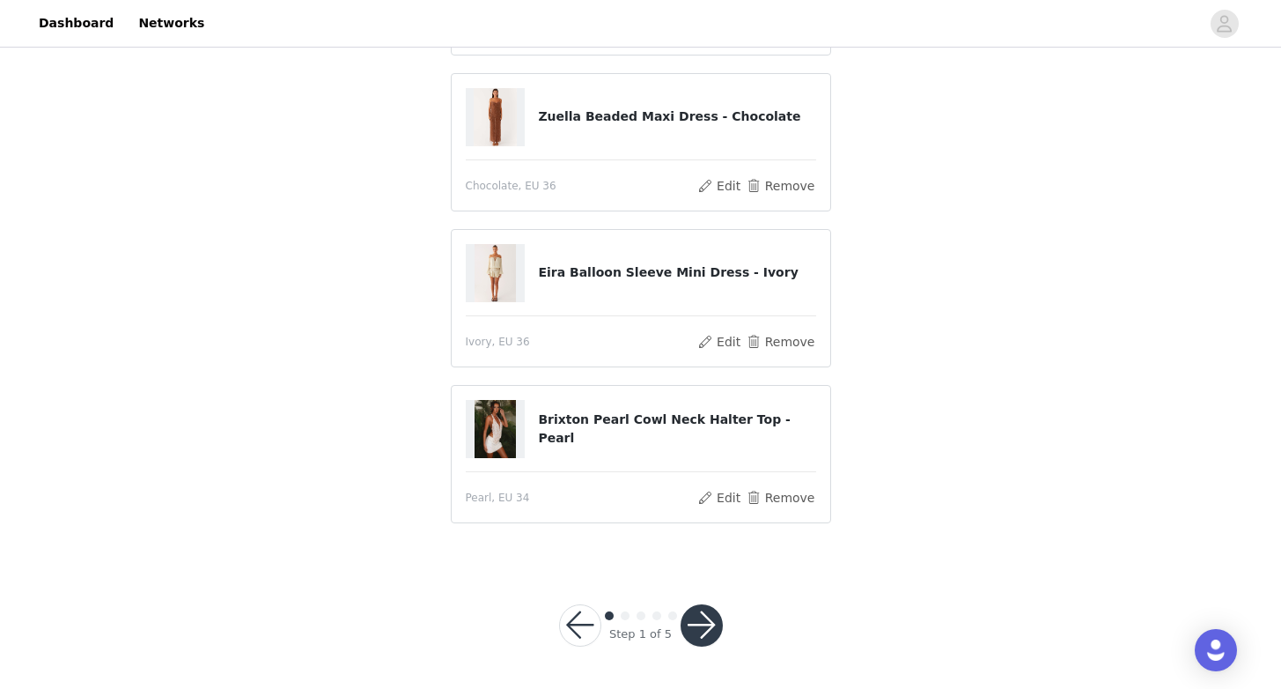
scroll to position [410, 0]
click at [700, 627] on button "button" at bounding box center [702, 626] width 42 height 42
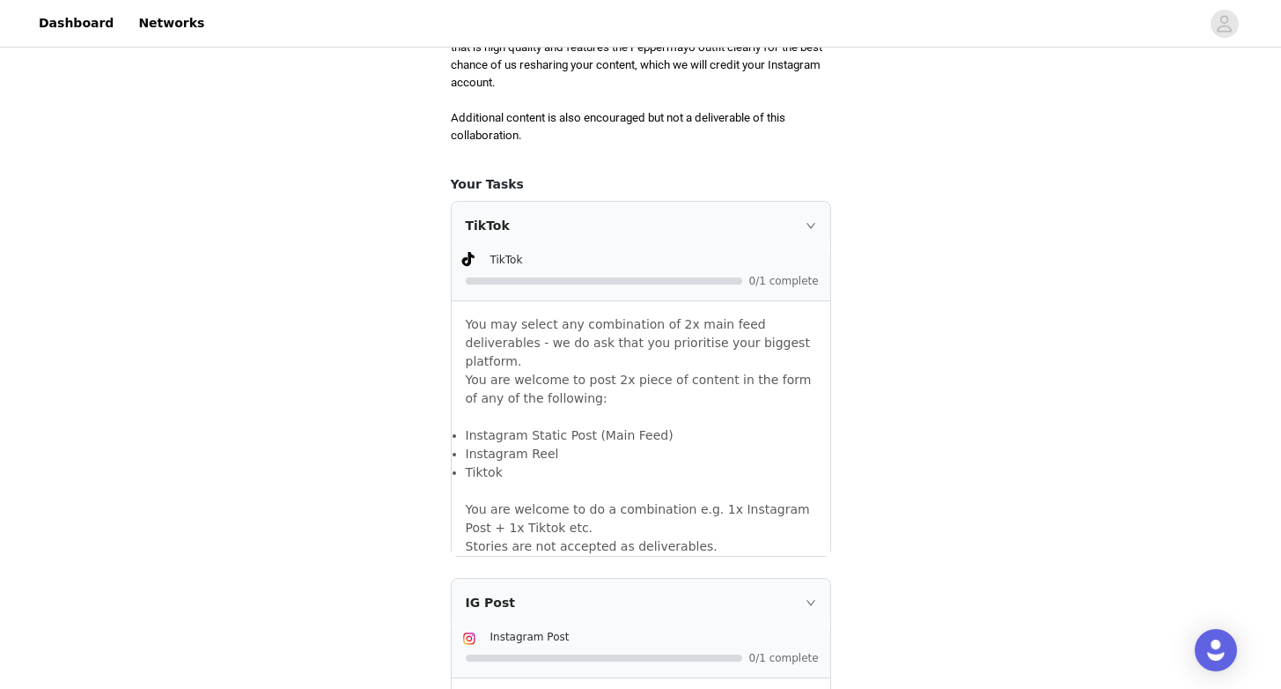
scroll to position [1081, 0]
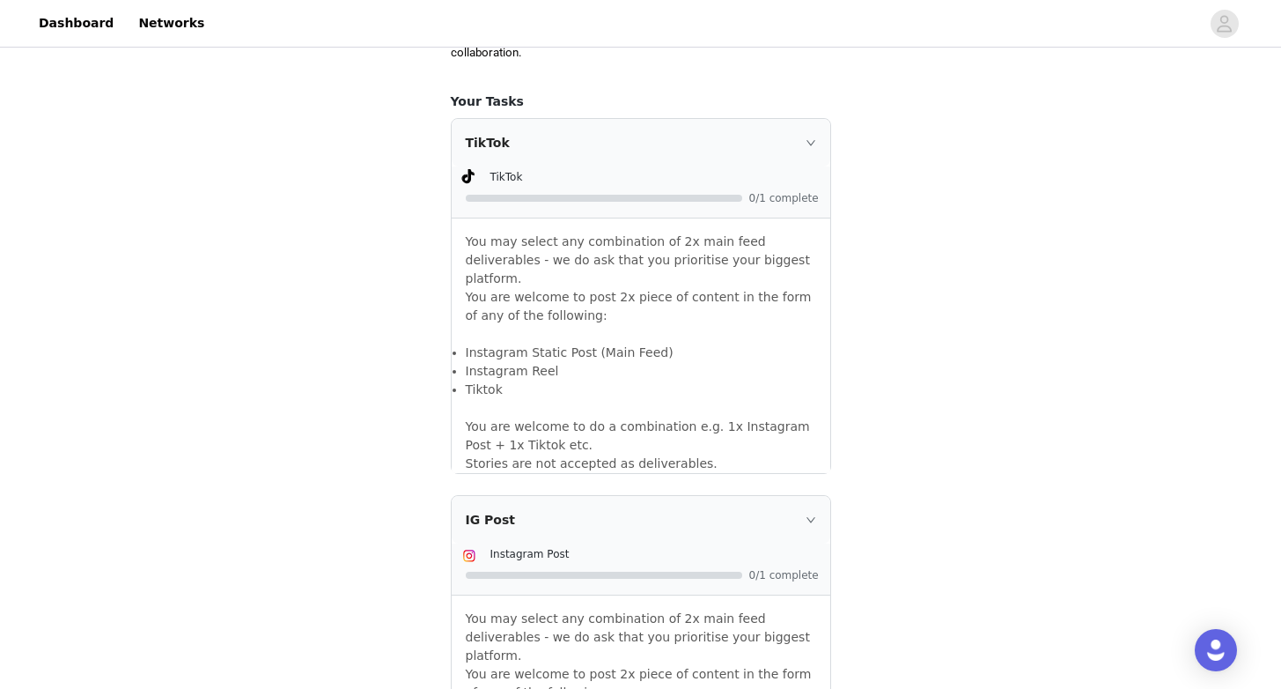
click at [808, 119] on div "TikTok" at bounding box center [641, 143] width 379 height 48
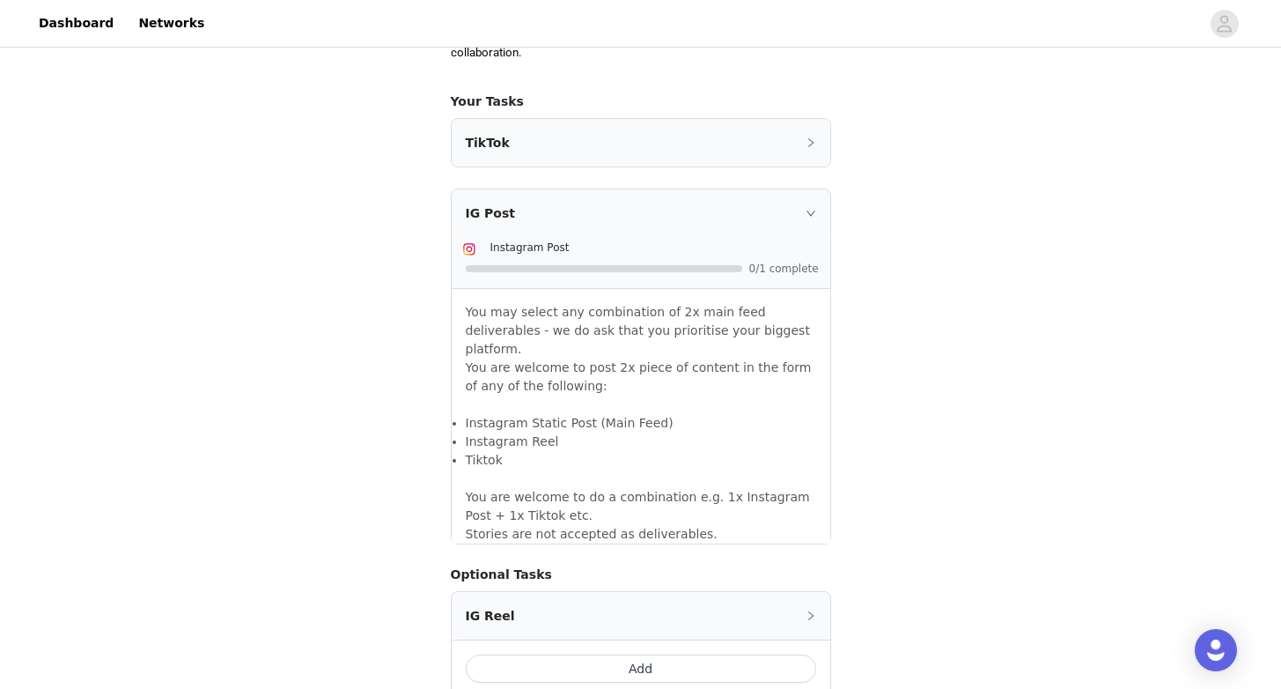
click at [808, 119] on div "TikTok" at bounding box center [641, 143] width 379 height 48
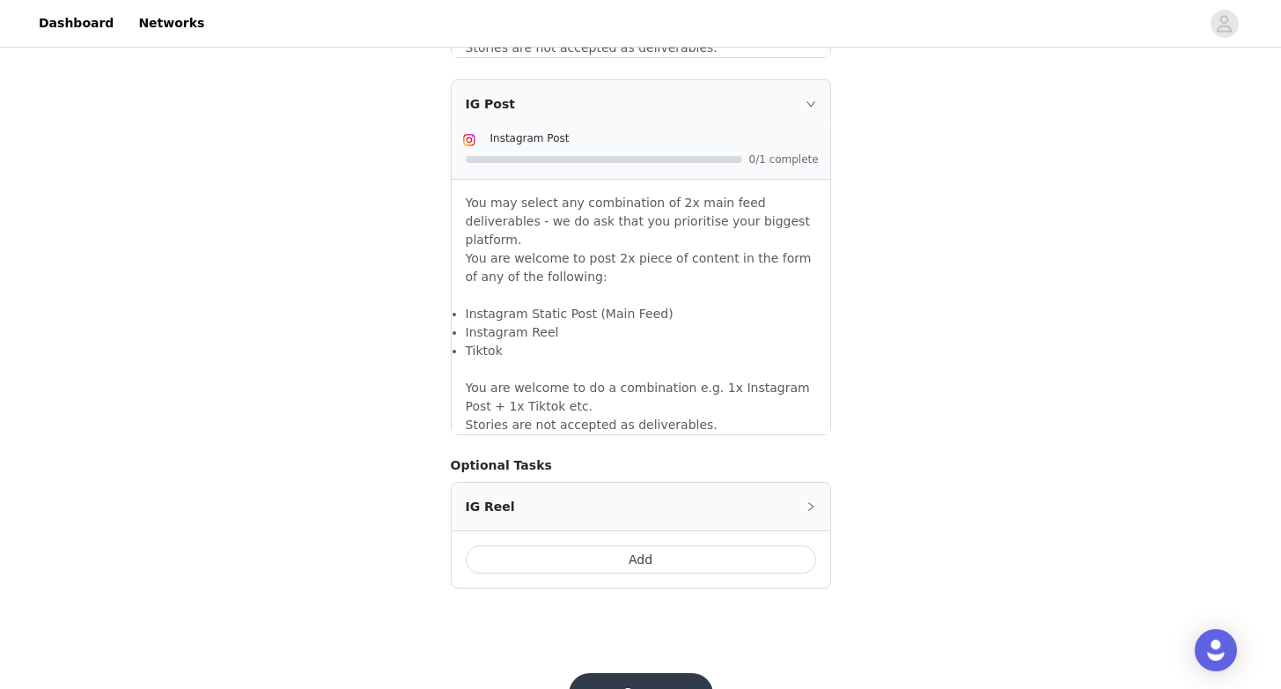
scroll to position [1495, 0]
click at [614, 663] on button "Save" at bounding box center [641, 695] width 144 height 42
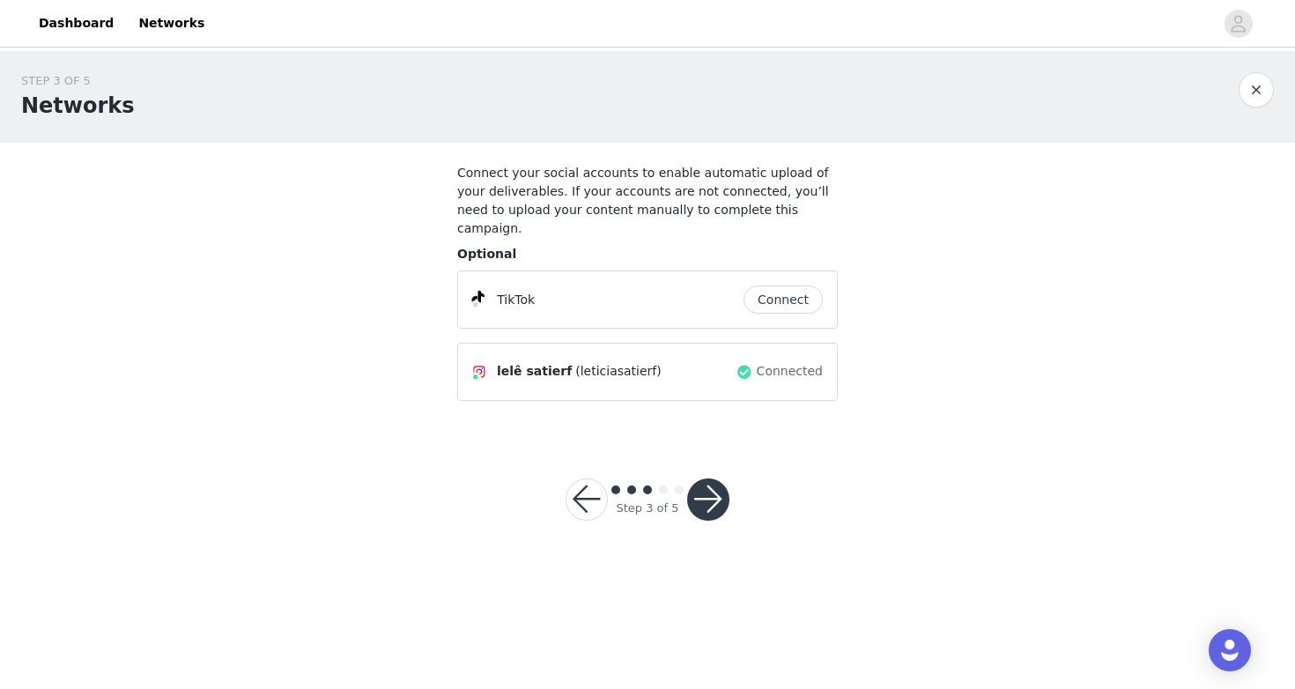
click at [713, 484] on button "button" at bounding box center [708, 499] width 42 height 42
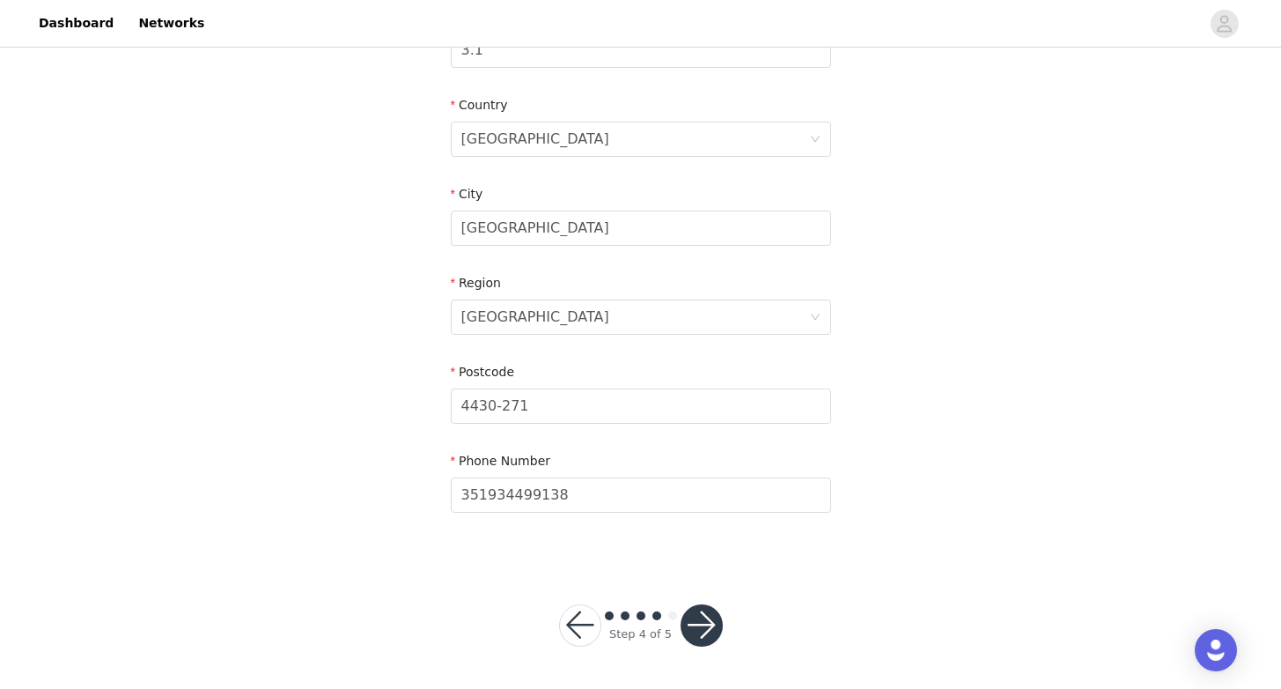
scroll to position [549, 0]
click at [696, 624] on button "button" at bounding box center [702, 626] width 42 height 42
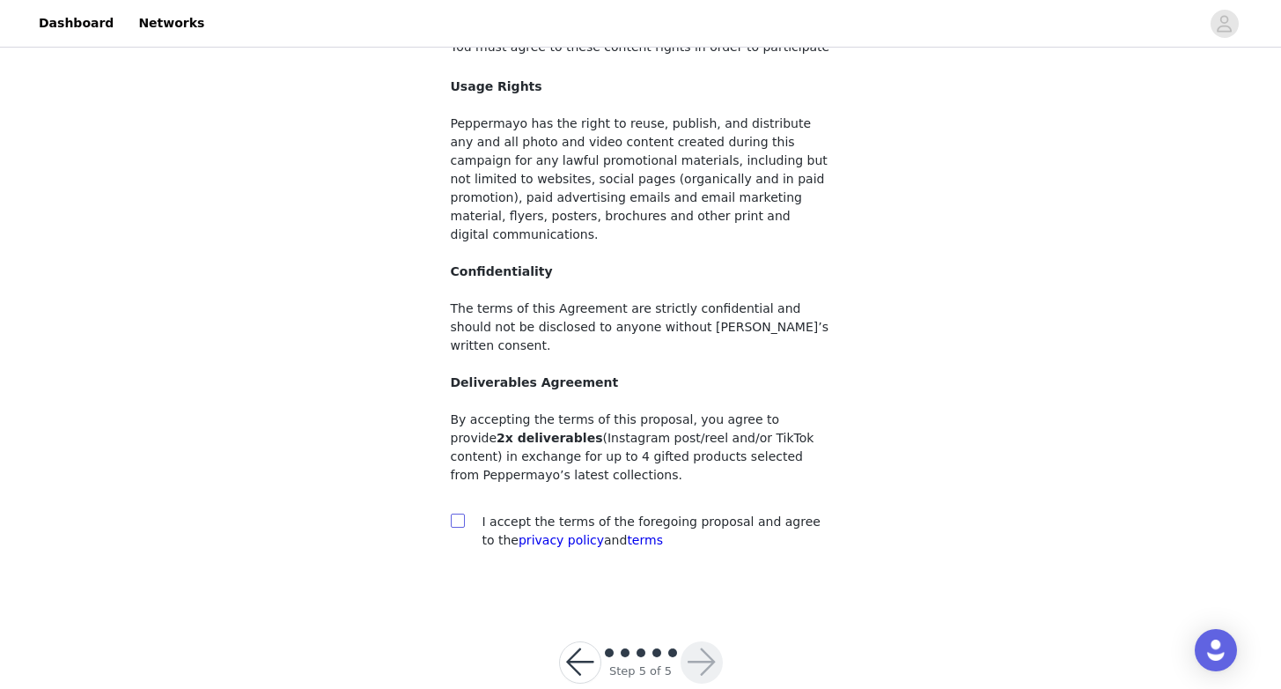
scroll to position [125, 0]
click at [458, 514] on input "checkbox" at bounding box center [457, 520] width 12 height 12
checkbox input "true"
click at [693, 642] on button "button" at bounding box center [702, 663] width 42 height 42
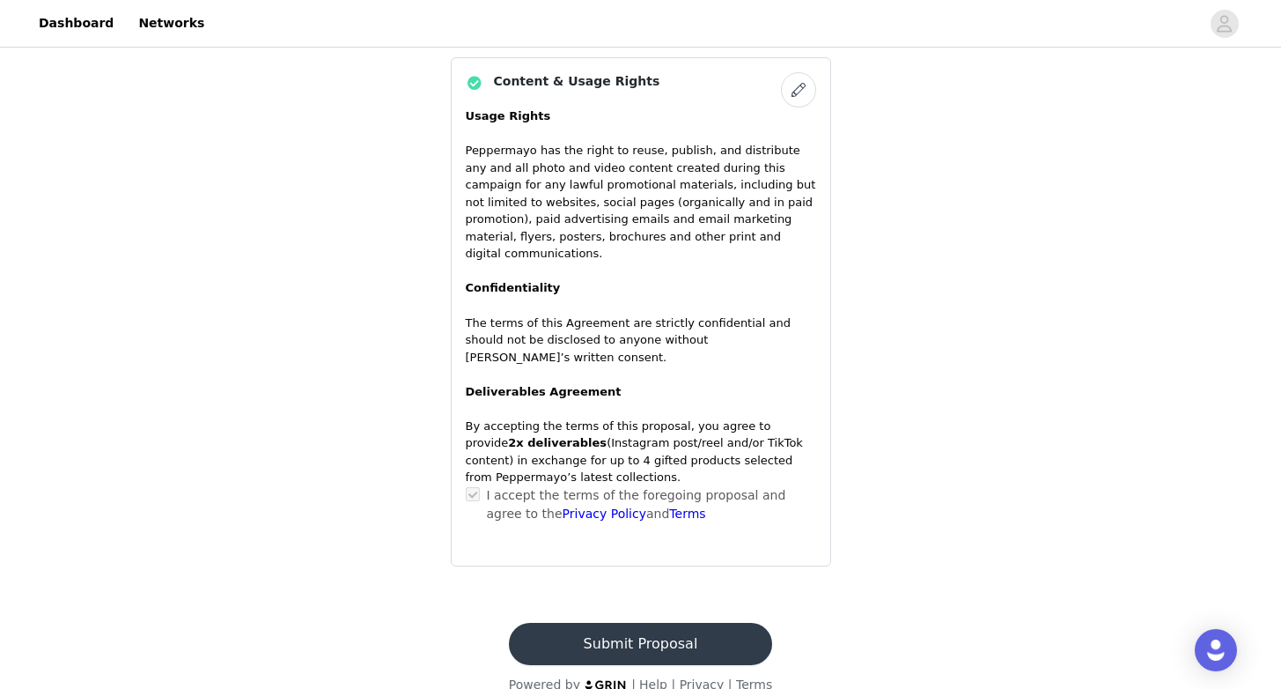
click at [675, 624] on button "Submit Proposal" at bounding box center [640, 644] width 263 height 42
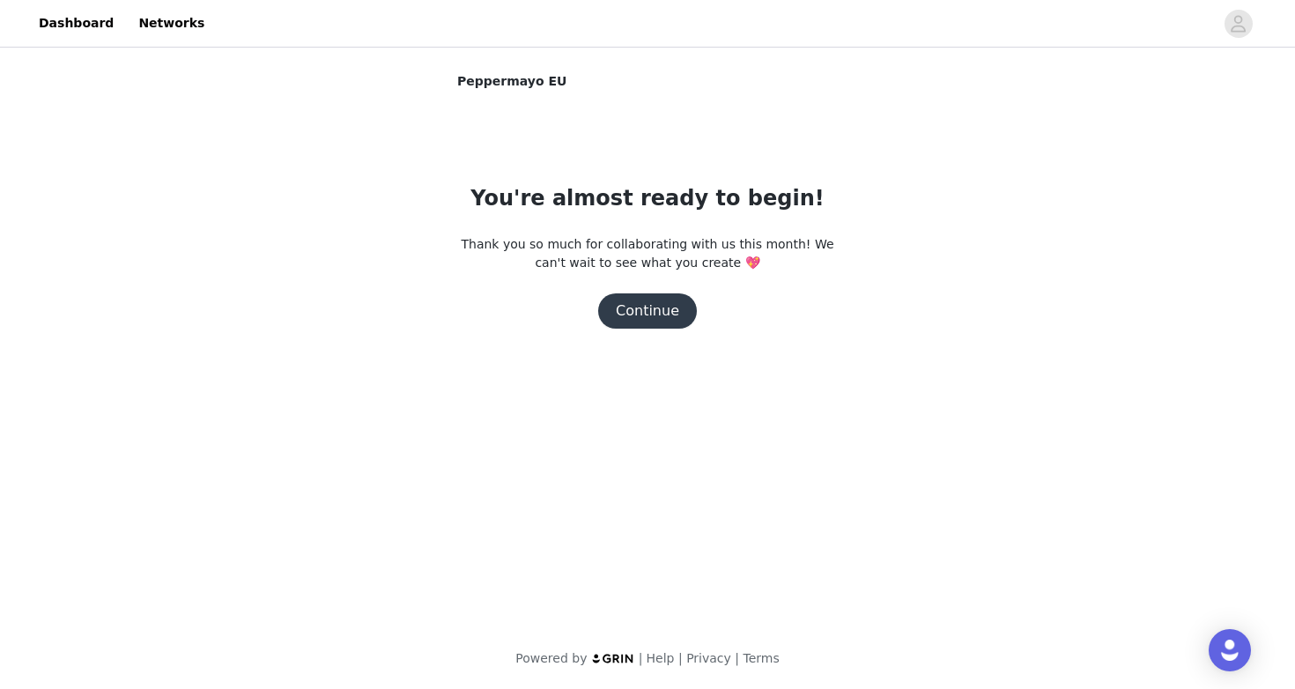
click at [654, 308] on button "Continue" at bounding box center [647, 310] width 99 height 35
